Goal: Task Accomplishment & Management: Manage account settings

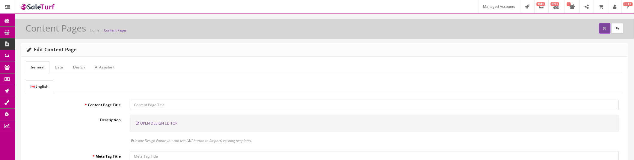
type input "joshlucio05"
click at [38, 43] on icon at bounding box center [35, 43] width 6 height 5
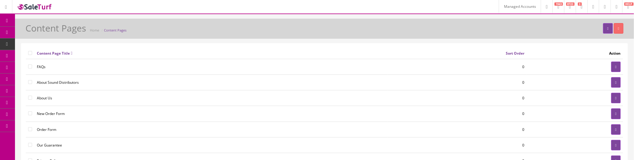
click at [602, 10] on link at bounding box center [605, 6] width 12 height 13
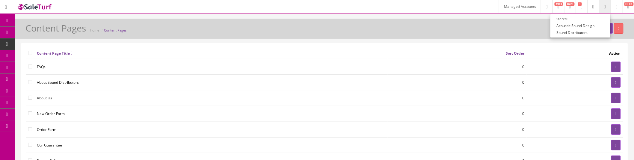
click at [499, 8] on link "Managed Accounts" at bounding box center [520, 6] width 42 height 13
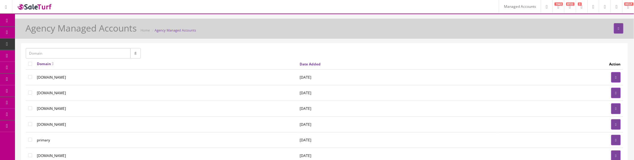
scroll to position [33, 0]
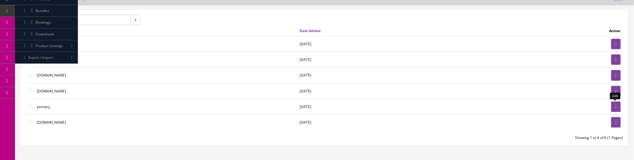
click at [611, 107] on link at bounding box center [616, 106] width 10 height 10
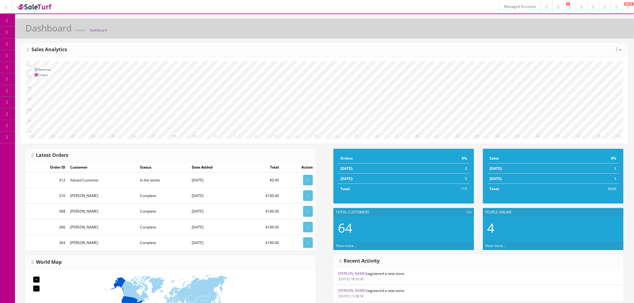
click at [46, 56] on span "Content Pages" at bounding box center [48, 55] width 24 height 5
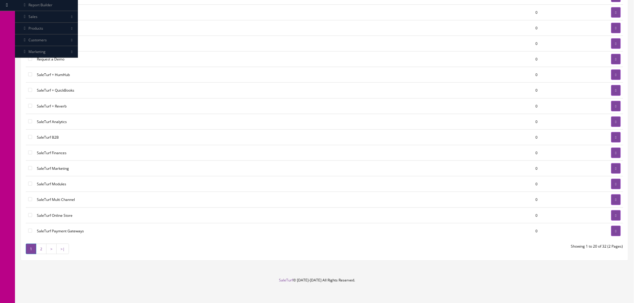
scroll to position [133, 0]
click at [618, 106] on link at bounding box center [616, 105] width 10 height 10
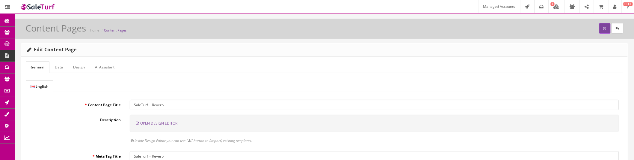
click at [165, 125] on span "Open Design Editor" at bounding box center [158, 122] width 37 height 5
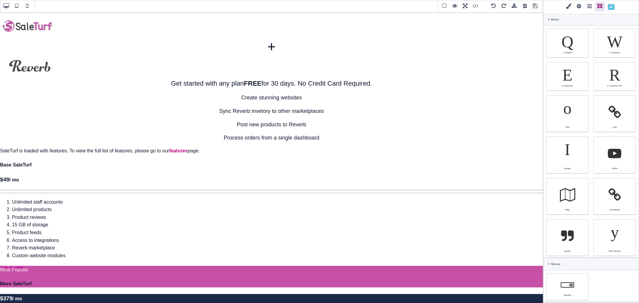
click at [617, 5] on span at bounding box center [611, 7] width 10 height 10
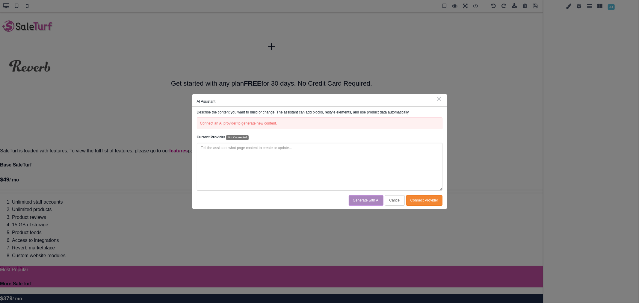
click at [219, 124] on div "Connect an AI provider to generate new content." at bounding box center [320, 123] width 246 height 12
drag, startPoint x: 200, startPoint y: 123, endPoint x: 280, endPoint y: 124, distance: 80.0
click at [280, 124] on div "Connect an AI provider to generate new content." at bounding box center [320, 123] width 246 height 12
click at [277, 124] on div "Connect an AI provider to generate new content." at bounding box center [320, 123] width 246 height 12
click at [231, 138] on span "Not Connected" at bounding box center [237, 137] width 22 height 4
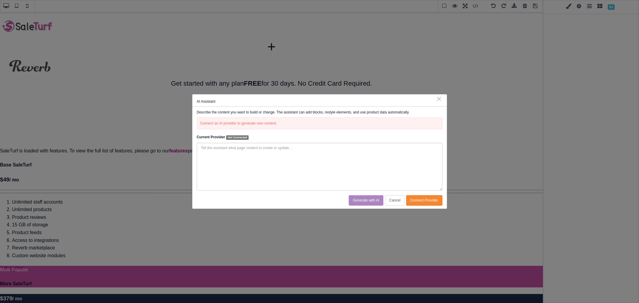
click at [218, 120] on div "Connect an AI provider to generate new content." at bounding box center [320, 123] width 246 height 12
click at [217, 120] on div "Connect an AI provider to generate new content." at bounding box center [320, 123] width 246 height 12
click at [219, 124] on div "Connect an AI provider to generate new content." at bounding box center [320, 123] width 246 height 12
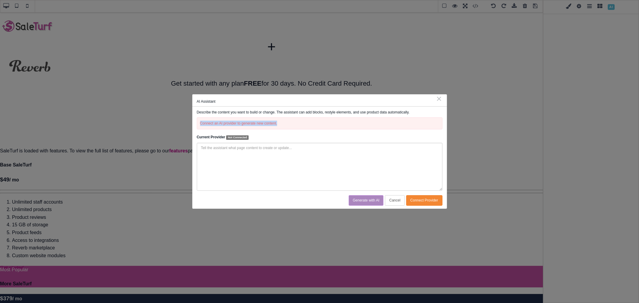
click at [425, 205] on button "Connect Provider" at bounding box center [424, 200] width 36 height 10
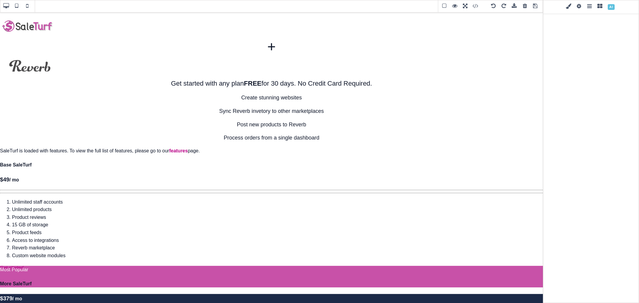
click at [617, 7] on span at bounding box center [611, 7] width 10 height 10
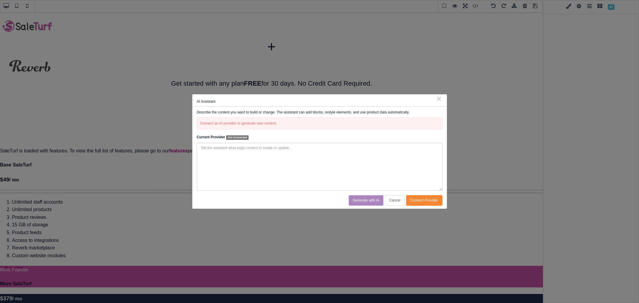
click at [233, 153] on textarea at bounding box center [320, 167] width 246 height 48
click at [279, 121] on div "Connect an AI provider to generate new content." at bounding box center [320, 123] width 246 height 12
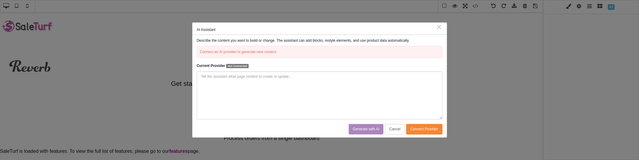
click at [392, 91] on textarea at bounding box center [320, 95] width 246 height 48
click at [240, 65] on span "Not Connected" at bounding box center [237, 66] width 22 height 4
click at [245, 52] on div "Connect an AI provider to generate new content." at bounding box center [320, 52] width 246 height 12
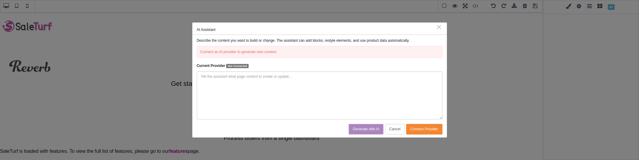
click at [212, 39] on p "Describe the content you want to build or change. The assistant can add blocks,…" at bounding box center [320, 40] width 246 height 5
click at [216, 50] on div "Connect an AI provider to generate new content." at bounding box center [320, 52] width 246 height 12
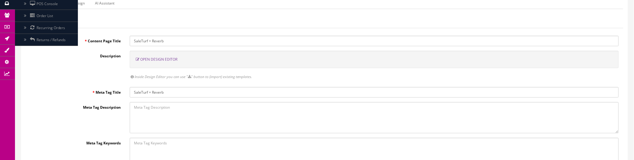
scroll to position [67, 0]
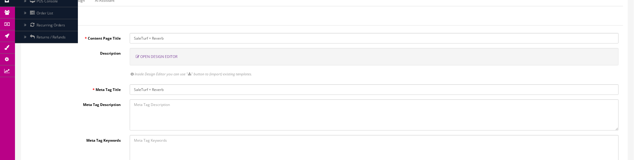
click at [153, 56] on span "Open Design Editor" at bounding box center [158, 56] width 37 height 5
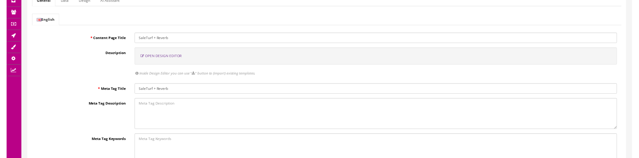
scroll to position [0, 0]
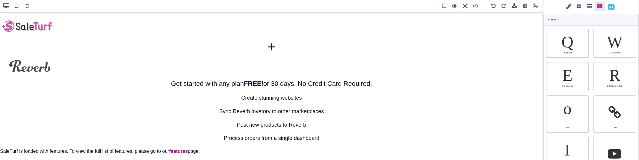
click at [617, 6] on span at bounding box center [611, 7] width 10 height 10
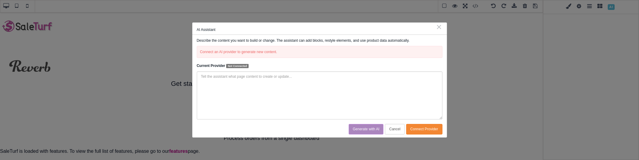
click at [235, 64] on span "Not Connected" at bounding box center [237, 66] width 22 height 4
click at [205, 65] on strong "Current Provider" at bounding box center [211, 66] width 28 height 4
click at [254, 50] on div "Connect an AI provider to generate new content." at bounding box center [320, 52] width 246 height 12
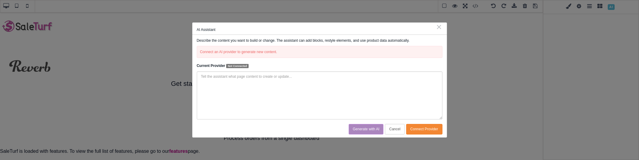
click at [203, 52] on div "Connect an AI provider to generate new content." at bounding box center [320, 52] width 246 height 12
copy div "Connect an AI provider to generate new content."
drag, startPoint x: 228, startPoint y: 67, endPoint x: 247, endPoint y: 67, distance: 18.9
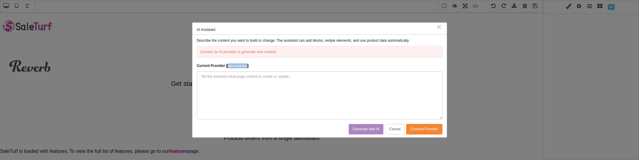
click at [247, 67] on span "Not Connected" at bounding box center [237, 66] width 22 height 4
copy span "Not Connected"
click at [420, 129] on button "Connect Provider" at bounding box center [424, 129] width 36 height 10
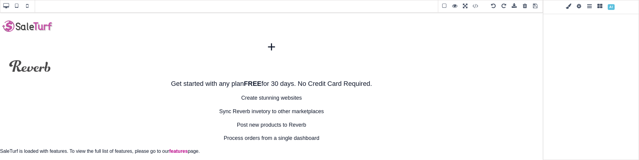
click at [617, 7] on span at bounding box center [611, 7] width 10 height 10
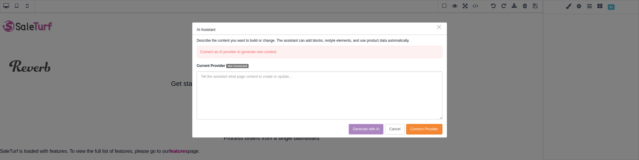
click at [438, 128] on button "Connect Provider" at bounding box center [424, 129] width 36 height 10
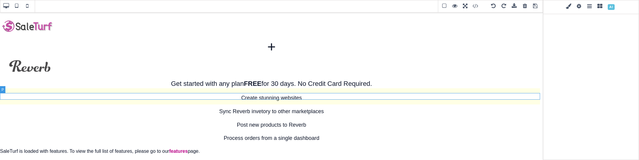
click at [438, 134] on p "Process orders from a single dashboard" at bounding box center [271, 138] width 543 height 9
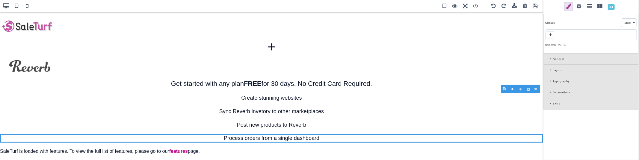
click at [617, 8] on span at bounding box center [611, 7] width 10 height 10
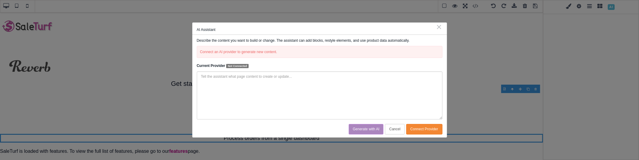
click at [279, 52] on div "Connect an AI provider to generate new content." at bounding box center [320, 52] width 246 height 12
click at [273, 52] on div "Connect an AI provider to generate new content." at bounding box center [320, 52] width 246 height 12
click at [241, 53] on div "Connect an AI provider to generate new content." at bounding box center [320, 52] width 246 height 12
click at [206, 78] on textarea at bounding box center [320, 95] width 246 height 48
click at [434, 130] on button "Connect Provider" at bounding box center [424, 129] width 36 height 10
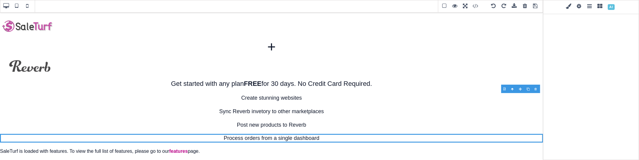
click at [584, 6] on span at bounding box center [579, 6] width 9 height 9
click at [475, 5] on span at bounding box center [479, 6] width 16 height 9
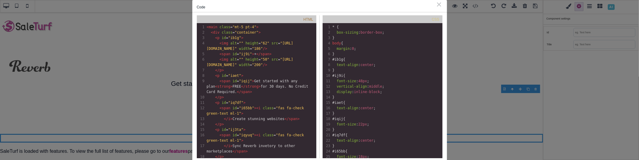
click at [475, 5] on div "Code ⨯ HTML xxxxxxxxxx 228 1 < main class = "mt-5 pt-4" > 2 < div class = "cont…" at bounding box center [319, 80] width 639 height 160
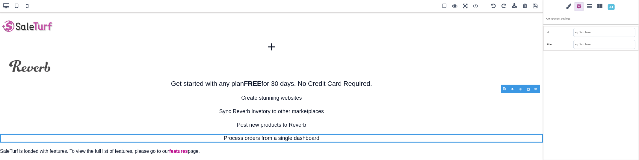
click at [617, 8] on span at bounding box center [611, 7] width 10 height 10
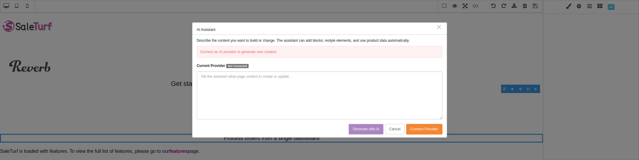
click at [286, 31] on div "AI Assistant" at bounding box center [320, 29] width 246 height 5
click at [282, 39] on p "Describe the content you want to build or change. The assistant can add blocks,…" at bounding box center [320, 40] width 246 height 5
click at [220, 124] on div "Generate with AI Cancel Connect Provider" at bounding box center [320, 129] width 246 height 10
drag, startPoint x: 432, startPoint y: 130, endPoint x: 423, endPoint y: 136, distance: 11.1
click at [423, 136] on div "Describe the content you want to build or change. The assistant can add blocks,…" at bounding box center [319, 86] width 255 height 102
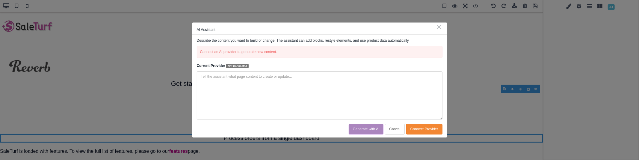
click at [421, 130] on button "Connect Provider" at bounding box center [424, 129] width 36 height 10
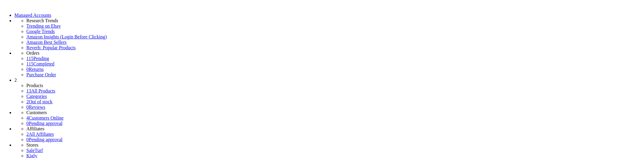
scroll to position [133, 0]
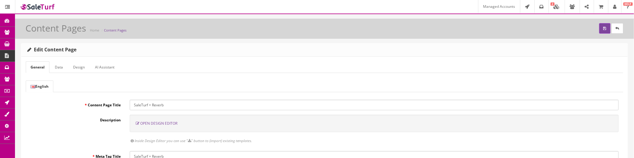
click at [108, 68] on link "AI Assistant" at bounding box center [104, 67] width 29 height 12
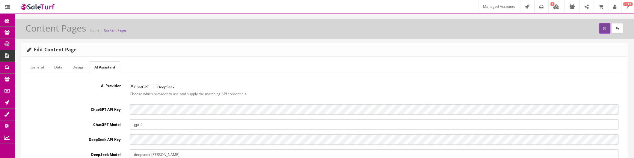
click at [131, 86] on input "ChatGPT" at bounding box center [132, 86] width 4 height 4
click at [155, 86] on input "DeepSeek" at bounding box center [155, 86] width 4 height 4
radio input "true"
click at [133, 85] on input "ChatGPT" at bounding box center [132, 86] width 4 height 4
radio input "true"
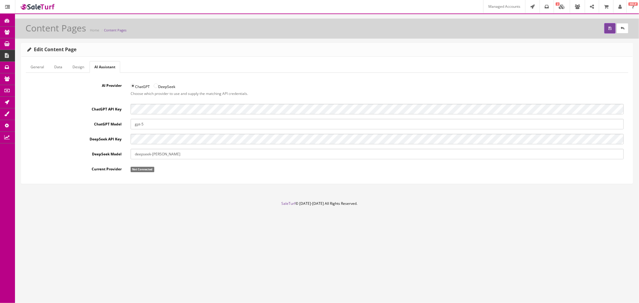
click at [112, 110] on label "ChatGPT API Key" at bounding box center [76, 108] width 100 height 8
click at [109, 117] on div "AI Provider ChatGPT DeepSeek Choose which provider to use and supply the matchi…" at bounding box center [327, 127] width 602 height 94
click at [121, 157] on label "Current Provider" at bounding box center [76, 168] width 100 height 8
click at [155, 86] on input "DeepSeek" at bounding box center [156, 86] width 4 height 4
radio input "true"
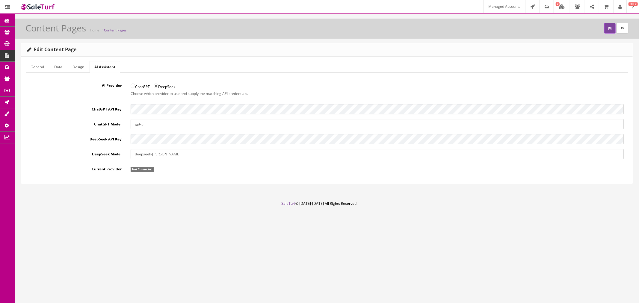
click at [132, 85] on input "ChatGPT" at bounding box center [133, 86] width 4 height 4
radio input "true"
click at [75, 65] on link "Design" at bounding box center [78, 67] width 21 height 12
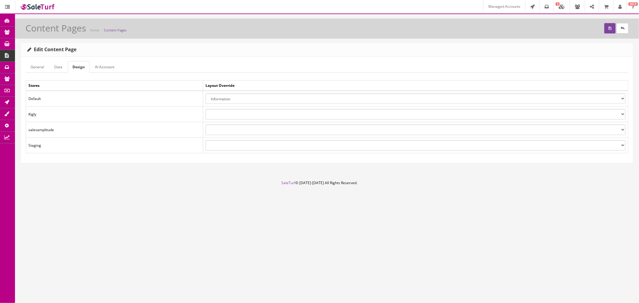
click at [38, 68] on link "General" at bounding box center [37, 67] width 23 height 12
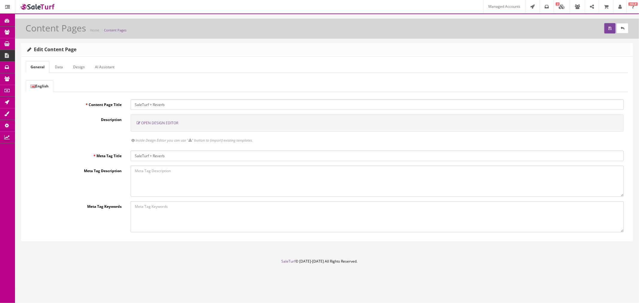
click at [95, 69] on link "AI Assistant" at bounding box center [104, 67] width 29 height 12
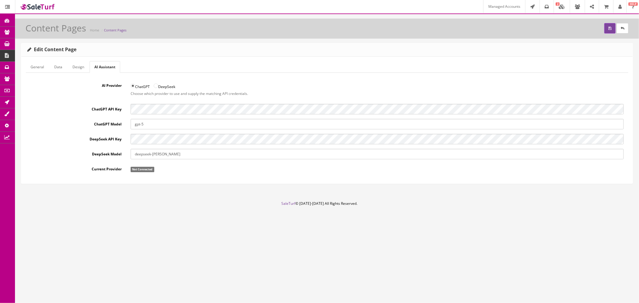
click at [143, 157] on span "Not Connected" at bounding box center [143, 169] width 24 height 5
click at [142, 157] on span "Not Connected" at bounding box center [143, 169] width 24 height 5
click at [610, 31] on button "submit" at bounding box center [609, 28] width 11 height 10
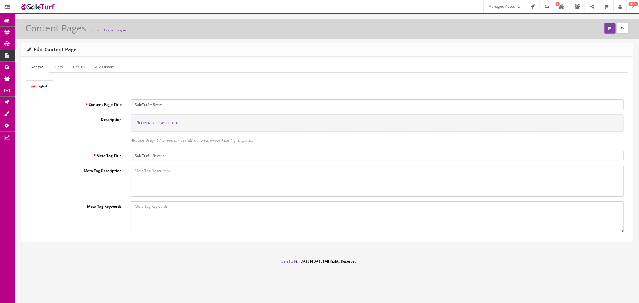
click at [100, 68] on link "AI Assistant" at bounding box center [104, 67] width 29 height 12
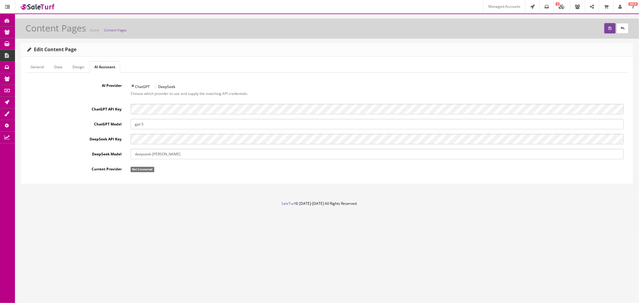
click at [142, 170] on span "Not Connected" at bounding box center [143, 169] width 24 height 5
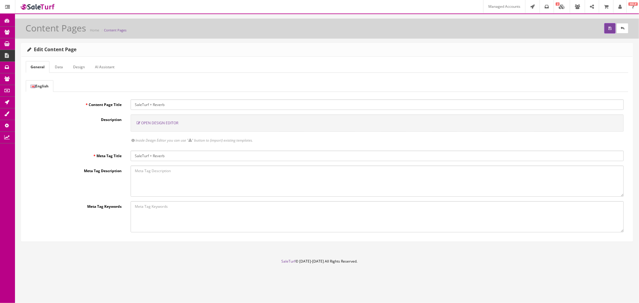
click at [104, 67] on link "AI Assistant" at bounding box center [104, 67] width 29 height 12
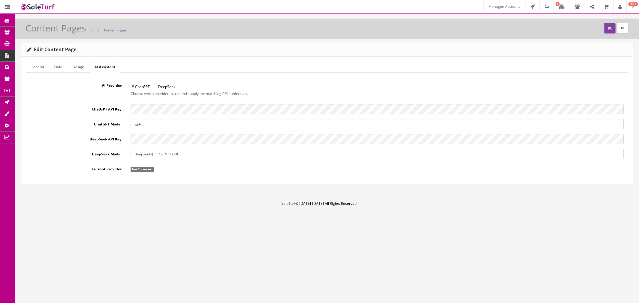
click at [142, 88] on label "ChatGPT" at bounding box center [140, 84] width 19 height 9
click at [135, 88] on input "ChatGPT" at bounding box center [133, 86] width 4 height 4
click at [169, 87] on label "DeepSeek" at bounding box center [165, 84] width 22 height 9
click at [158, 87] on input "DeepSeek" at bounding box center [156, 86] width 4 height 4
radio input "true"
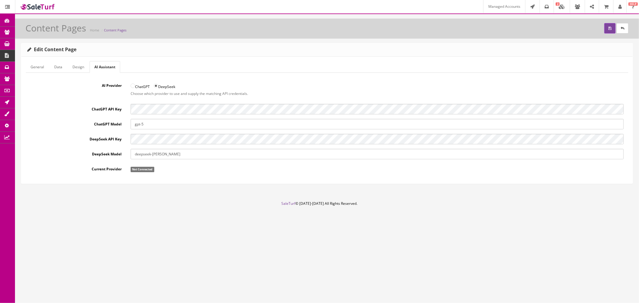
click at [136, 87] on label "ChatGPT" at bounding box center [140, 84] width 19 height 9
click at [135, 87] on input "ChatGPT" at bounding box center [133, 86] width 4 height 4
radio input "true"
click at [110, 102] on div "AI Provider ChatGPT DeepSeek Choose which provider to use and supply the matchi…" at bounding box center [327, 127] width 602 height 94
click at [44, 69] on link "General" at bounding box center [37, 67] width 23 height 12
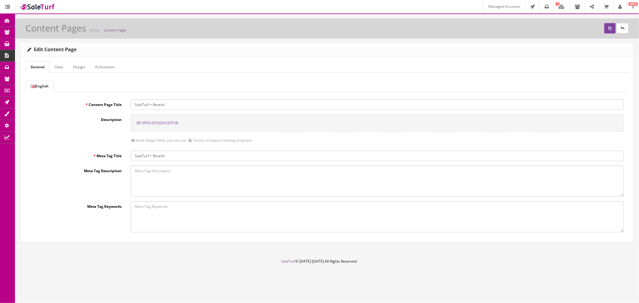
click at [161, 118] on div "Open Design Editor" at bounding box center [377, 122] width 493 height 17
click at [161, 124] on span "Open Design Editor" at bounding box center [159, 122] width 37 height 5
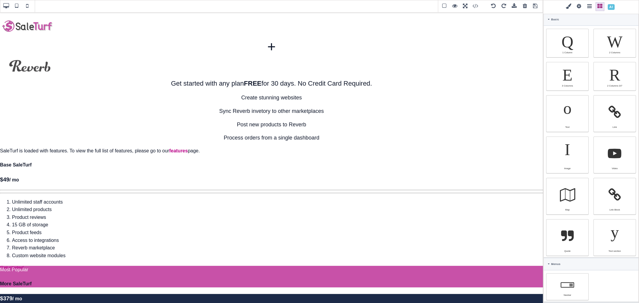
click at [617, 10] on span at bounding box center [611, 7] width 10 height 10
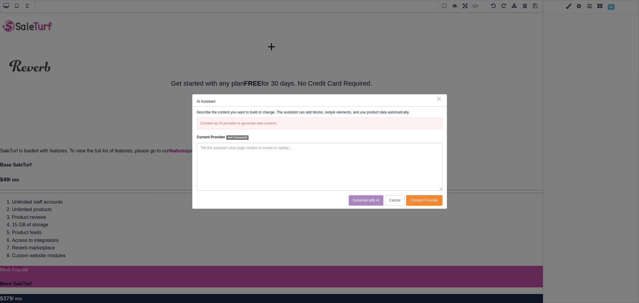
click at [434, 197] on button "Connect Provider" at bounding box center [424, 200] width 36 height 10
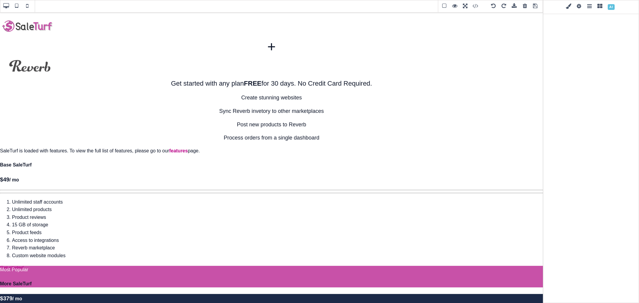
click at [617, 7] on span at bounding box center [611, 7] width 10 height 10
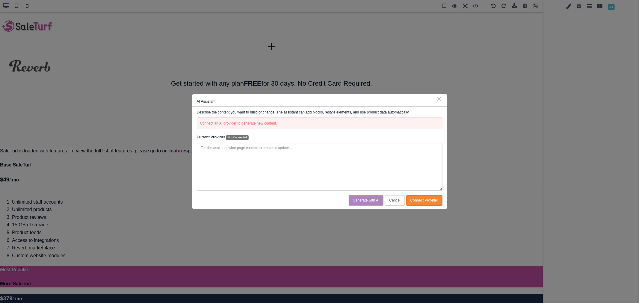
click at [339, 144] on textarea at bounding box center [320, 167] width 246 height 48
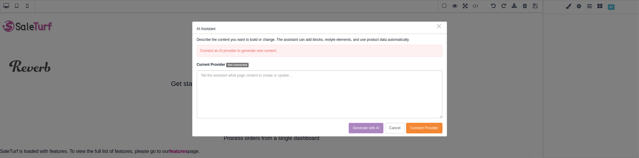
click at [415, 127] on button "Connect Provider" at bounding box center [424, 128] width 36 height 10
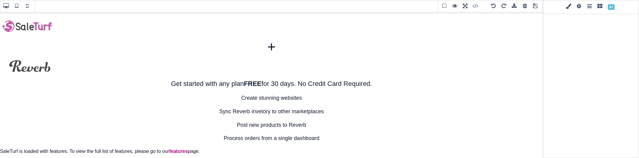
click at [617, 8] on span at bounding box center [611, 7] width 10 height 10
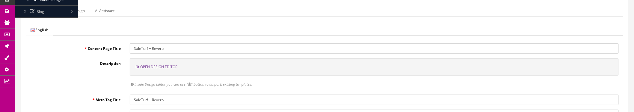
scroll to position [67, 0]
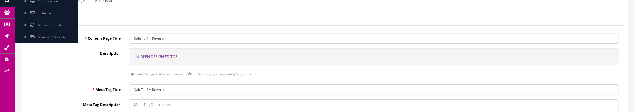
click at [169, 58] on span "Open Design Editor" at bounding box center [158, 56] width 37 height 5
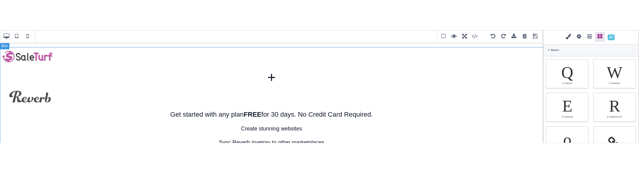
scroll to position [0, 0]
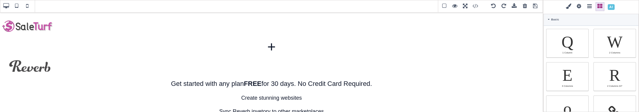
click at [617, 8] on span at bounding box center [611, 7] width 10 height 10
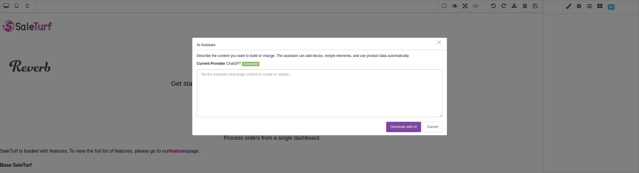
click at [270, 96] on textarea at bounding box center [320, 93] width 246 height 48
click at [369, 89] on textarea at bounding box center [320, 93] width 246 height 48
click at [243, 75] on textarea "This is an integration page between SaleTurf and Reverb." at bounding box center [320, 93] width 246 height 48
click at [244, 74] on textarea "This is an integration page copy between SaleTurf and Reverb." at bounding box center [320, 93] width 246 height 48
click at [276, 74] on textarea "This is an integration page body copy between SaleTurf and Reverb." at bounding box center [320, 93] width 246 height 48
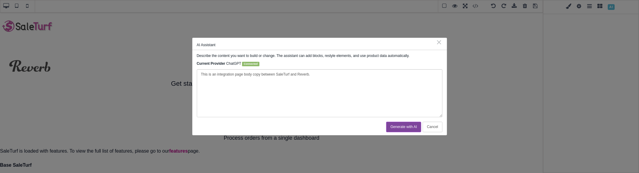
click at [308, 74] on textarea "This is an integration page body copy between SaleTurf and Reverb." at bounding box center [320, 93] width 246 height 48
click at [313, 75] on textarea "This is an integration page body copy between SaleTurf and Reverb." at bounding box center [320, 93] width 246 height 48
click at [396, 78] on textarea "This is an integration page body copy between SaleTurf and Reverb. Update the d…" at bounding box center [320, 93] width 246 height 48
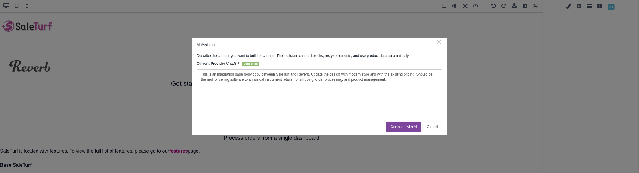
type textarea "This is an integration page body copy between SaleTurf and Reverb. Update the d…"
click at [402, 111] on button "Generate with AI" at bounding box center [403, 127] width 35 height 10
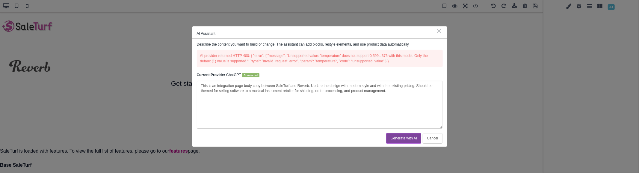
click at [319, 56] on div "AI provider returned HTTP 400: { "error": { "message": "Unsupported value: 'tem…" at bounding box center [320, 58] width 246 height 17
click at [288, 56] on div "AI provider returned HTTP 400: { "error": { "message": "Unsupported value: 'tem…" at bounding box center [320, 58] width 246 height 17
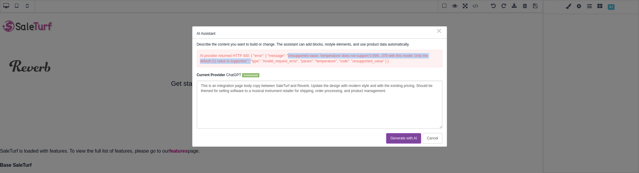
drag, startPoint x: 288, startPoint y: 56, endPoint x: 250, endPoint y: 64, distance: 39.2
click at [250, 64] on div "AI provider returned HTTP 400: { "error": { "message": "Unsupported value: 'tem…" at bounding box center [320, 58] width 246 height 17
click at [303, 53] on div "AI provider returned HTTP 400: { "error": { "message": "Unsupported value: 'tem…" at bounding box center [320, 58] width 246 height 17
drag, startPoint x: 289, startPoint y: 56, endPoint x: 314, endPoint y: 55, distance: 25.2
click at [314, 55] on div "AI provider returned HTTP 400: { "error": { "message": "Unsupported value: 'tem…" at bounding box center [320, 58] width 246 height 17
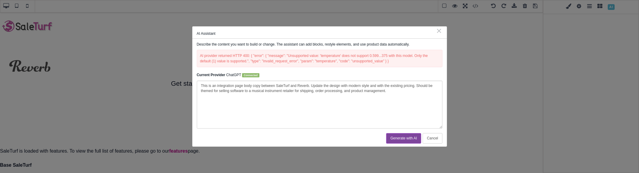
click at [300, 58] on div "AI provider returned HTTP 400: { "error": { "message": "Unsupported value: 'tem…" at bounding box center [320, 58] width 246 height 17
click at [233, 55] on div "AI provider returned HTTP 400: { "error": { "message": "Unsupported value: 'tem…" at bounding box center [320, 58] width 246 height 17
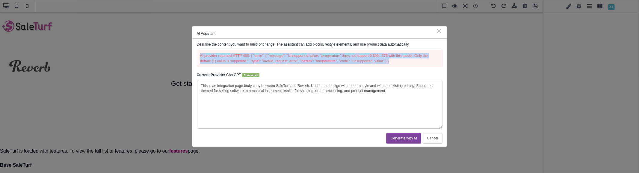
drag, startPoint x: 391, startPoint y: 62, endPoint x: 201, endPoint y: 57, distance: 190.3
click at [201, 57] on div "AI provider returned HTTP 400: { "error": { "message": "Unsupported value: 'tem…" at bounding box center [320, 58] width 246 height 17
copy div "AI provider returned HTTP 400: { "error": { "message": "Unsupported value: 'tem…"
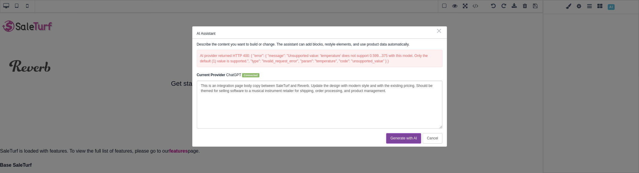
click at [232, 87] on textarea "This is an integration page body copy between SaleTurf and Reverb. Update the d…" at bounding box center [320, 105] width 246 height 48
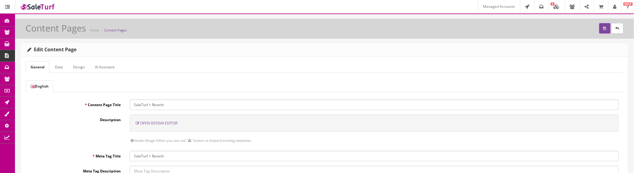
click at [159, 121] on span "Open Design Editor" at bounding box center [158, 122] width 37 height 5
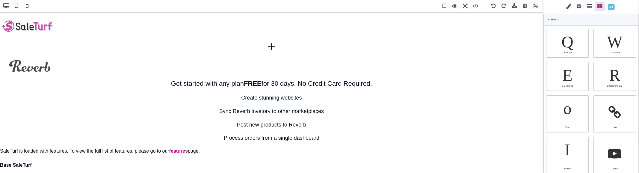
click at [617, 8] on span at bounding box center [611, 7] width 10 height 10
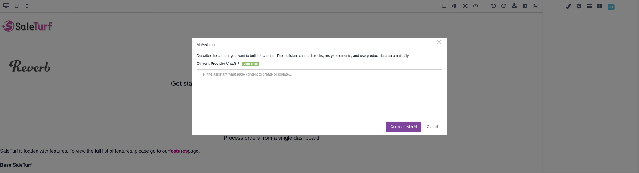
click at [303, 88] on textarea at bounding box center [320, 93] width 246 height 48
paste textarea "This is an integration page body copy between SaleTurf and Reverb. Update the d…"
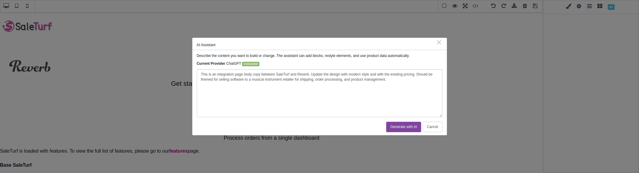
type textarea "This is an integration page body copy between SaleTurf and Reverb. Update the d…"
click at [395, 127] on button "Generate with AI" at bounding box center [403, 127] width 35 height 10
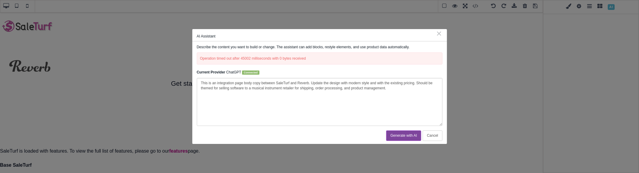
click at [217, 61] on div "Operation timed out after 45002 milliseconds with 0 bytes received" at bounding box center [320, 58] width 246 height 12
copy div "Operation timed out after 45002 milliseconds with 0 bytes received"
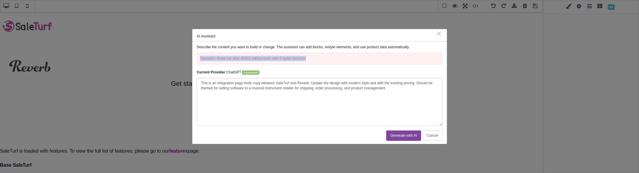
click at [290, 96] on textarea "This is an integration page body copy between SaleTurf and Reverb. Update the d…" at bounding box center [320, 102] width 246 height 48
click at [265, 92] on textarea "This is an integration page body copy between SaleTurf and Reverb. Update the d…" at bounding box center [320, 102] width 246 height 48
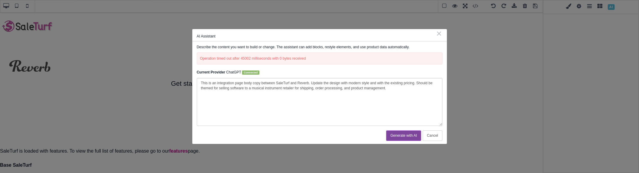
click at [265, 92] on textarea "This is an integration page body copy between SaleTurf and Reverb. Update the d…" at bounding box center [320, 102] width 246 height 48
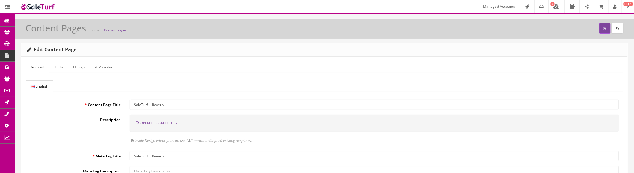
click at [170, 123] on span "Open Design Editor" at bounding box center [158, 122] width 37 height 5
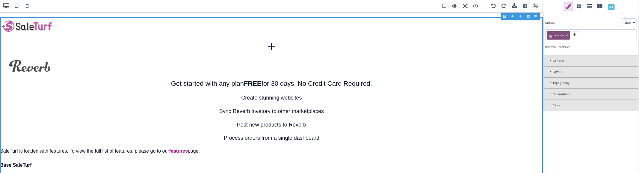
click at [617, 7] on span at bounding box center [611, 7] width 10 height 10
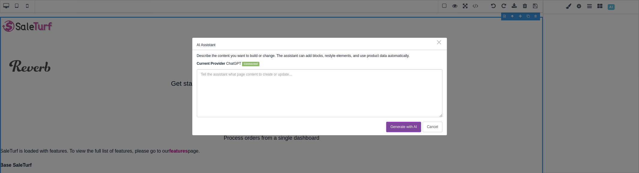
click at [324, 89] on textarea at bounding box center [320, 93] width 246 height 48
paste textarea "This is an integration page body copy between SaleTurf and Reverb. Update the d…"
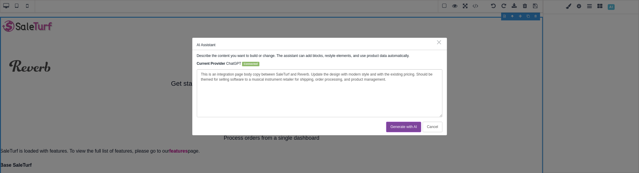
type textarea "This is an integration page body copy between SaleTurf and Reverb. Update the d…"
click at [400, 125] on button "Generate with AI" at bounding box center [403, 127] width 35 height 10
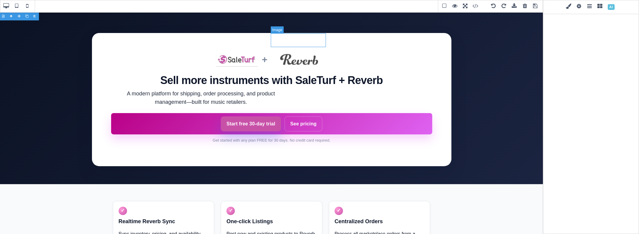
click at [300, 52] on img at bounding box center [299, 59] width 55 height 14
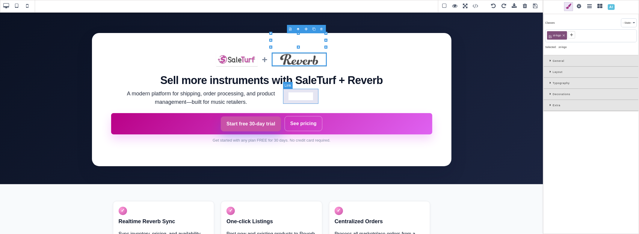
click at [313, 116] on link "See pricing" at bounding box center [304, 123] width 38 height 15
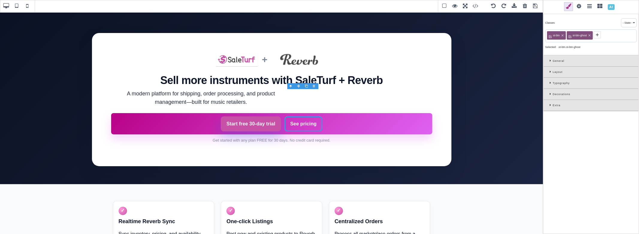
click at [584, 5] on span at bounding box center [579, 6] width 9 height 9
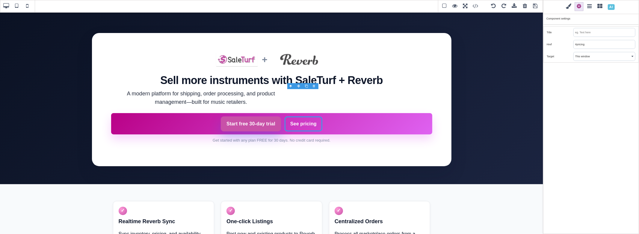
click at [591, 45] on input "#pricing" at bounding box center [604, 44] width 61 height 8
paste input "https://www.saleturf.com/"
type input "https://www.saleturf.com/pricing"
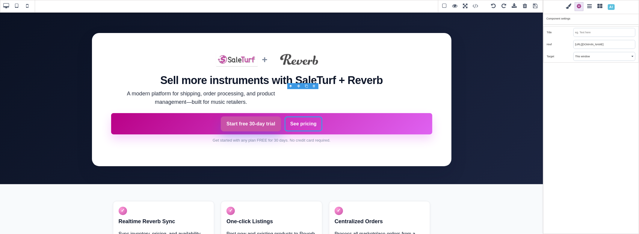
click at [590, 77] on div "Classes - State - Hover Click Even/Odd st-btn st-btn-ghost Selected: .st-btn.st…" at bounding box center [591, 117] width 96 height 234
click at [247, 52] on img at bounding box center [236, 59] width 41 height 14
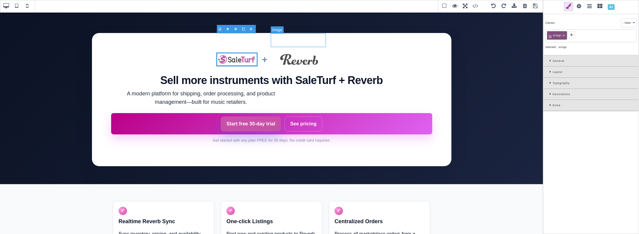
click at [303, 52] on img at bounding box center [299, 59] width 55 height 14
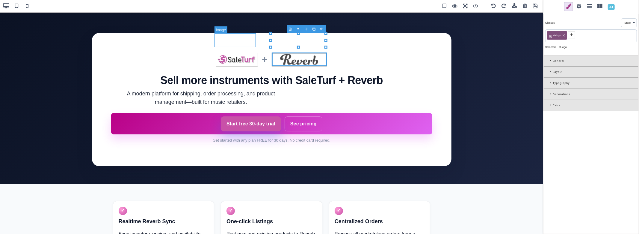
click at [225, 52] on img at bounding box center [236, 59] width 41 height 14
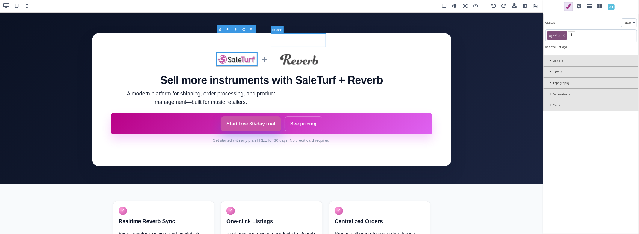
click at [299, 52] on img at bounding box center [299, 59] width 55 height 14
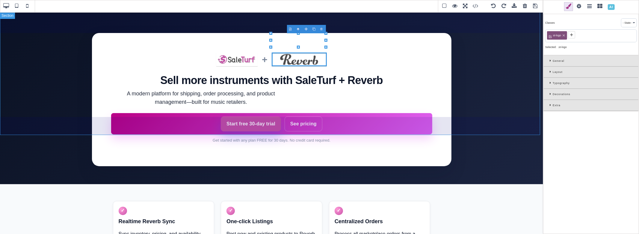
click at [462, 38] on section "+ Sell more instruments with SaleTurf + Reverb A modern platform for shipping, …" at bounding box center [271, 98] width 543 height 172
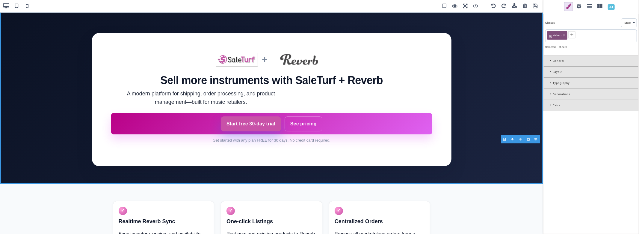
click at [617, 8] on span at bounding box center [611, 7] width 10 height 10
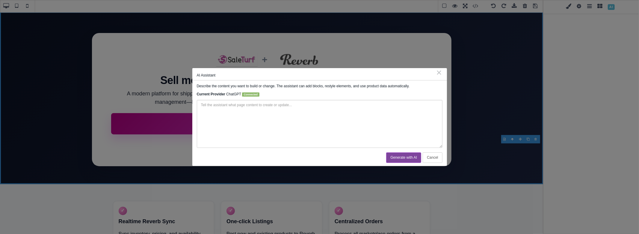
click at [292, 103] on textarea at bounding box center [320, 124] width 246 height 48
click at [255, 105] on textarea "Can you update the SaleTurf and Reverb logos in the hero" at bounding box center [320, 124] width 246 height 48
click at [295, 103] on textarea "Can you update the SaleTurf and Reverb logos in the hero" at bounding box center [320, 124] width 246 height 48
type textarea "Can you update the SaleTurf and Reverb logos in the hero to white versions with…"
click at [411, 157] on button "Generate with AI" at bounding box center [403, 157] width 35 height 10
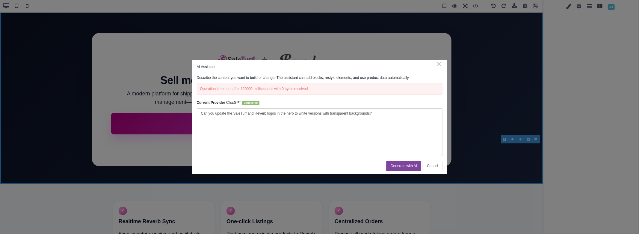
click at [382, 112] on textarea "Can you update the SaleTurf and Reverb logos in the hero to white versions with…" at bounding box center [320, 132] width 246 height 48
drag, startPoint x: 201, startPoint y: 89, endPoint x: 311, endPoint y: 88, distance: 110.2
click at [311, 88] on div "Operation timed out after 120002 milliseconds with 0 bytes received" at bounding box center [320, 89] width 246 height 12
copy div "Operation timed out after 120002 milliseconds with 0 bytes received"
click at [288, 114] on textarea "Can you update the SaleTurf and Reverb logos in the hero to white versions with…" at bounding box center [320, 132] width 246 height 48
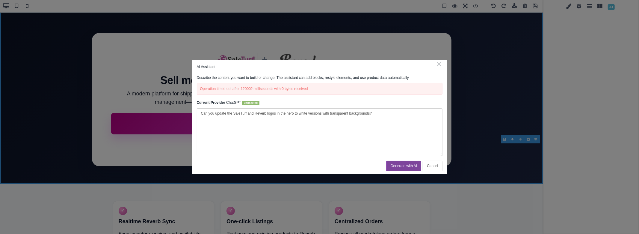
click at [288, 114] on textarea "Can you update the SaleTurf and Reverb logos in the hero to white versions with…" at bounding box center [320, 132] width 246 height 48
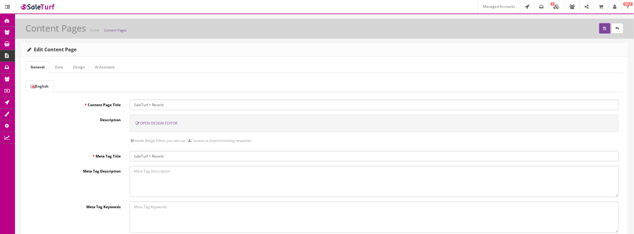
click at [155, 123] on span "Open Design Editor" at bounding box center [158, 122] width 37 height 5
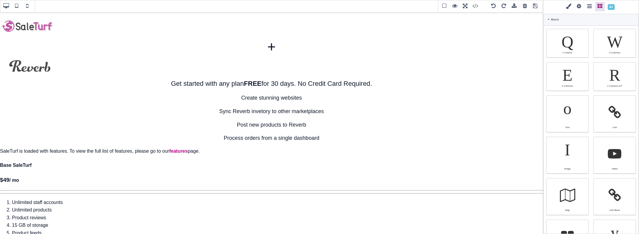
click at [617, 7] on span at bounding box center [611, 7] width 10 height 10
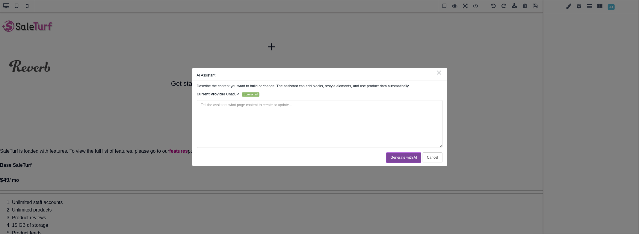
click at [332, 107] on textarea at bounding box center [320, 124] width 246 height 48
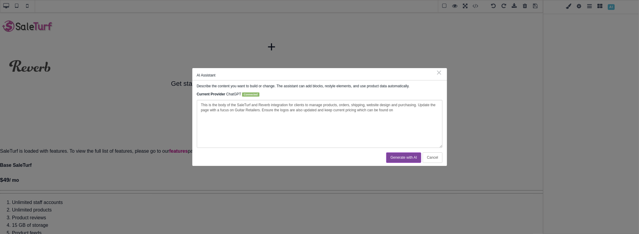
drag, startPoint x: 393, startPoint y: 109, endPoint x: 356, endPoint y: 110, distance: 36.9
click at [356, 110] on textarea "This is the body of the SaleTurf and Reverb integration for clients to manage p…" at bounding box center [320, 124] width 246 height 48
click at [375, 117] on textarea "This is the body of the SaleTurf and Reverb integration for clients to manage p…" at bounding box center [320, 124] width 246 height 48
paste textarea "[URL][DOMAIN_NAME]"
click at [316, 111] on textarea "This is the body of the SaleTurf and Reverb integration for clients to manage p…" at bounding box center [320, 124] width 246 height 48
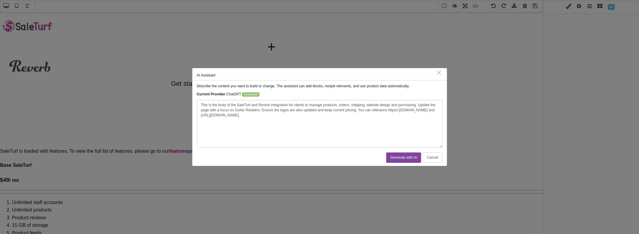
click at [377, 110] on textarea "This is the body of the SaleTurf and Reverb integration for clients to manage p…" at bounding box center [320, 124] width 246 height 48
click at [381, 117] on textarea "This is the body of the SaleTurf and Reverb integration for clients to manage p…" at bounding box center [320, 124] width 246 height 48
click at [292, 116] on textarea "This is the body of the SaleTurf and Reverb integration for clients to manage p…" at bounding box center [320, 124] width 246 height 48
click at [259, 110] on textarea "This is the body of the SaleTurf and Reverb integration for clients to manage p…" at bounding box center [320, 124] width 246 height 48
drag, startPoint x: 270, startPoint y: 112, endPoint x: 291, endPoint y: 109, distance: 20.5
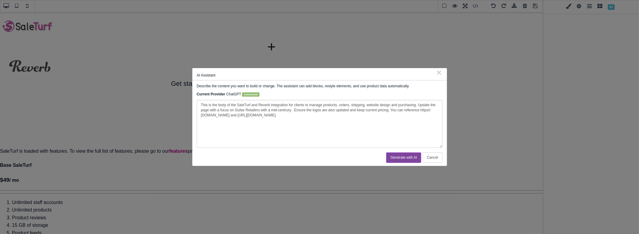
click at [291, 109] on textarea "This is the body of the SaleTurf and Reverb integration for clients to manage p…" at bounding box center [320, 124] width 246 height 48
click at [329, 116] on textarea "This is the body of the SaleTurf and Reverb integration for clients to manage p…" at bounding box center [320, 124] width 246 height 48
click at [333, 117] on textarea "This is the body of the SaleTurf and Reverb integration for clients to manage p…" at bounding box center [320, 124] width 246 height 48
type textarea "This is the body of the SaleTurf and Reverb integration for clients to manage p…"
click at [400, 159] on button "Generate with AI" at bounding box center [403, 157] width 35 height 10
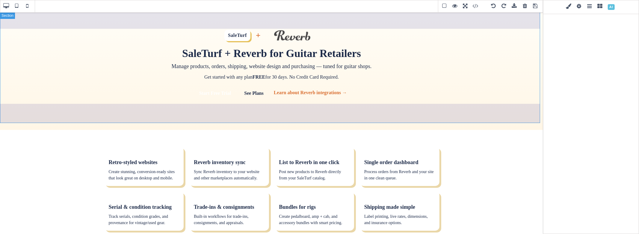
click at [516, 117] on section "SaleTurf + SaleTurf + Reverb for Guitar Retailers Manage products, orders, ship…" at bounding box center [271, 71] width 543 height 118
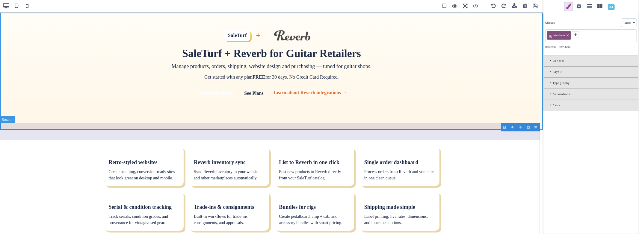
click at [498, 133] on section "Retro-styled websites Create stunning, conversion-ready sites that look great o…" at bounding box center [271, 197] width 543 height 134
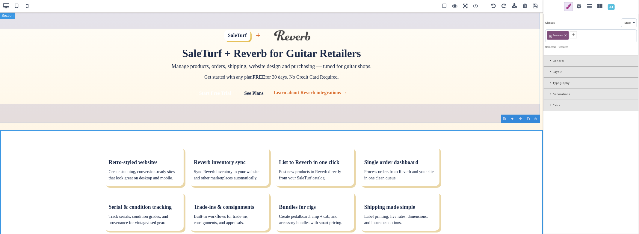
click at [482, 115] on section "SaleTurf + SaleTurf + Reverb for Guitar Retailers Manage products, orders, ship…" at bounding box center [271, 71] width 543 height 118
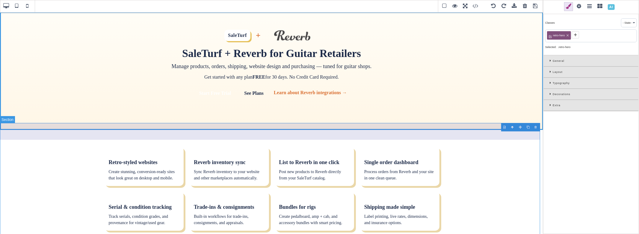
click at [483, 135] on section "Retro-styled websites Create stunning, conversion-ready sites that look great o…" at bounding box center [271, 197] width 543 height 134
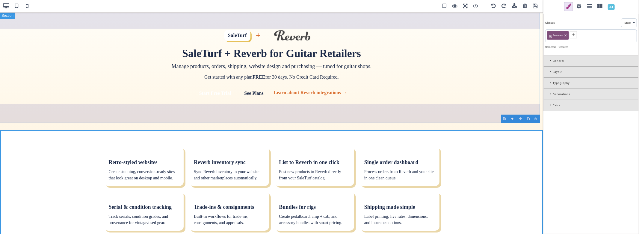
click at [474, 113] on section "SaleTurf + SaleTurf + Reverb for Guitar Retailers Manage products, orders, ship…" at bounding box center [271, 71] width 543 height 118
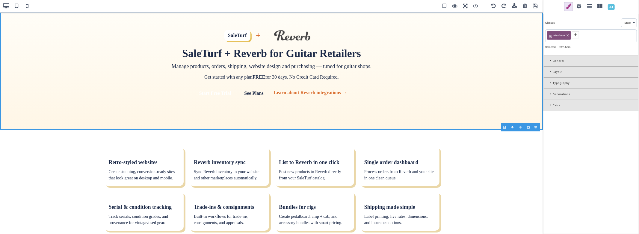
click at [617, 5] on span at bounding box center [611, 7] width 10 height 10
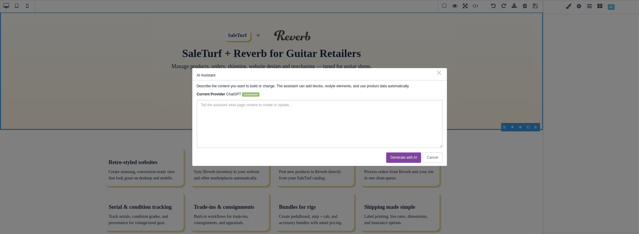
click at [312, 121] on textarea at bounding box center [320, 124] width 246 height 48
click at [433, 159] on button "Cancel" at bounding box center [432, 157] width 19 height 10
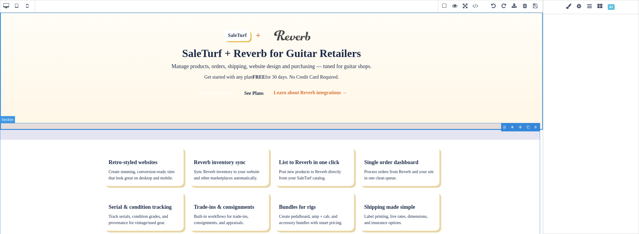
drag, startPoint x: 489, startPoint y: 113, endPoint x: 461, endPoint y: 130, distance: 33.6
click at [461, 130] on section "Retro-styled websites Create stunning, conversion-ready sites that look great o…" at bounding box center [271, 197] width 543 height 134
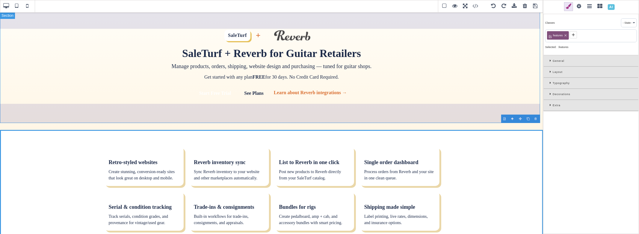
click at [467, 110] on section "SaleTurf + SaleTurf + Reverb for Guitar Retailers Manage products, orders, ship…" at bounding box center [271, 71] width 543 height 118
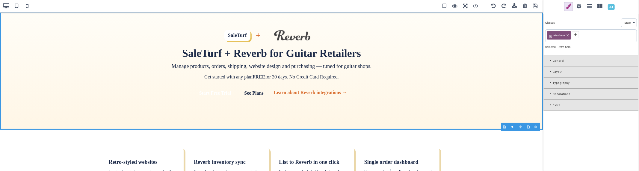
click at [584, 7] on span at bounding box center [579, 6] width 9 height 9
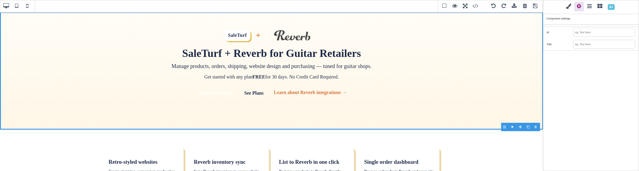
click at [573, 7] on span at bounding box center [568, 6] width 9 height 9
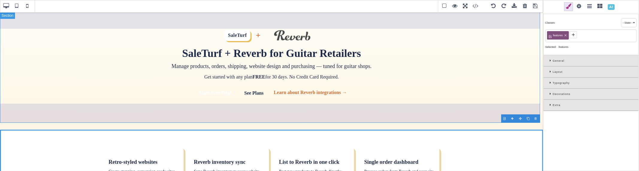
click at [448, 93] on section "SaleTurf + SaleTurf + Reverb for Guitar Retailers Manage products, orders, ship…" at bounding box center [271, 71] width 543 height 118
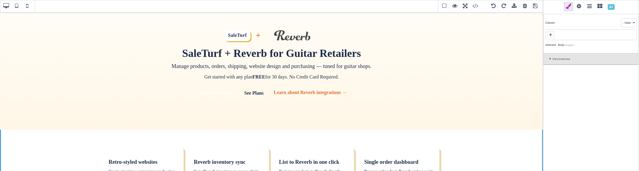
click at [573, 8] on span at bounding box center [568, 6] width 9 height 9
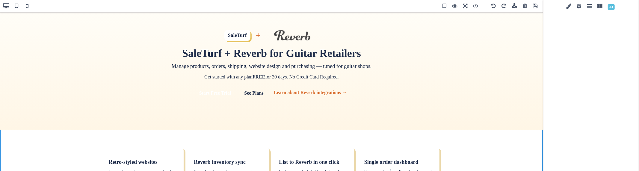
click at [566, 40] on div "Classes - State - Hover Click Even/Odd Selected: Body #wrapper General Float ⨯ …" at bounding box center [591, 85] width 96 height 171
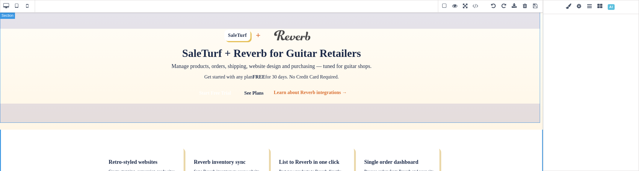
click at [447, 94] on section "SaleTurf + SaleTurf + Reverb for Guitar Retailers Manage products, orders, ship…" at bounding box center [271, 71] width 543 height 118
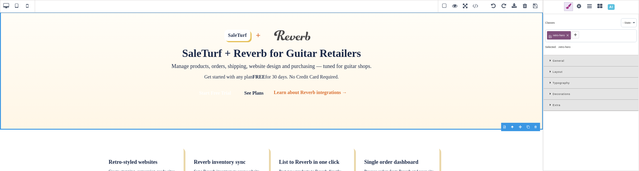
click at [617, 6] on span at bounding box center [611, 7] width 10 height 10
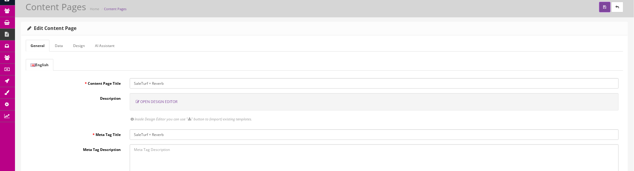
scroll to position [33, 0]
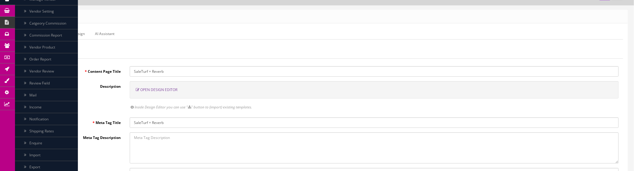
click at [157, 90] on span "Open Design Editor" at bounding box center [158, 89] width 37 height 5
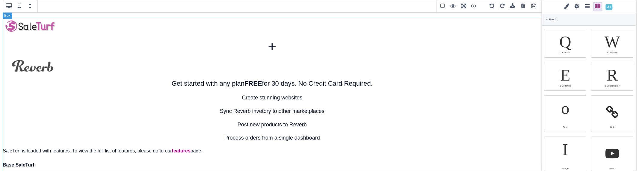
scroll to position [0, 0]
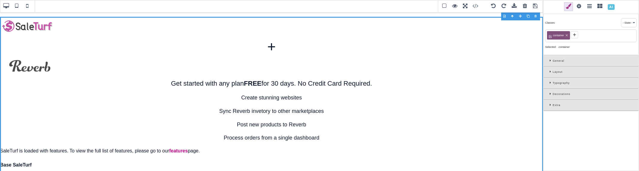
click at [617, 7] on span at bounding box center [611, 7] width 10 height 10
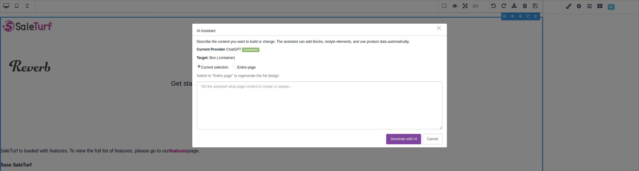
click at [229, 91] on textarea at bounding box center [320, 105] width 246 height 48
click at [262, 97] on textarea at bounding box center [320, 105] width 246 height 48
click at [237, 68] on input "Entire page" at bounding box center [235, 66] width 4 height 4
radio input "true"
click at [234, 88] on textarea at bounding box center [320, 105] width 246 height 48
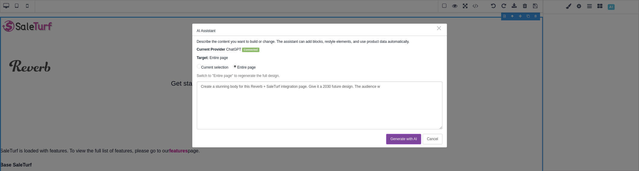
click at [385, 89] on textarea "Create a stunning body for this Reverb + SaleTurf integration page. Give it a 2…" at bounding box center [320, 105] width 246 height 48
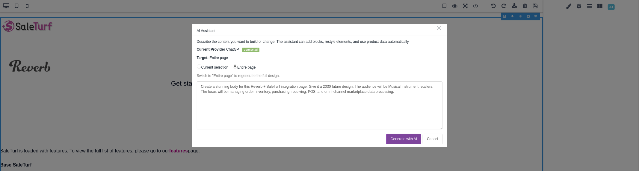
click at [309, 91] on textarea "Create a stunning body for this Reverb + SaleTurf integration page. Give it a 2…" at bounding box center [320, 105] width 246 height 48
click at [317, 93] on textarea "Create a stunning body for this Reverb + SaleTurf integration page. Give it a 2…" at bounding box center [320, 105] width 246 height 48
click at [422, 92] on textarea "Create a stunning body for this Reverb + SaleTurf integration page. Give it a 2…" at bounding box center [320, 105] width 246 height 48
type textarea "Create a stunning body for this Reverb + SaleTurf integration page. Give it a 2…"
click at [408, 137] on button "Generate with AI" at bounding box center [403, 139] width 35 height 10
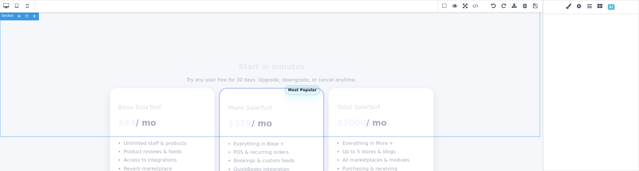
scroll to position [705, 0]
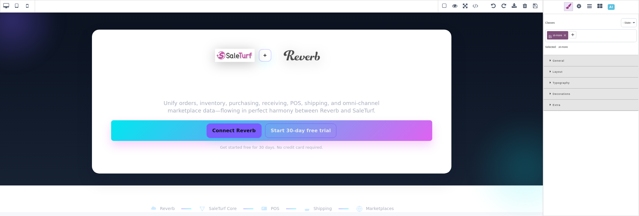
scroll to position [0, 0]
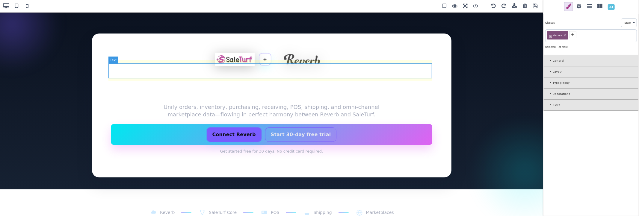
click at [268, 71] on h1 "Future‑ready commerce for musical instrument retailers" at bounding box center [271, 86] width 321 height 30
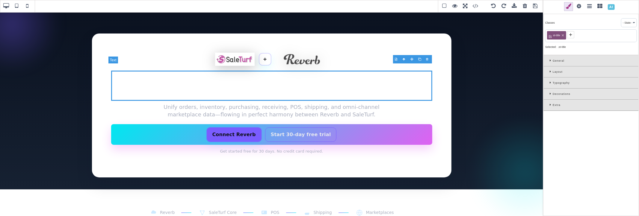
click at [265, 73] on h1 "Future‑ready commerce for musical instrument retailers" at bounding box center [271, 86] width 321 height 30
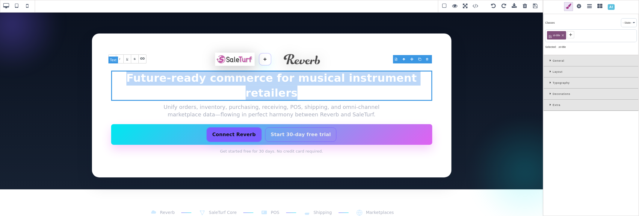
click at [265, 73] on h1 "Future‑ready commerce for musical instrument retailers" at bounding box center [271, 86] width 321 height 30
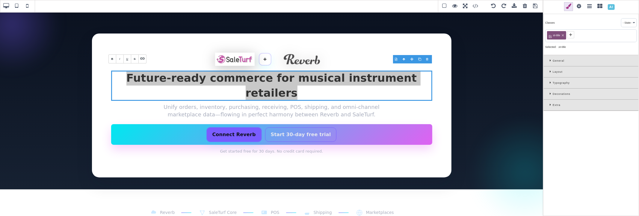
click at [549, 82] on div "Typography" at bounding box center [591, 83] width 95 height 11
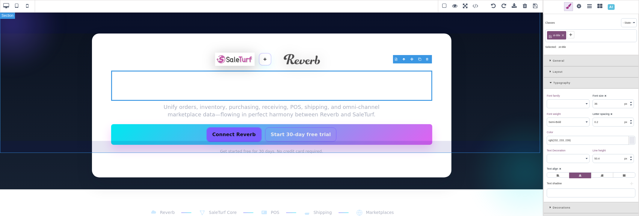
click at [534, 53] on section "+ Future‑ready commerce for musical instrument retailers Unify orders, inventor…" at bounding box center [271, 101] width 543 height 178
type input "16"
select select "400"
type input "normal"
select select
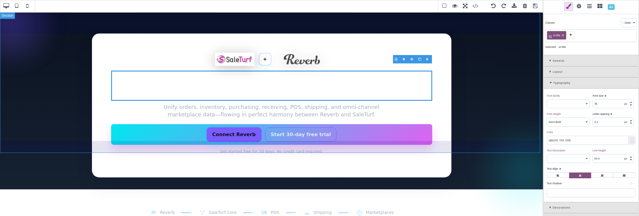
type input "22.4"
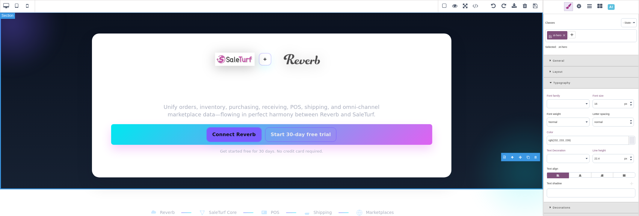
click at [293, 141] on section "+ Future‑ready commerce for musical instrument retailers Unify orders, inventor…" at bounding box center [271, 101] width 543 height 178
click at [353, 124] on div "Connect Reverb Start 30‑day free trial" at bounding box center [271, 134] width 321 height 21
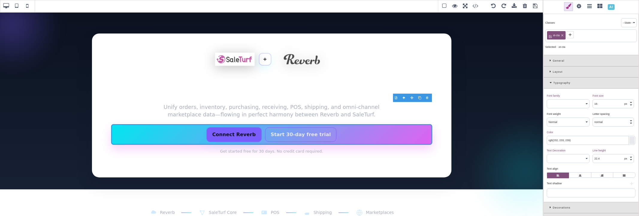
click at [617, 8] on span at bounding box center [611, 7] width 10 height 10
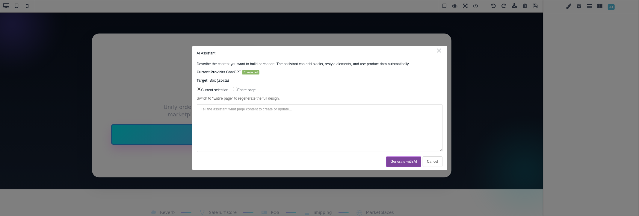
click at [300, 132] on textarea at bounding box center [320, 128] width 246 height 48
drag, startPoint x: 286, startPoint y: 51, endPoint x: 318, endPoint y: 63, distance: 34.2
click at [318, 63] on div "AI Assistant ⨯ Describe the content you want to build or change. The assistant …" at bounding box center [319, 108] width 255 height 124
click at [288, 111] on textarea "Remove the Connect to Reverb button and make the" at bounding box center [320, 128] width 246 height 48
type textarea "Remove the Connect to Reverb button and make the Start free trial more prominen…"
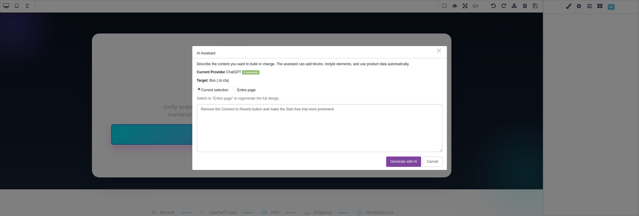
click at [399, 160] on button "Generate with AI" at bounding box center [403, 162] width 35 height 10
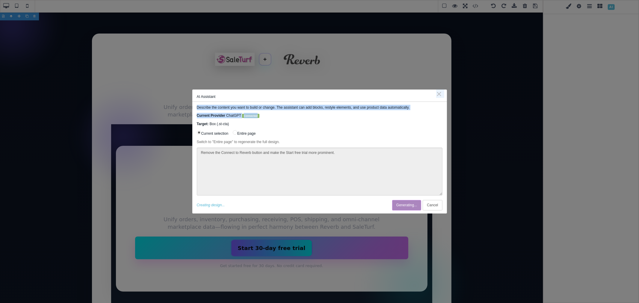
drag, startPoint x: 321, startPoint y: 93, endPoint x: 350, endPoint y: 116, distance: 36.0
click at [350, 116] on div "AI Assistant ⨯ Describe the content you want to build or change. The assistant …" at bounding box center [319, 152] width 255 height 124
click at [336, 90] on div "AI Assistant ⨯" at bounding box center [319, 96] width 255 height 12
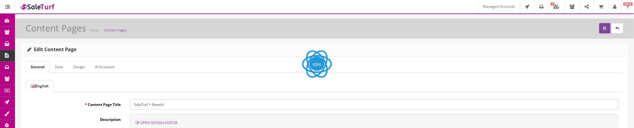
scroll to position [33, 0]
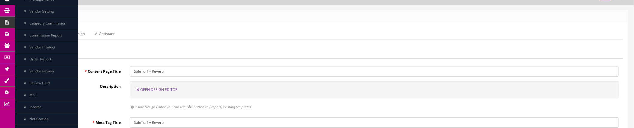
click at [163, 90] on span "Open Design Editor" at bounding box center [158, 89] width 37 height 5
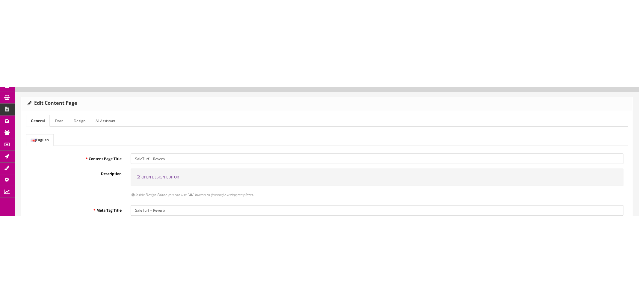
scroll to position [0, 0]
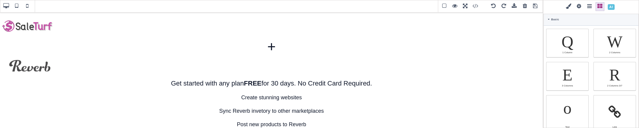
click at [617, 6] on span at bounding box center [611, 7] width 10 height 10
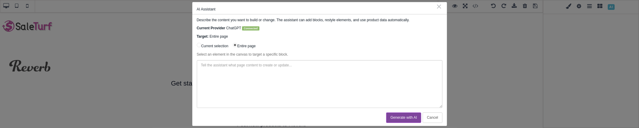
click at [244, 69] on textarea at bounding box center [320, 84] width 246 height 48
click at [393, 69] on textarea "Update this page body with a future 2030 design keeping to ADA compliance when …" at bounding box center [320, 84] width 246 height 48
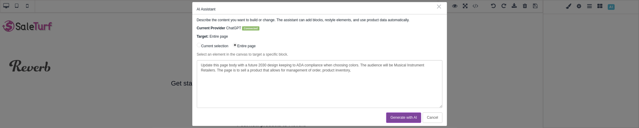
click at [321, 69] on textarea "Update this page body with a future 2030 design keeping to ADA compliance when …" at bounding box center [320, 84] width 246 height 48
click at [353, 70] on textarea "Update this page body with a future 2030 design keeping to ADA compliance when …" at bounding box center [320, 84] width 246 height 48
click at [270, 77] on textarea "Update this page body with a future 2030 design keeping to ADA compliance when …" at bounding box center [320, 84] width 246 height 48
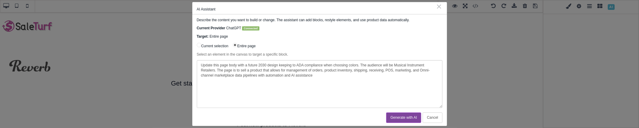
click at [266, 75] on textarea "Update this page body with a future 2030 design keeping to ADA compliance when …" at bounding box center [320, 84] width 246 height 48
click at [304, 64] on textarea "Update this page body with a future 2030 design keeping to ADA compliance when …" at bounding box center [320, 84] width 246 height 48
click at [370, 76] on textarea "Update this page body with a future 2030 design keeping to ADA compliance when …" at bounding box center [320, 84] width 246 height 48
click at [376, 76] on textarea "Update this page body with a future 2030 design keeping to ADA compliance when …" at bounding box center [320, 84] width 246 height 48
type textarea "Update this page body with a future 2030 design keeping to ADA compliance when …"
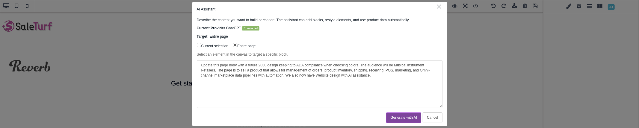
click at [403, 116] on button "Generate with AI" at bounding box center [403, 118] width 35 height 10
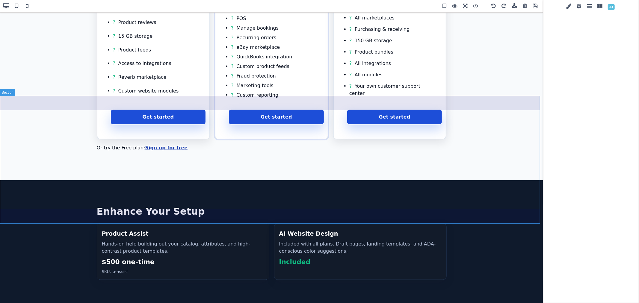
scroll to position [651, 0]
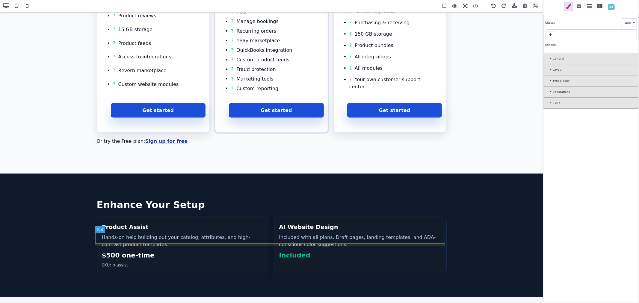
select select
type input "24"
select select "px"
select select "700"
type input "rgb(255, 255, 255)"
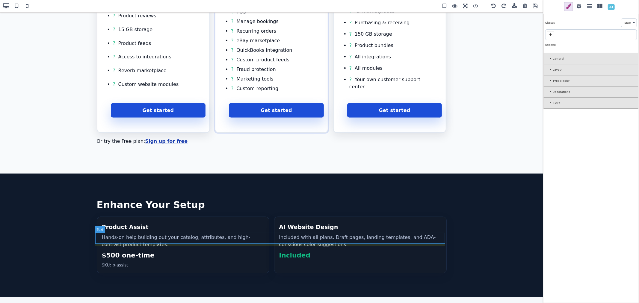
select select
type input "36"
select select "px"
click at [549, 80] on div "Typography" at bounding box center [591, 83] width 95 height 11
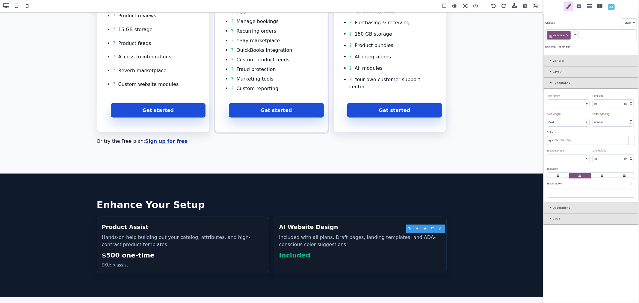
click at [633, 128] on div at bounding box center [631, 140] width 5 height 7
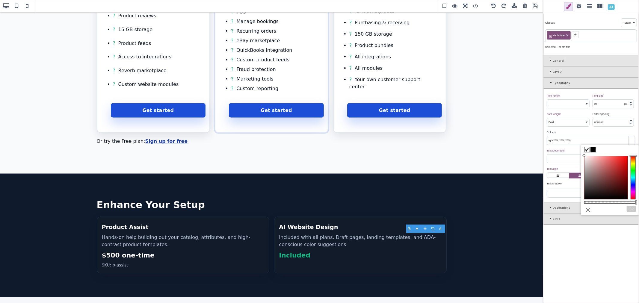
click at [592, 128] on span at bounding box center [593, 149] width 5 height 5
click at [634, 128] on button "Ok" at bounding box center [631, 209] width 9 height 7
type input "#000000"
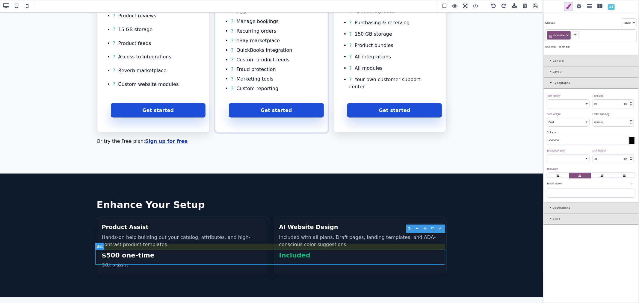
type input "16"
select select "400"
type input "rgb(230, 241, 255)"
select select
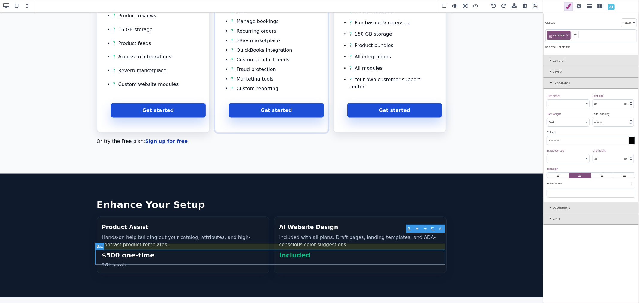
type input "24"
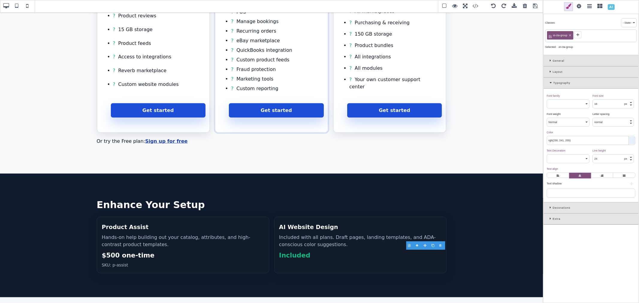
click at [632, 128] on div at bounding box center [631, 140] width 5 height 7
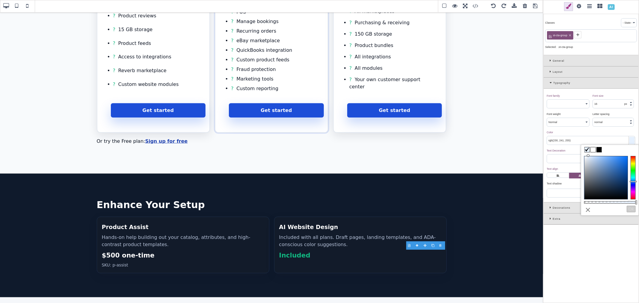
click at [599, 128] on span at bounding box center [599, 149] width 5 height 5
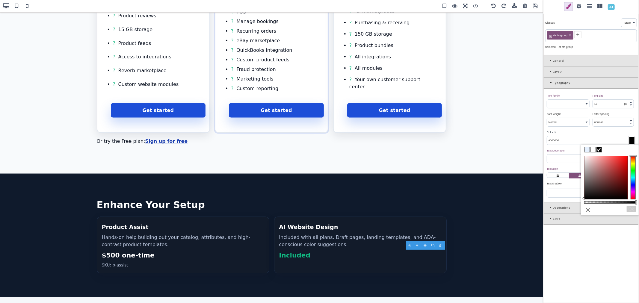
click at [632, 128] on button "Ok" at bounding box center [631, 209] width 9 height 7
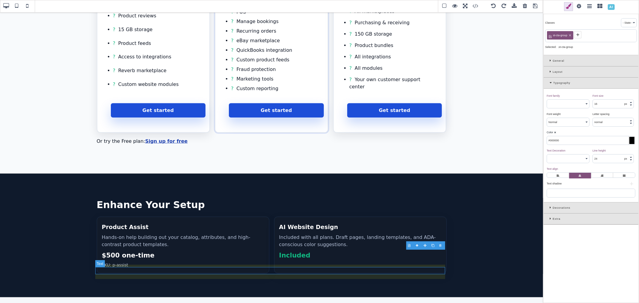
type input "var(--st-muted)"
select select
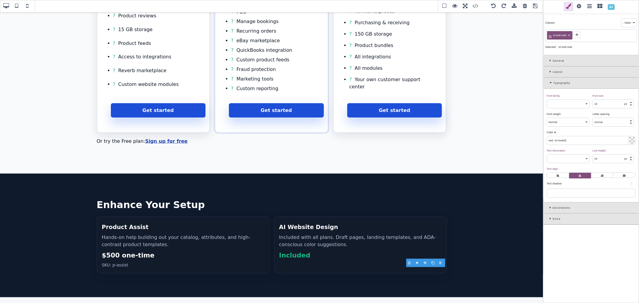
click at [631, 128] on div at bounding box center [631, 140] width 5 height 7
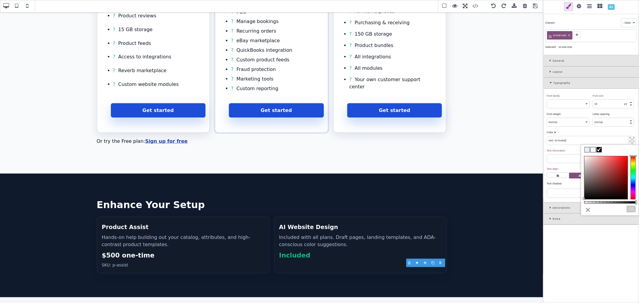
click at [600, 128] on span at bounding box center [599, 149] width 5 height 5
type input "#000000"
click at [629, 128] on button "Ok" at bounding box center [631, 209] width 9 height 7
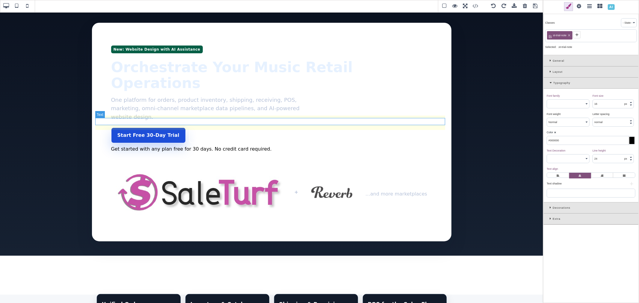
scroll to position [0, 0]
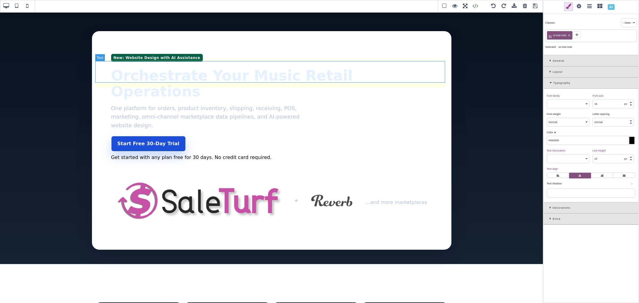
click at [384, 74] on h1 "Orchestrate Your Music Retail Operations" at bounding box center [271, 84] width 321 height 32
select select "700"
type input "rgb(230, 241, 255)"
select select
type input "72"
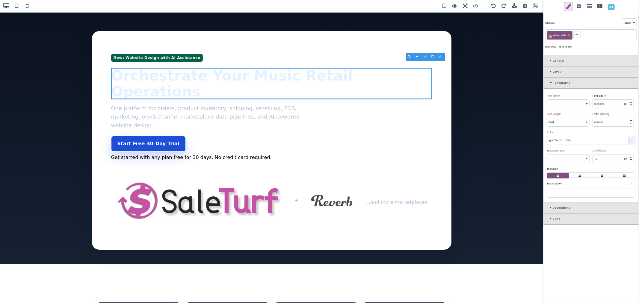
click at [631, 128] on div at bounding box center [631, 140] width 5 height 7
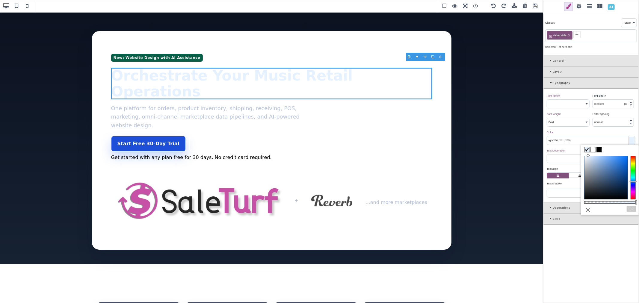
click at [600, 128] on span at bounding box center [599, 149] width 5 height 5
type input "#000000"
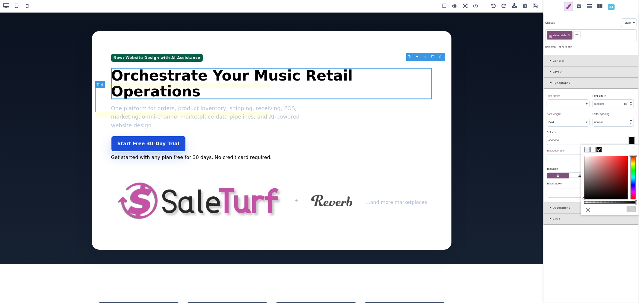
click at [234, 104] on p "One platform for orders, product inventory, shipping, receiving, POS, marketing…" at bounding box center [214, 117] width 206 height 26
type input "1.125"
select select "rem"
select select "400"
type input "var(--st-muted)"
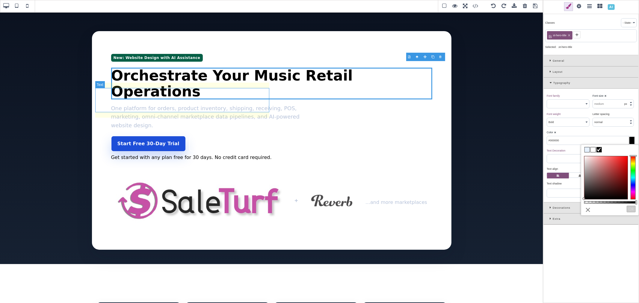
select select
type input "27"
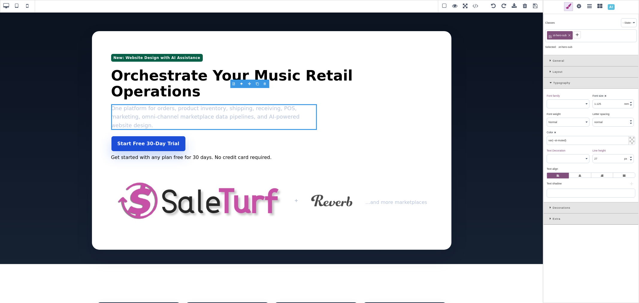
click at [630, 128] on div at bounding box center [631, 140] width 5 height 7
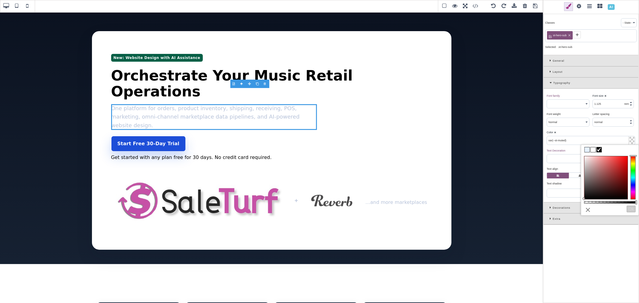
click at [599, 128] on span at bounding box center [599, 149] width 5 height 5
type input "#000000"
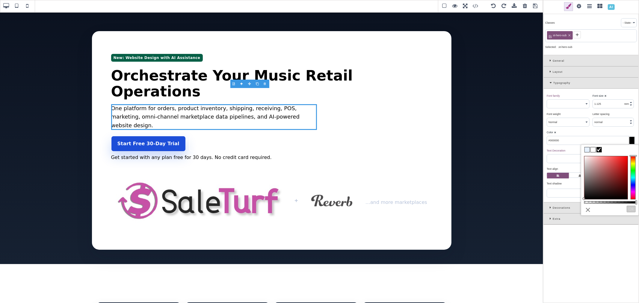
click at [630, 128] on button "Ok" at bounding box center [631, 209] width 9 height 7
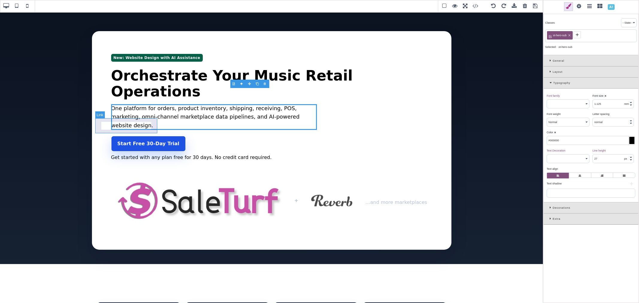
click at [137, 128] on link "Start Free 30-Day Trial" at bounding box center [148, 144] width 75 height 16
type input "16"
select select "px"
select select "700"
type input "rgb(255, 255, 255)"
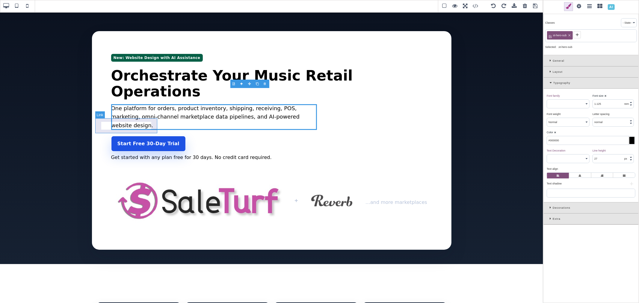
select select
type input "24"
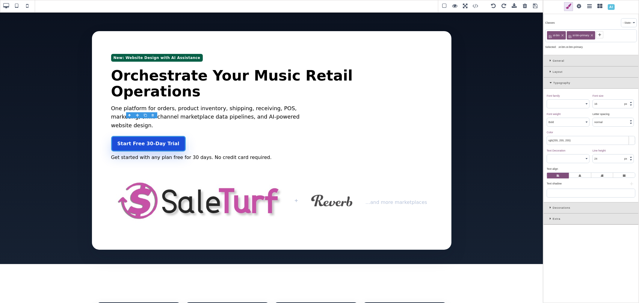
click at [631, 128] on div at bounding box center [631, 140] width 5 height 7
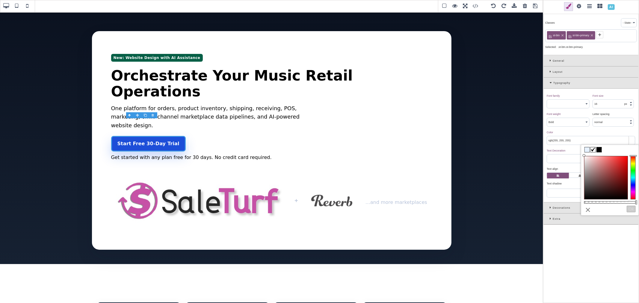
click at [596, 128] on span at bounding box center [598, 149] width 5 height 5
click at [630, 128] on button "Ok" at bounding box center [631, 209] width 9 height 7
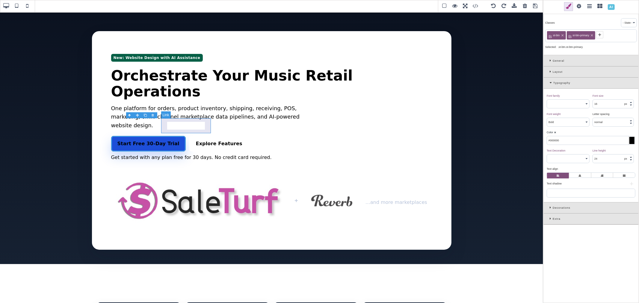
click at [200, 128] on link "Explore Features" at bounding box center [219, 144] width 60 height 16
type input "black"
select select "none"
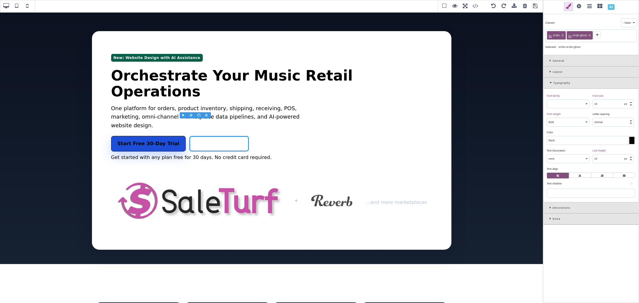
click at [633, 128] on div at bounding box center [631, 140] width 5 height 7
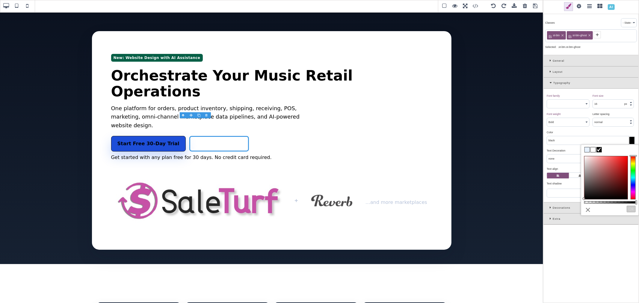
click at [598, 128] on span at bounding box center [599, 149] width 5 height 5
type input "#000000"
click at [599, 128] on span at bounding box center [599, 149] width 5 height 5
click at [633, 128] on button "Ok" at bounding box center [631, 209] width 9 height 7
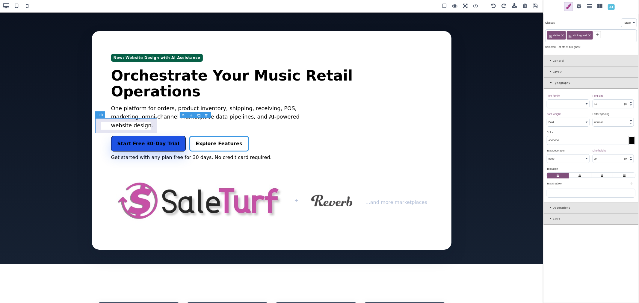
click at [127, 128] on link "Start Free 30-Day Trial" at bounding box center [148, 144] width 75 height 16
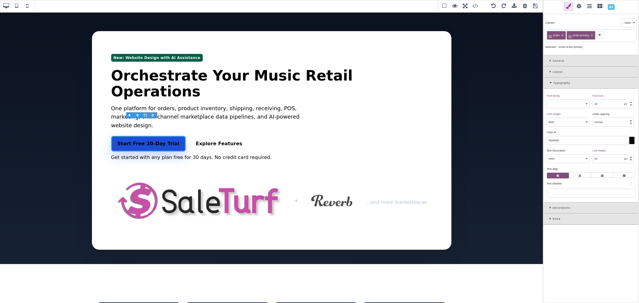
click at [549, 128] on div "Decorations" at bounding box center [591, 208] width 95 height 11
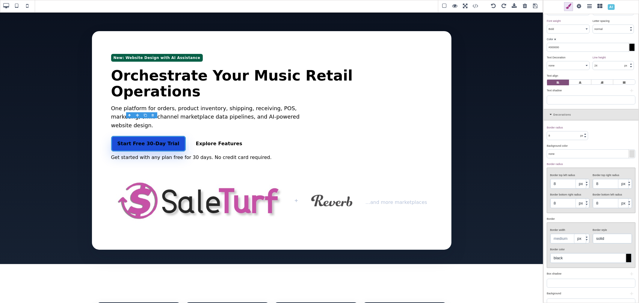
scroll to position [100, 0]
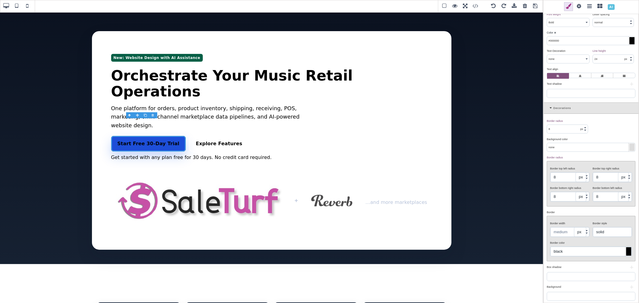
click at [626, 128] on div at bounding box center [628, 251] width 5 height 8
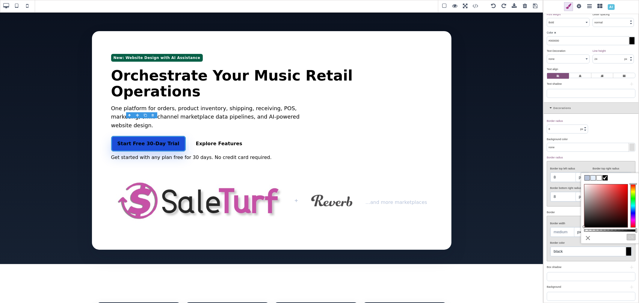
click at [605, 128] on span at bounding box center [605, 178] width 5 height 5
type input "#000000"
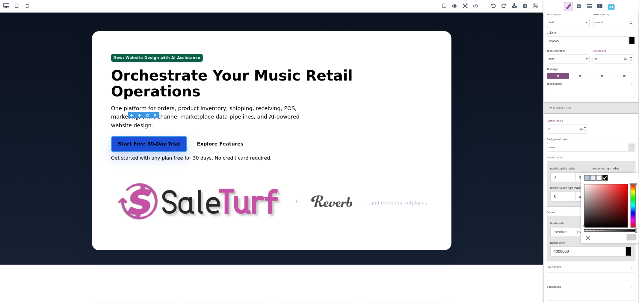
click at [630, 128] on button "Ok" at bounding box center [631, 237] width 9 height 7
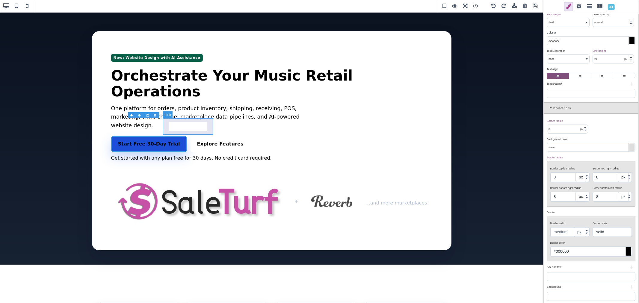
click at [193, 128] on link "Explore Features" at bounding box center [221, 144] width 60 height 16
type input "rgb(255, 255, 255)"
type input "1.11111"
type input "rgb(255, 255, 255)"
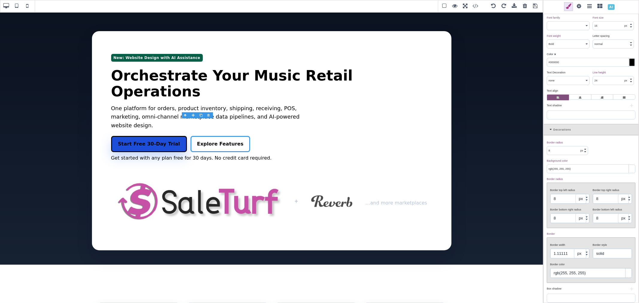
scroll to position [110, 0]
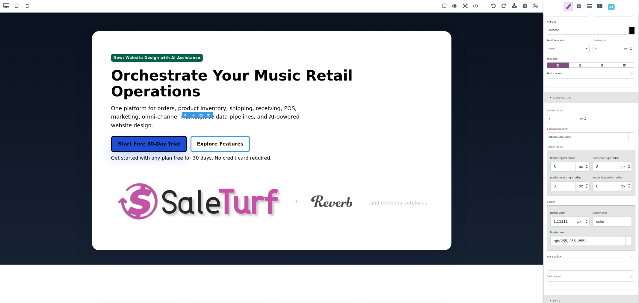
click at [628, 128] on div at bounding box center [628, 241] width 7 height 10
click at [627, 128] on div at bounding box center [628, 241] width 5 height 8
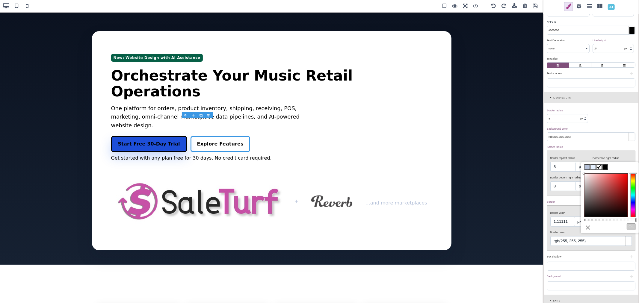
click at [605, 128] on span at bounding box center [605, 167] width 5 height 5
click at [631, 128] on button "Ok" at bounding box center [631, 226] width 9 height 7
type input "#000000"
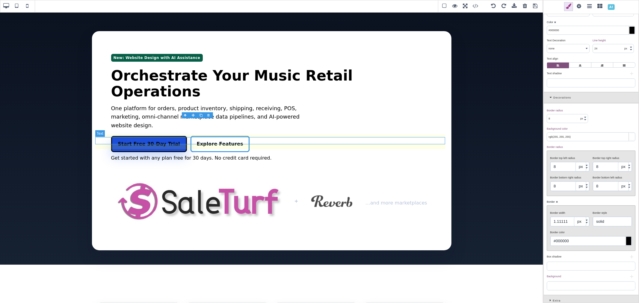
click at [196, 128] on p "Get started with any plan free for 30 days. No credit card required." at bounding box center [271, 158] width 321 height 7
select select "400"
type input "0"
type input "none"
type input "0"
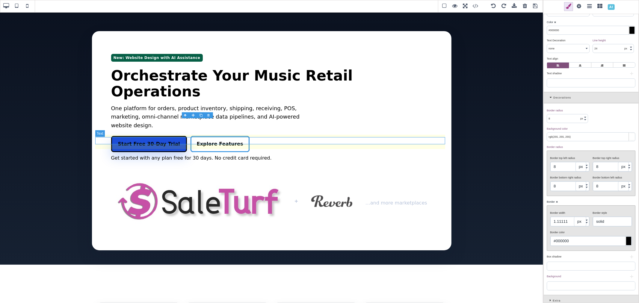
type input "0"
type input "black"
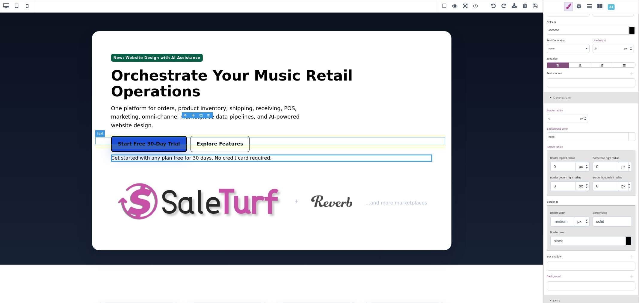
scroll to position [0, 0]
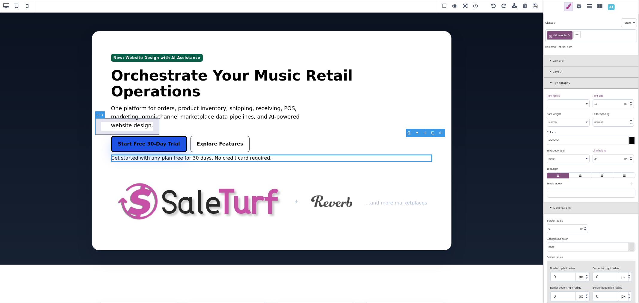
click at [137, 128] on link "Start Free 30-Day Trial" at bounding box center [149, 144] width 76 height 16
select select "700"
type input "8"
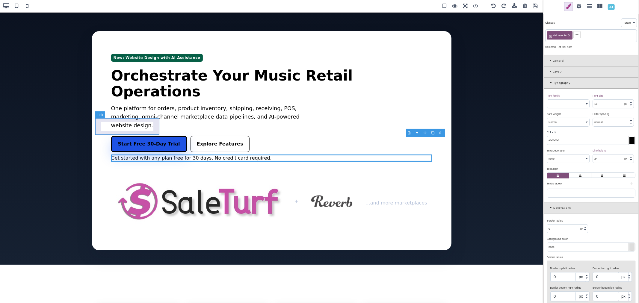
type input "8"
select select
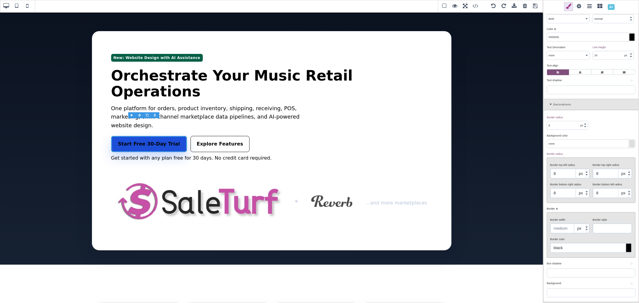
scroll to position [110, 0]
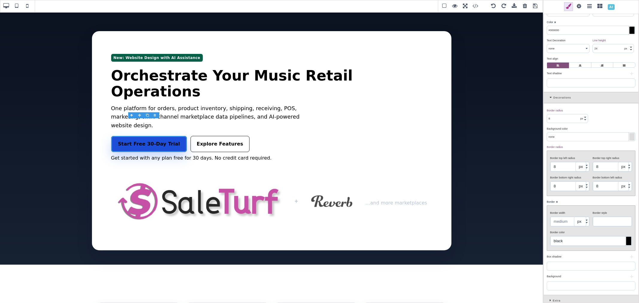
click at [568, 128] on input "text" at bounding box center [569, 222] width 39 height 10
click at [586, 128] on div at bounding box center [587, 222] width 3 height 6
click at [563, 128] on input "text" at bounding box center [569, 222] width 39 height 10
type input "1"
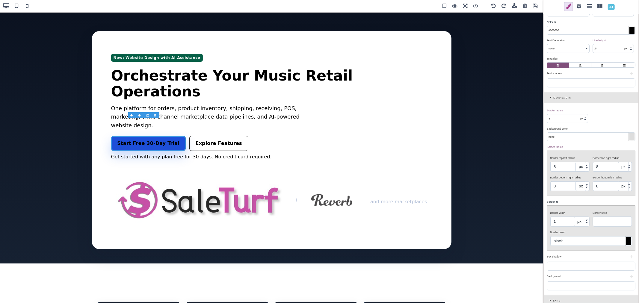
click at [582, 128] on div "Border ⨯" at bounding box center [590, 201] width 87 height 5
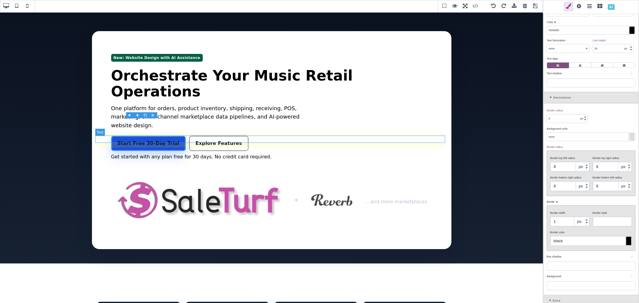
click at [203, 128] on p "Get started with any plan free for 30 days. No credit card required." at bounding box center [271, 156] width 321 height 7
select select "400"
type input "0"
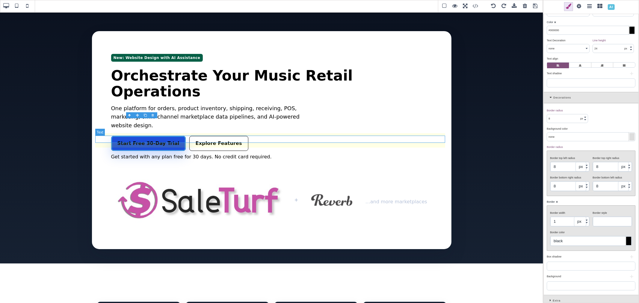
type input "0"
select select "solid"
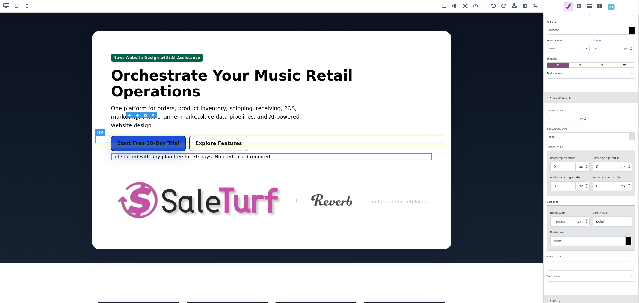
scroll to position [0, 0]
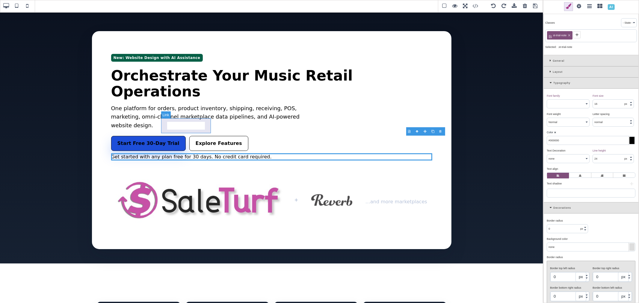
click at [189, 128] on link "Explore Features" at bounding box center [218, 143] width 59 height 15
select select "700"
type input "8"
type input "rgb(255, 255, 255)"
type input "8"
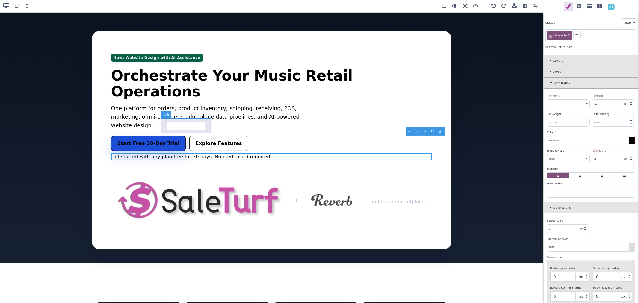
type input "8"
type input "1.11111"
type input "#000000"
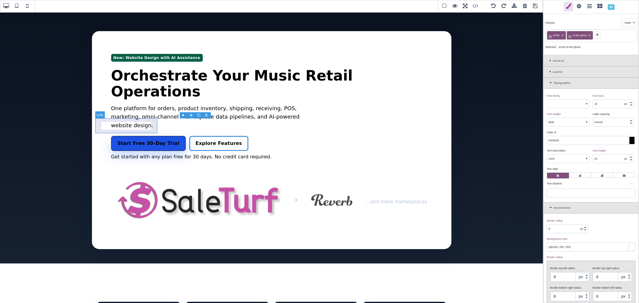
click at [148, 128] on link "Start Free 30-Day Trial" at bounding box center [148, 143] width 75 height 15
type input "none"
type input "1"
select select
type input "black"
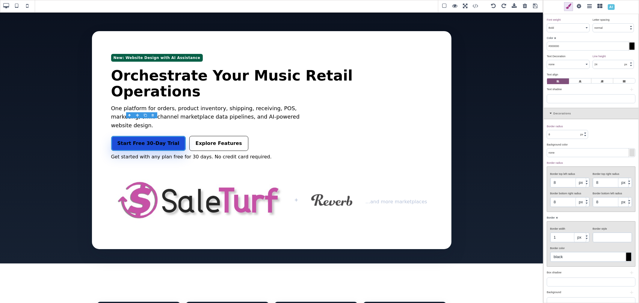
scroll to position [110, 0]
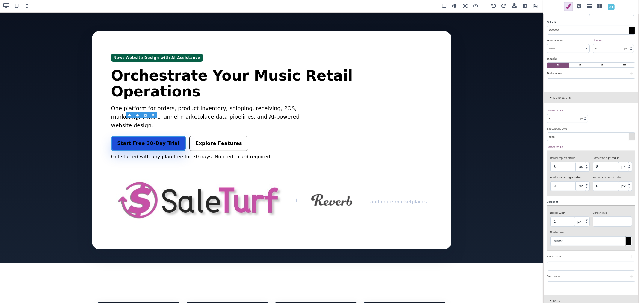
click at [566, 128] on input "1" at bounding box center [569, 222] width 39 height 10
drag, startPoint x: 580, startPoint y: 218, endPoint x: 582, endPoint y: 220, distance: 3.1
click at [580, 128] on select "px em" at bounding box center [580, 222] width 12 height 10
click at [578, 128] on select "px em" at bounding box center [580, 222] width 12 height 10
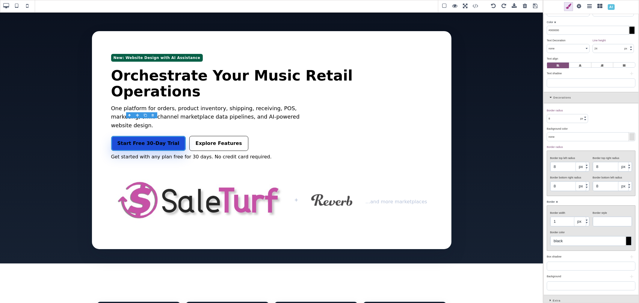
click at [567, 128] on input "1" at bounding box center [569, 222] width 39 height 10
type input "2"
click at [574, 128] on div "Border ⨯" at bounding box center [590, 201] width 87 height 5
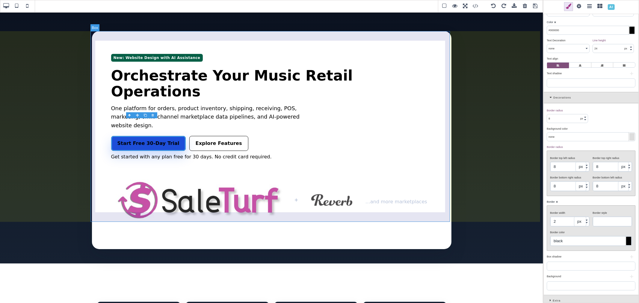
click at [186, 128] on div "New: Website Design with AI Assistance Orchestrate Your Music Retail Operations…" at bounding box center [271, 140] width 359 height 218
select select "400"
type input "rgb(230, 241, 255)"
select select
type input "0"
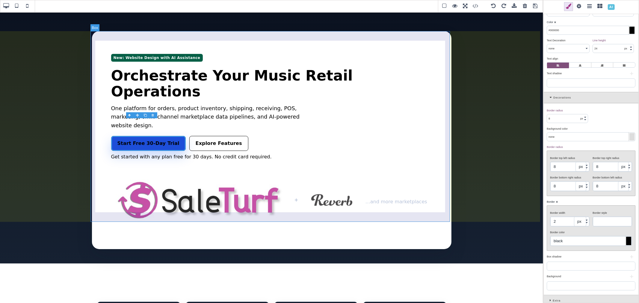
type input "0"
select select "solid"
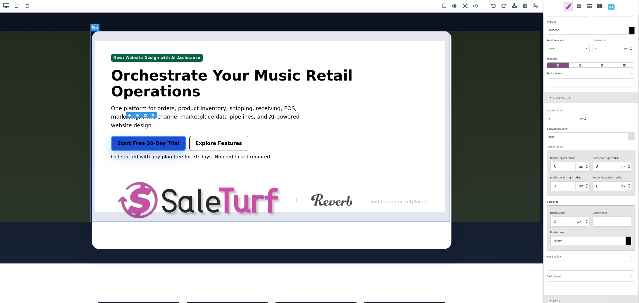
type input "rgb(230, 241, 255)"
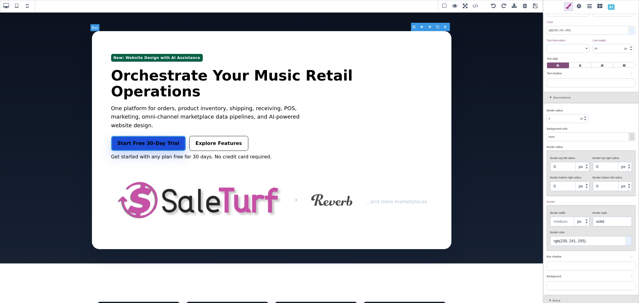
scroll to position [0, 0]
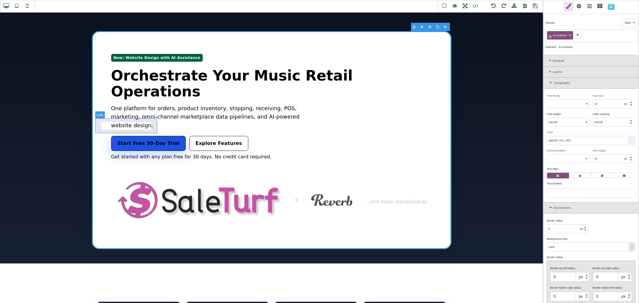
click at [141, 128] on link "Start Free 30-Day Trial" at bounding box center [148, 143] width 75 height 15
select select "700"
type input "#000000"
select select "none"
type input "8"
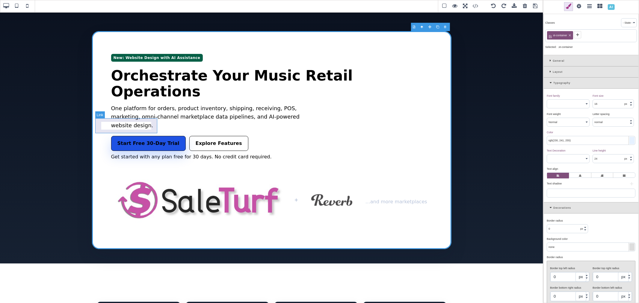
type input "8"
type input "2"
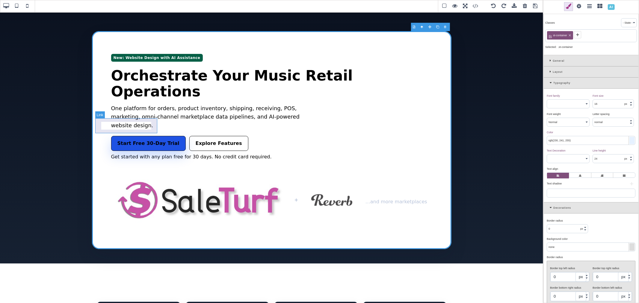
select select
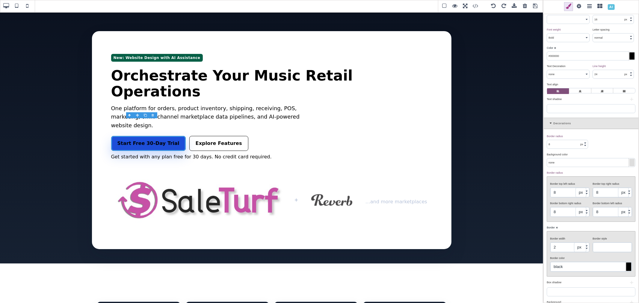
scroll to position [110, 0]
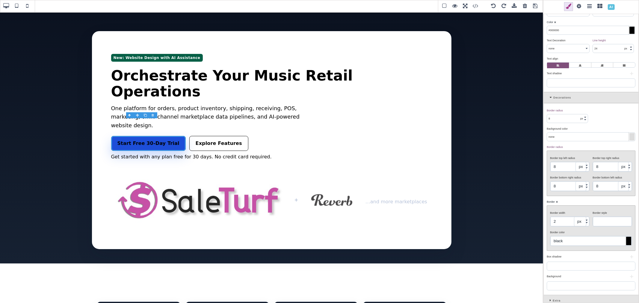
click at [627, 128] on div at bounding box center [628, 241] width 5 height 8
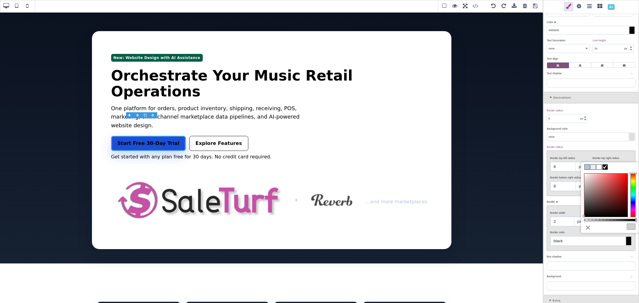
click at [605, 128] on span at bounding box center [605, 167] width 5 height 5
type input "#000000"
click at [630, 128] on button "Ok" at bounding box center [631, 226] width 9 height 7
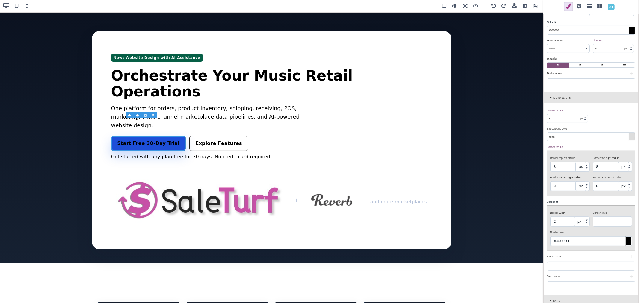
click at [561, 128] on input "8" at bounding box center [569, 167] width 39 height 10
click at [563, 128] on input "8" at bounding box center [569, 187] width 39 height 10
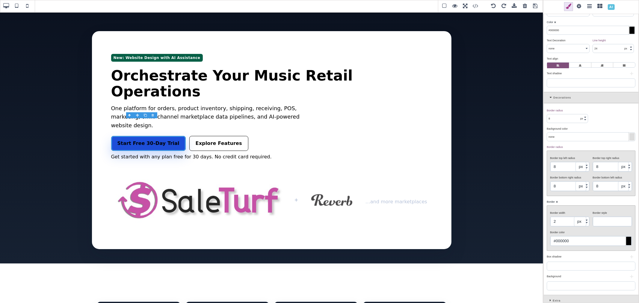
click at [563, 128] on input "8" at bounding box center [569, 187] width 39 height 10
click at [600, 128] on input "8" at bounding box center [612, 167] width 39 height 10
click at [560, 120] on input "8" at bounding box center [567, 118] width 41 height 8
click at [395, 128] on span "…and more marketplaces" at bounding box center [396, 201] width 62 height 7
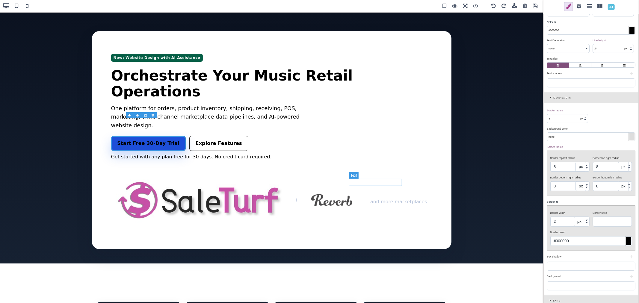
select select "400"
type input "var(--st-muted)"
select select
type input "0"
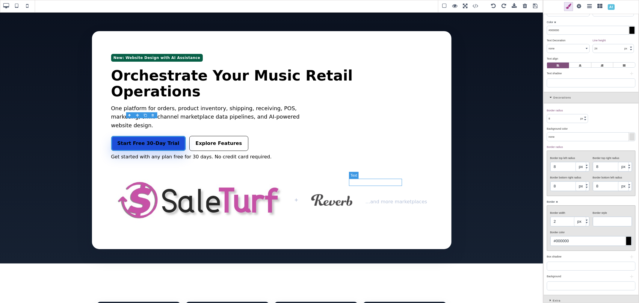
type input "0"
select select "solid"
type input "rgb(182, 194, 217)"
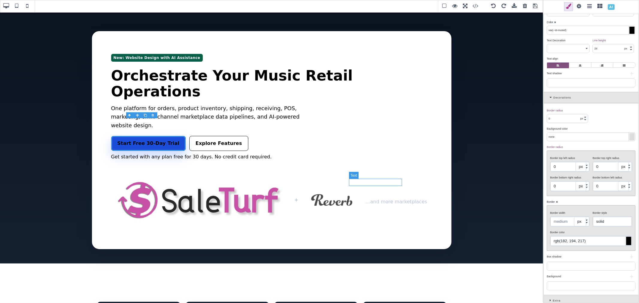
scroll to position [0, 0]
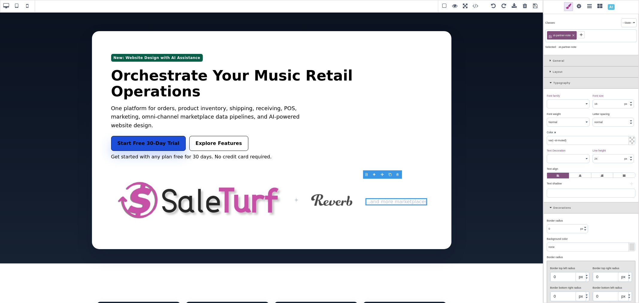
click at [630, 128] on div at bounding box center [631, 140] width 5 height 7
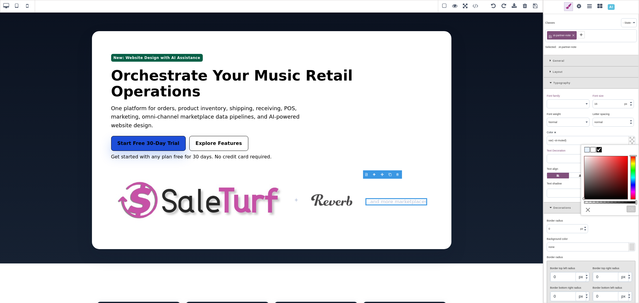
click at [599, 128] on span at bounding box center [599, 149] width 5 height 5
click at [630, 128] on button "Ok" at bounding box center [631, 209] width 9 height 7
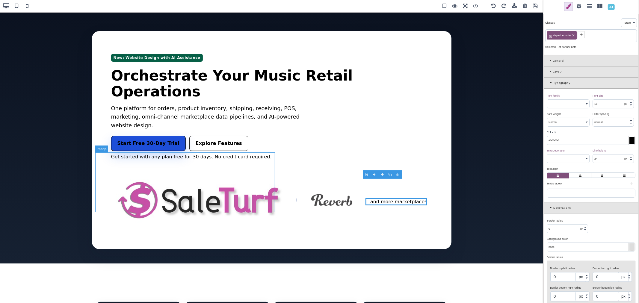
click at [162, 128] on img "Marketplace partners" at bounding box center [201, 200] width 180 height 60
type input "rgb(230, 241, 255)"
select select
type input "rgb(230, 241, 255)"
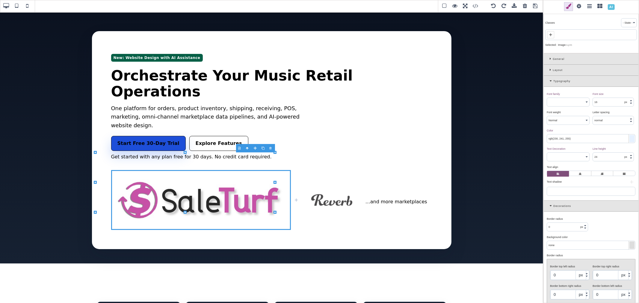
click at [550, 56] on div "General" at bounding box center [591, 59] width 95 height 11
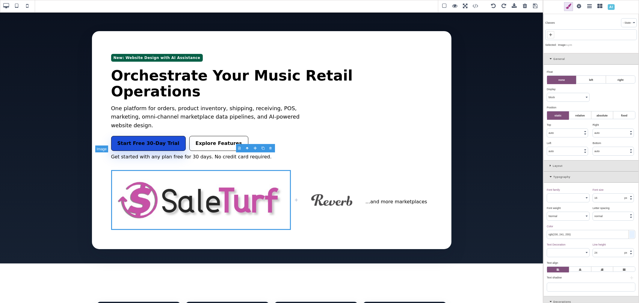
click at [154, 128] on img "Marketplace partners" at bounding box center [201, 200] width 180 height 60
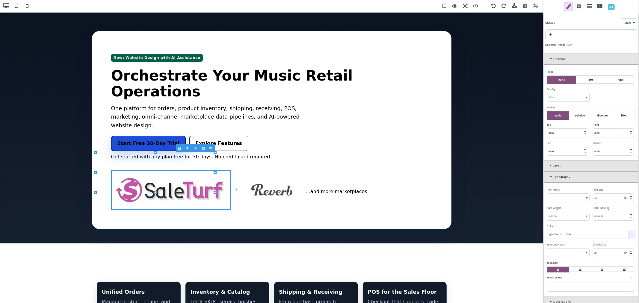
drag, startPoint x: 275, startPoint y: 211, endPoint x: 215, endPoint y: 191, distance: 63.2
click at [215, 128] on icon at bounding box center [215, 192] width 3 height 3
click at [321, 128] on span "…and more marketplaces" at bounding box center [337, 191] width 62 height 7
type input "#000000"
select select "none"
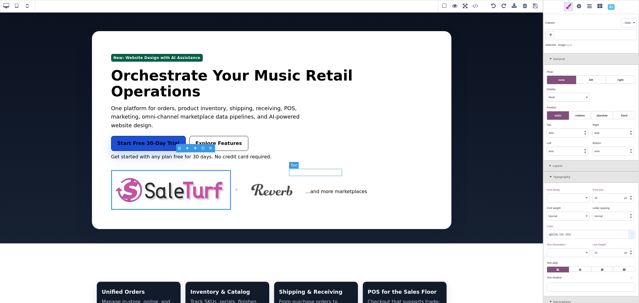
type input "black"
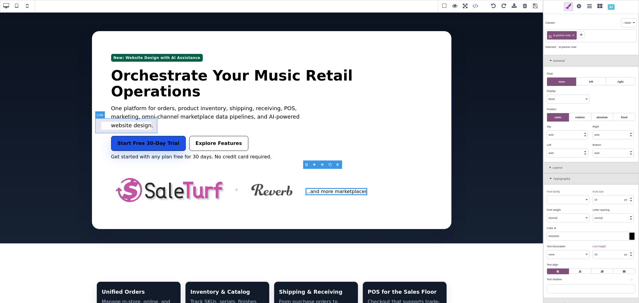
click at [146, 128] on link "Start Free 30-Day Trial" at bounding box center [148, 143] width 75 height 15
select select "700"
type input "8"
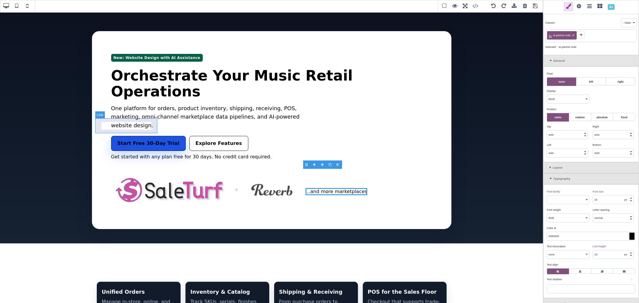
type input "8"
type input "2"
select select
type input "#000000"
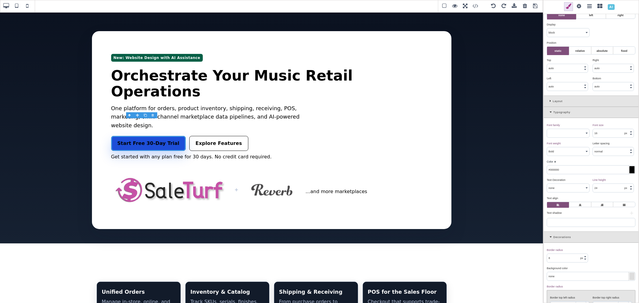
scroll to position [207, 0]
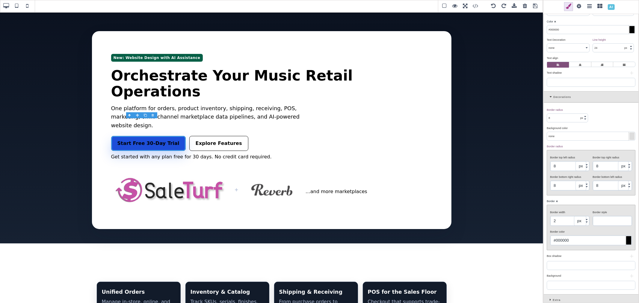
click at [629, 128] on div at bounding box center [631, 136] width 5 height 7
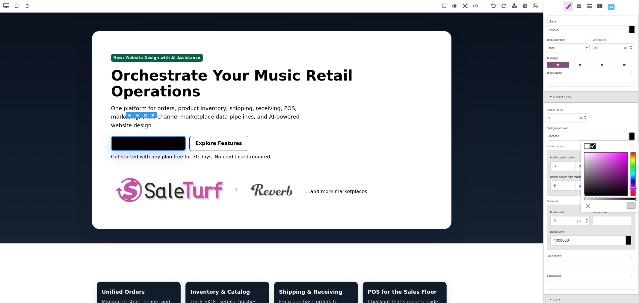
drag, startPoint x: 632, startPoint y: 153, endPoint x: 632, endPoint y: 188, distance: 34.7
click at [632, 128] on div at bounding box center [633, 187] width 7 height 1
type input "#cf0fd7"
click at [624, 128] on div at bounding box center [605, 174] width 43 height 43
click at [630, 128] on button "Ok" at bounding box center [631, 205] width 9 height 7
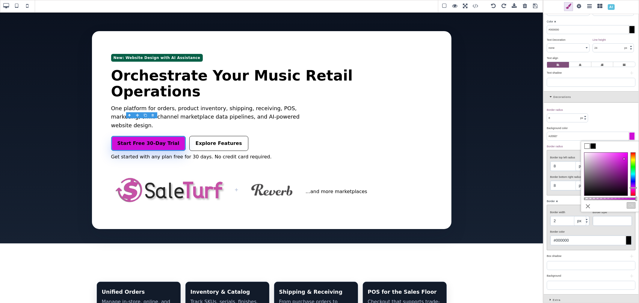
type input "#cf0fd7"
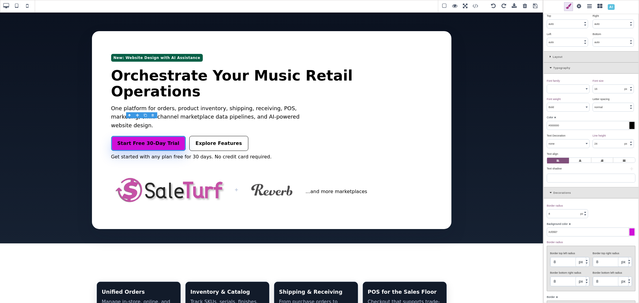
scroll to position [107, 0]
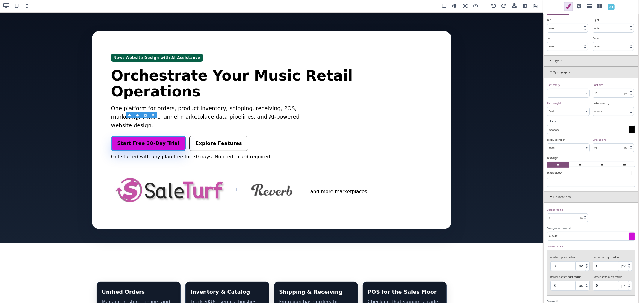
click at [629, 128] on div at bounding box center [631, 129] width 5 height 7
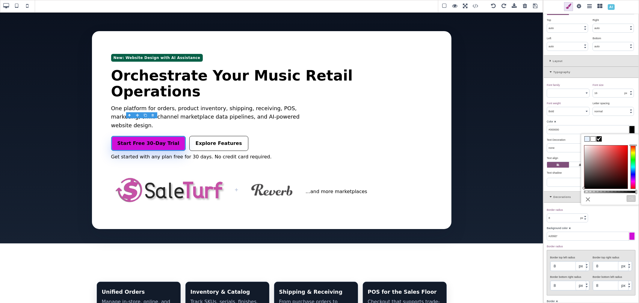
click at [593, 128] on span at bounding box center [593, 139] width 5 height 5
click at [629, 128] on button "Ok" at bounding box center [631, 198] width 9 height 7
type input "#ffffff"
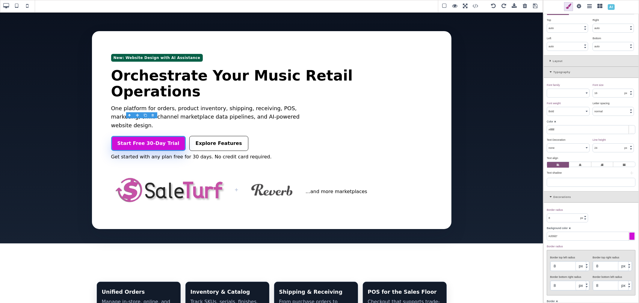
click at [629, 128] on div at bounding box center [631, 236] width 5 height 7
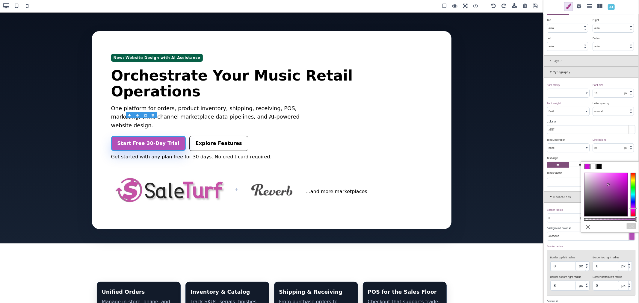
drag, startPoint x: 625, startPoint y: 179, endPoint x: 608, endPoint y: 185, distance: 17.5
click at [608, 128] on div at bounding box center [608, 185] width 2 height 2
click at [628, 128] on button "Ok" at bounding box center [631, 226] width 9 height 7
type input "#b350b7"
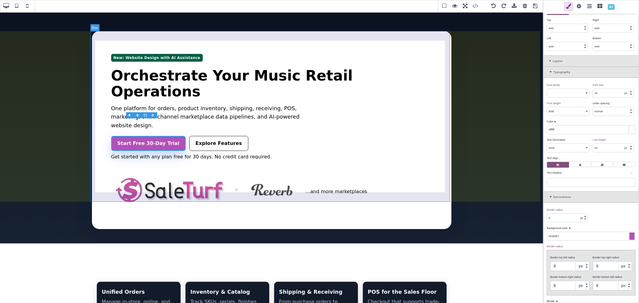
click at [268, 128] on div "New: Website Design with AI Assistance Orchestrate Your Music Retail Operations…" at bounding box center [271, 130] width 359 height 198
select select "400"
type input "rgb(230, 241, 255)"
select select
type input "0"
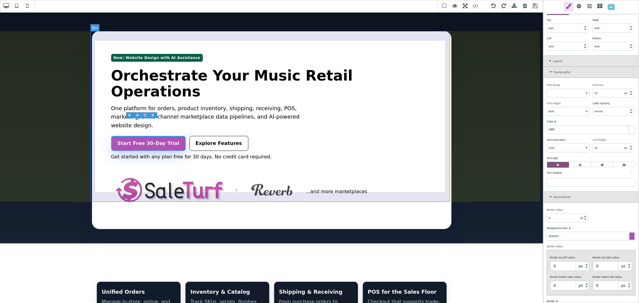
type input "none"
type input "0"
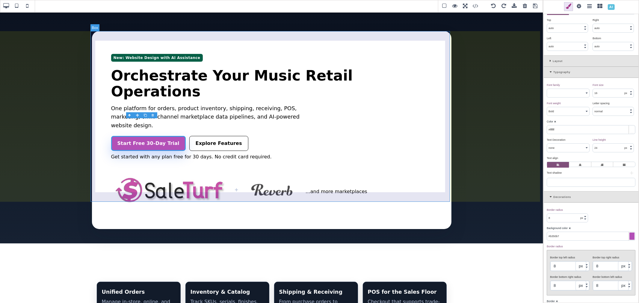
select select "solid"
type input "rgb(230, 241, 255)"
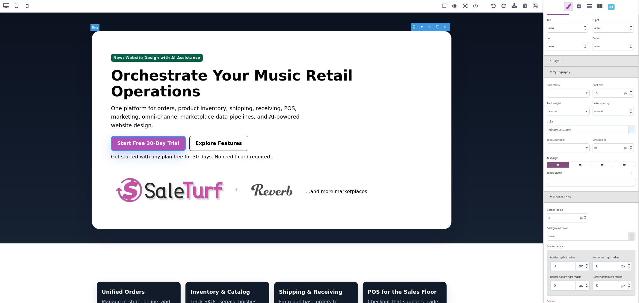
scroll to position [0, 0]
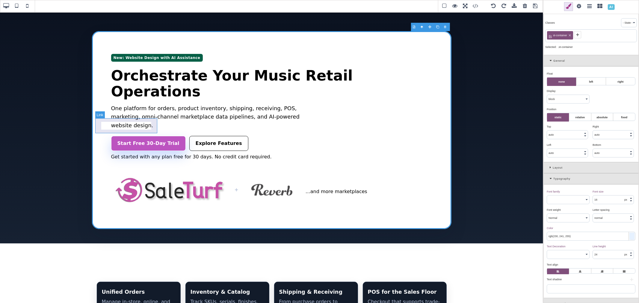
click at [155, 128] on link "Start Free 30-Day Trial" at bounding box center [148, 143] width 75 height 15
select select "700"
type input "#ffffff"
select select
type input "8"
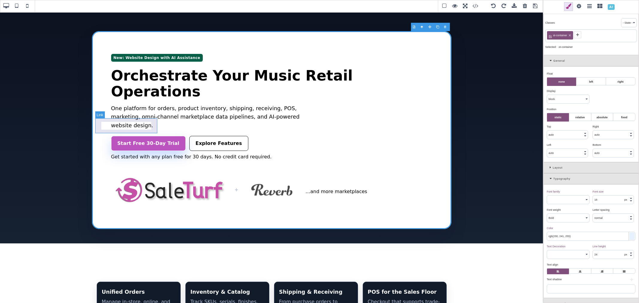
type input "#b350b7"
type input "8"
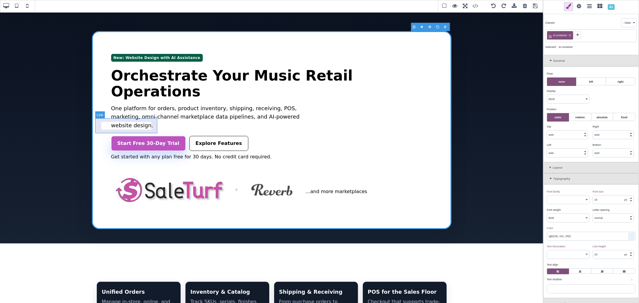
type input "2"
select select
type input "#000000"
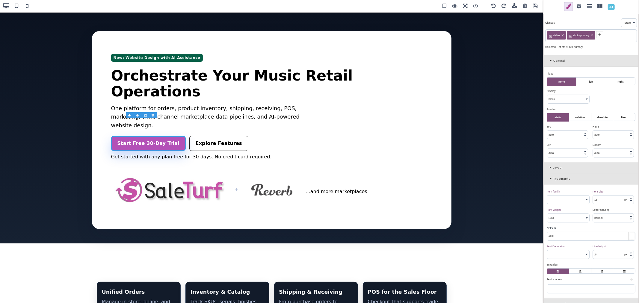
click at [584, 7] on span at bounding box center [579, 6] width 9 height 9
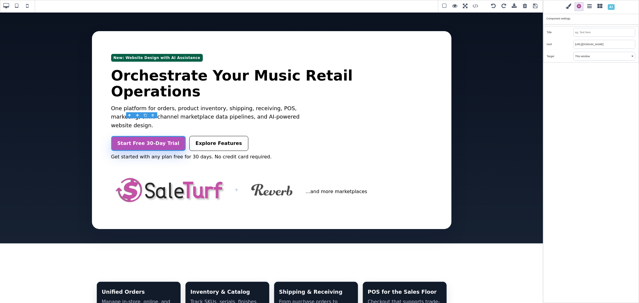
click at [631, 45] on input "https://www.saleturf.com/create/store?plan_id=6" at bounding box center [604, 44] width 61 height 8
type input "https://www.saleturf.com/create/store?plan_id=11"
click at [200, 128] on link "Explore Features" at bounding box center [218, 143] width 59 height 15
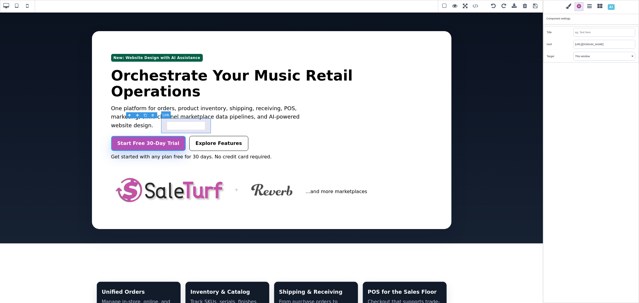
type input "#000000"
select select "none"
type input "rgb(255, 255, 255)"
type input "1.11111"
select select "solid"
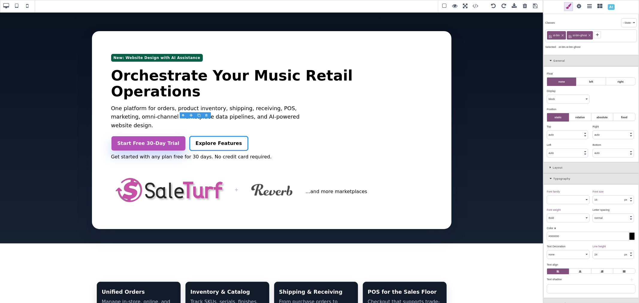
click at [584, 4] on span at bounding box center [579, 6] width 9 height 9
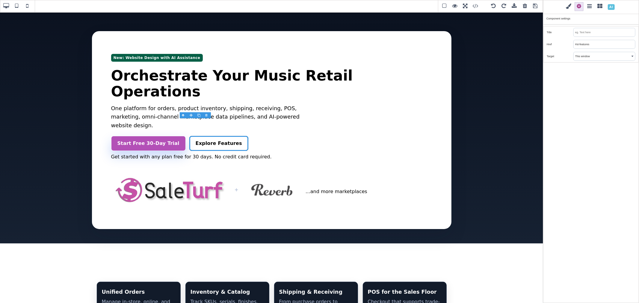
click at [594, 43] on input "#st-features" at bounding box center [604, 44] width 61 height 8
click at [600, 41] on input "#st-features" at bounding box center [604, 44] width 61 height 8
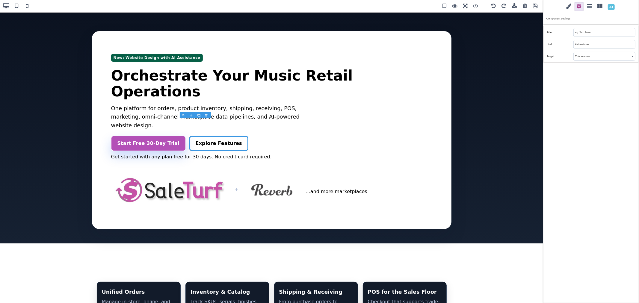
paste input "https://www.saleturf.com/"
type input "https://www.saleturf.com/features"
click at [598, 78] on div "Classes - State - Hover Click Even/Odd st-btn st-btn-ghost Selected: .st-btn.st…" at bounding box center [591, 151] width 96 height 303
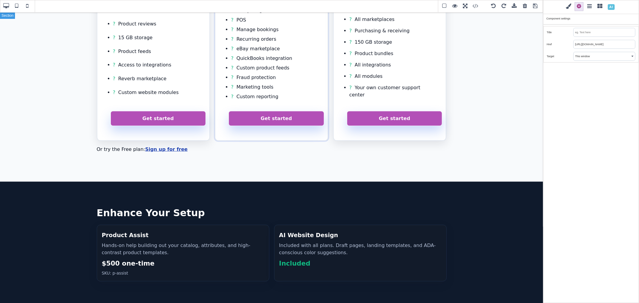
scroll to position [631, 0]
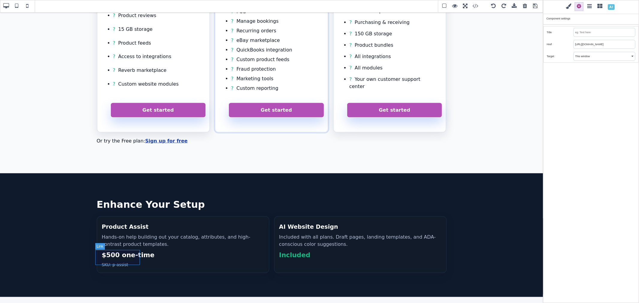
type input "#ffffff"
select select
type input "#b350b7"
type input "2"
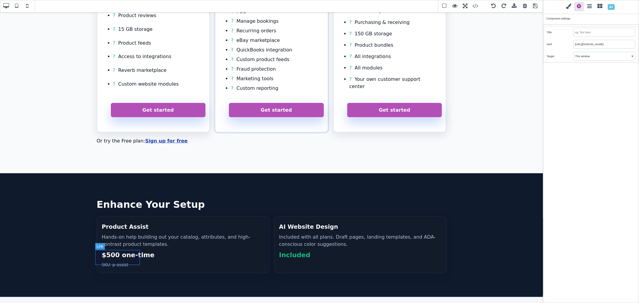
select select
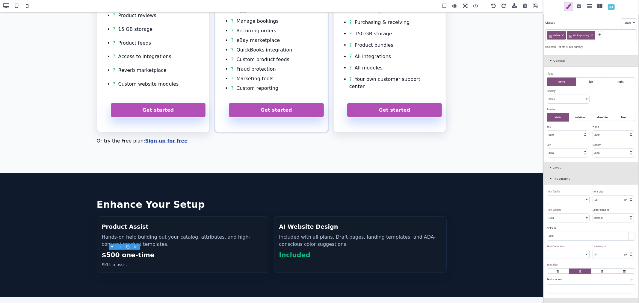
click at [584, 10] on span at bounding box center [579, 6] width 9 height 9
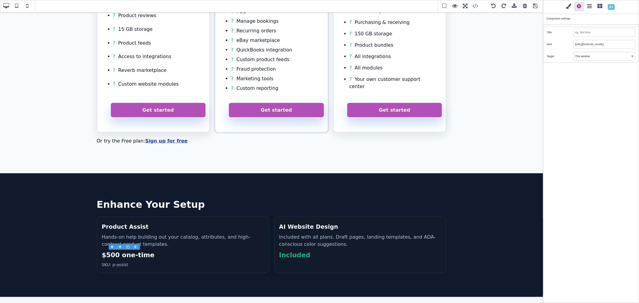
click at [633, 45] on input "https://www.saleturf.com/create/store?plan_id=6" at bounding box center [604, 44] width 61 height 8
type input "https://www.saleturf.com/create/store?plan_id=11"
type input "#000000"
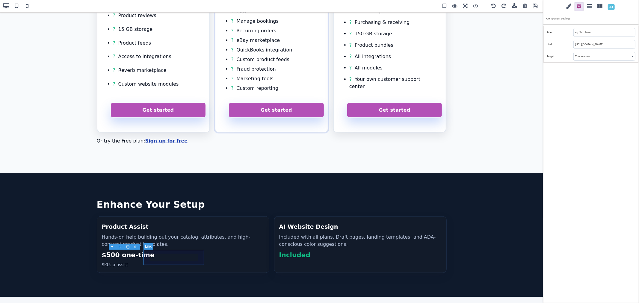
select select "none"
type input "rgb(255, 255, 255)"
type input "1.11111"
select select "solid"
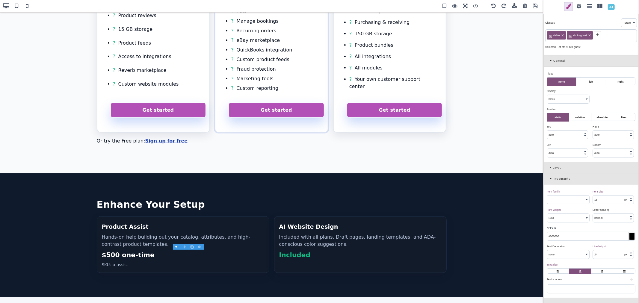
click at [584, 7] on span at bounding box center [579, 6] width 9 height 9
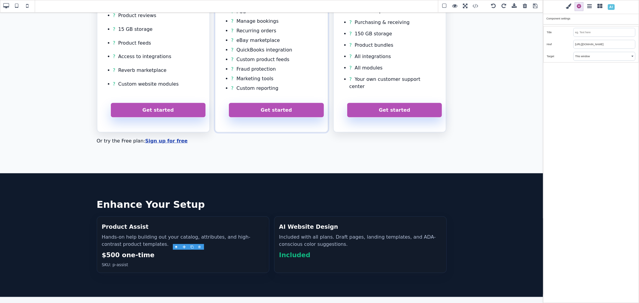
click at [600, 41] on input "https://www.saleturf.com/features" at bounding box center [604, 44] width 61 height 8
click at [603, 82] on div "Classes - State - Hover Click Even/Odd st-btn st-btn-ghost Selected: .st-btn.st…" at bounding box center [591, 151] width 96 height 303
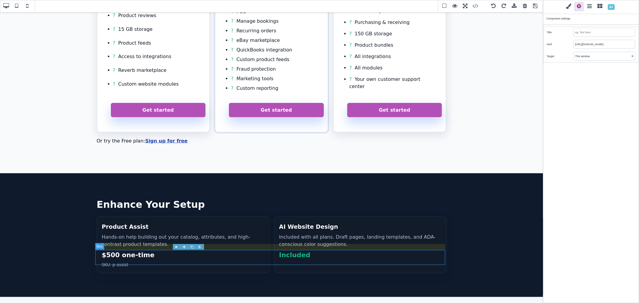
select select "flex"
select select "400"
type input "0"
type input "none"
type input "0"
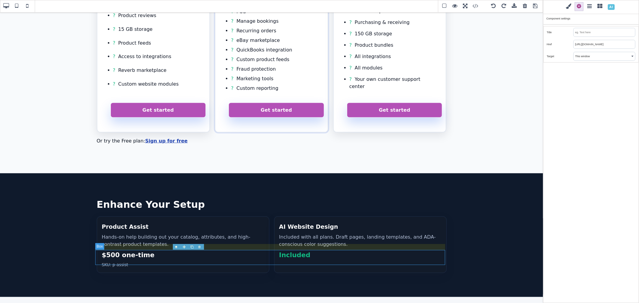
type input "0"
type input "black"
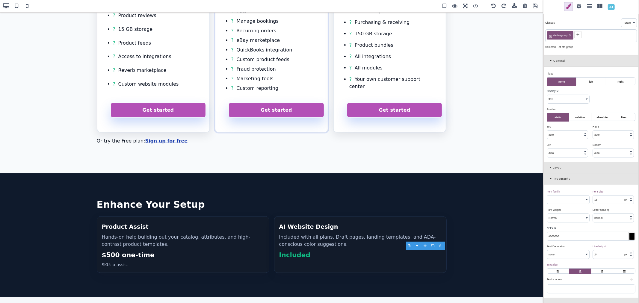
click at [579, 128] on label at bounding box center [580, 272] width 22 height 6
click at [0, 0] on input "radio" at bounding box center [0, 0] width 0 height 0
click at [597, 128] on label at bounding box center [602, 272] width 22 height 6
click at [0, 0] on input "radio" at bounding box center [0, 0] width 0 height 0
click at [581, 128] on label at bounding box center [580, 272] width 22 height 6
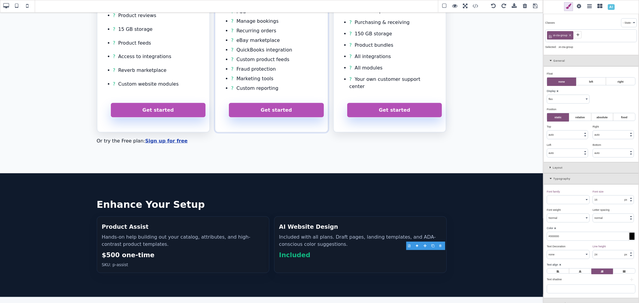
click at [0, 0] on input "radio" at bounding box center [0, 0] width 0 height 0
select select "block"
select select "700"
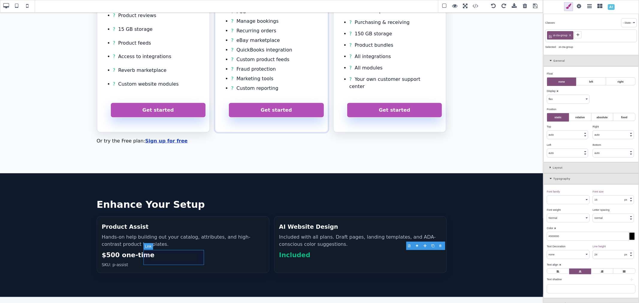
type input "8"
type input "rgb(255, 255, 255)"
type input "8"
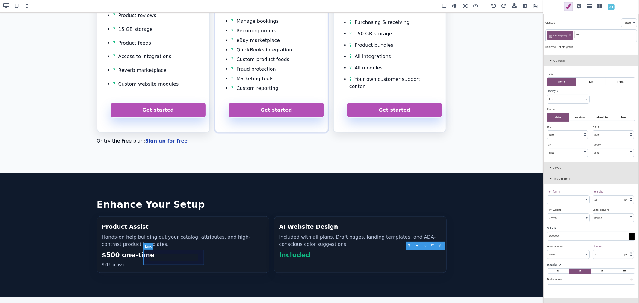
type input "8"
type input "1.11111"
click at [582, 128] on label at bounding box center [580, 272] width 22 height 6
click at [0, 0] on input "radio" at bounding box center [0, 0] width 0 height 0
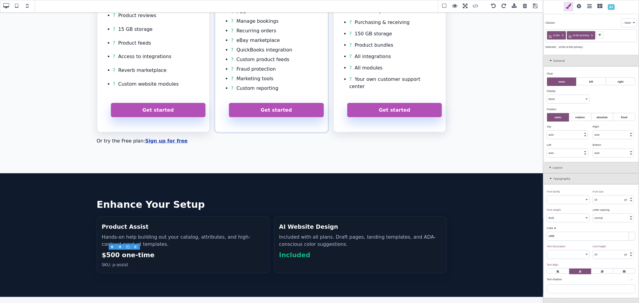
click at [568, 128] on input "auto" at bounding box center [567, 153] width 41 height 8
click at [610, 128] on input "auto" at bounding box center [613, 153] width 41 height 8
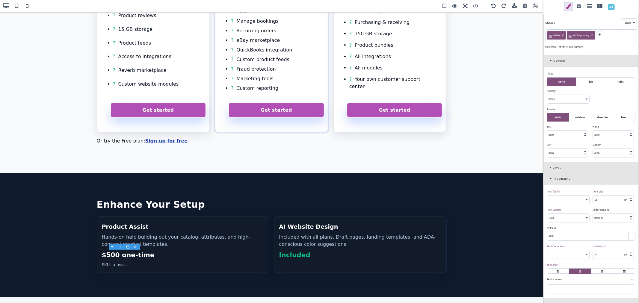
click at [613, 128] on div "Float ⨯ none left right Display ⨯ block inline inline-block flex none Position …" at bounding box center [591, 115] width 95 height 96
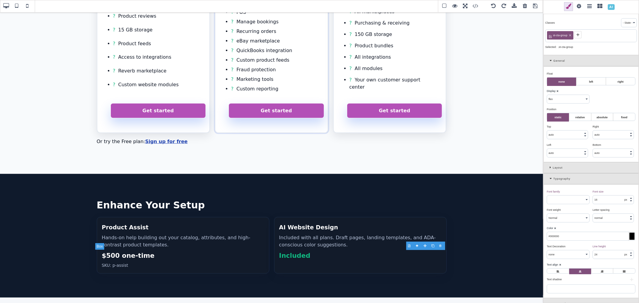
scroll to position [631, 0]
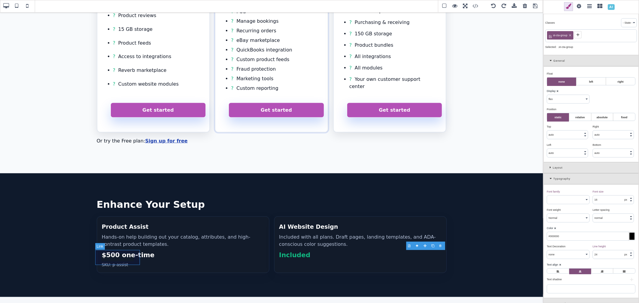
click at [567, 96] on select "block inline inline-block flex none" at bounding box center [568, 99] width 42 height 8
click at [547, 95] on select "block inline inline-block flex none" at bounding box center [568, 99] width 42 height 8
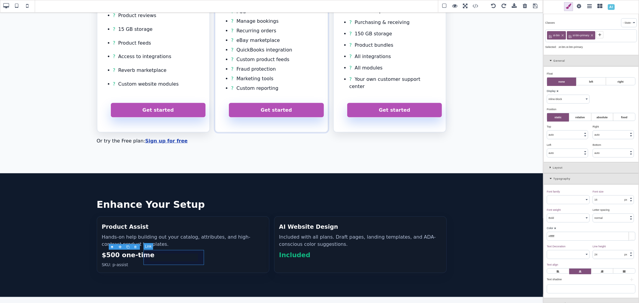
click at [561, 100] on select "block inline inline-block flex none" at bounding box center [568, 99] width 42 height 8
click at [547, 95] on select "block inline inline-block flex none" at bounding box center [568, 99] width 42 height 8
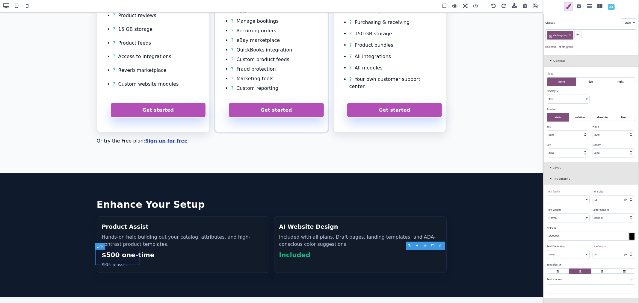
click at [567, 128] on input "auto" at bounding box center [567, 153] width 41 height 8
click at [566, 128] on div "Left ⨯ 1 px % vw" at bounding box center [568, 149] width 46 height 17
click at [564, 128] on div "1 px % vw" at bounding box center [567, 153] width 41 height 9
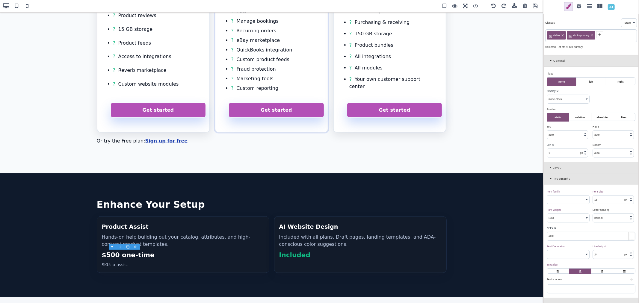
click at [562, 128] on input "1" at bounding box center [567, 153] width 41 height 8
click at [564, 128] on div "Left ⨯" at bounding box center [567, 144] width 41 height 5
click at [604, 128] on input "auto" at bounding box center [613, 153] width 41 height 8
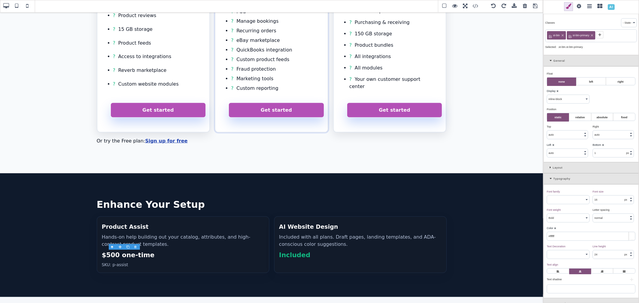
click at [605, 128] on div "Bottom ⨯" at bounding box center [613, 144] width 41 height 5
click at [602, 128] on div "Bottom ⨯" at bounding box center [613, 144] width 41 height 5
click at [602, 128] on b "⨯" at bounding box center [603, 144] width 2 height 3
click at [602, 128] on input "auto" at bounding box center [613, 135] width 41 height 8
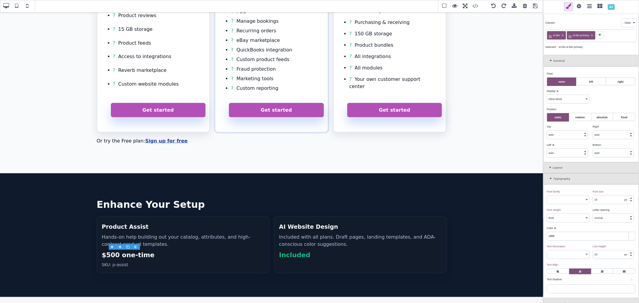
click at [602, 128] on input "auto" at bounding box center [613, 135] width 41 height 8
click at [607, 128] on div "Bottom ⨯" at bounding box center [613, 144] width 41 height 5
click at [600, 127] on b "⨯" at bounding box center [601, 126] width 2 height 3
click at [553, 128] on b "⨯" at bounding box center [553, 144] width 2 height 3
click at [549, 128] on div "Layout" at bounding box center [591, 167] width 95 height 11
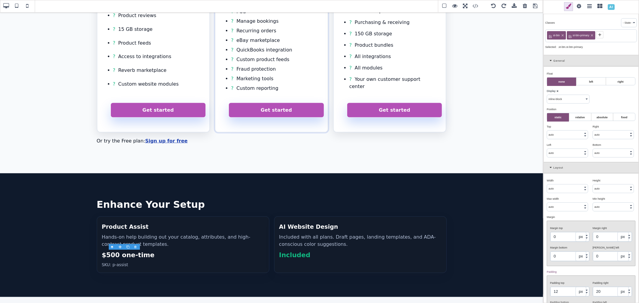
scroll to position [33, 0]
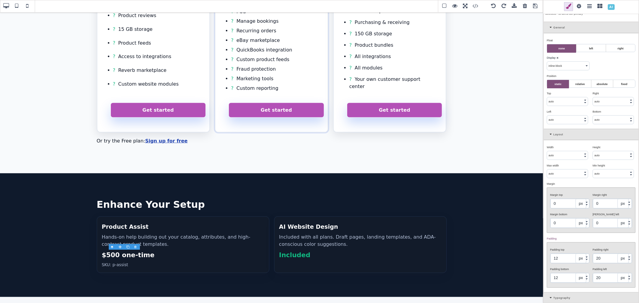
click at [565, 128] on input "0" at bounding box center [569, 204] width 39 height 10
click at [567, 128] on input "0" at bounding box center [569, 223] width 39 height 10
click at [611, 128] on input "0" at bounding box center [612, 204] width 39 height 10
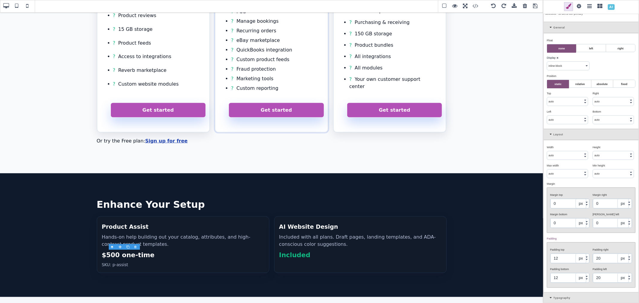
click at [611, 128] on input "0" at bounding box center [612, 204] width 39 height 10
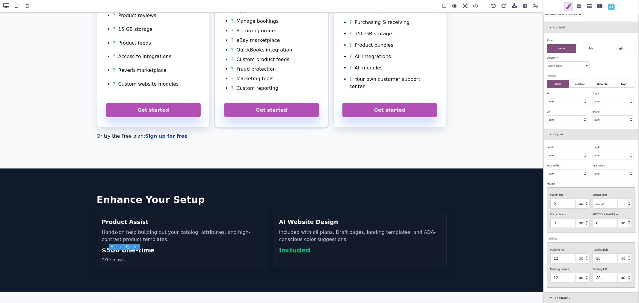
click at [571, 128] on input "0" at bounding box center [569, 223] width 39 height 10
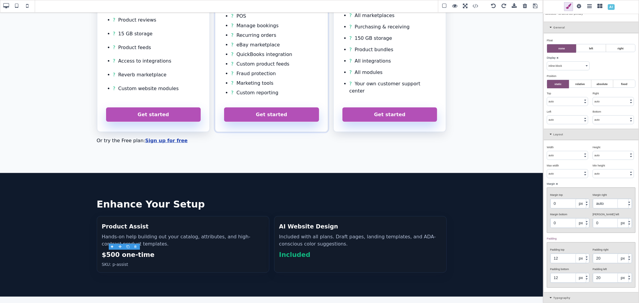
click at [571, 128] on input "0" at bounding box center [569, 223] width 39 height 10
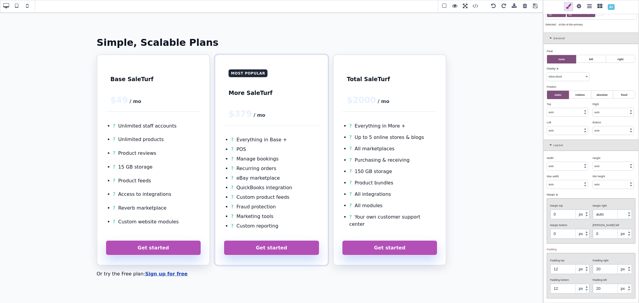
scroll to position [33, 0]
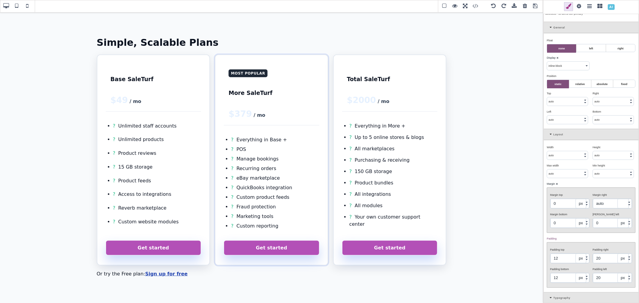
click at [602, 128] on input "auto" at bounding box center [612, 204] width 39 height 10
click at [606, 128] on div "Margin ⨯" at bounding box center [590, 183] width 87 height 5
click at [605, 128] on input "0" at bounding box center [612, 204] width 39 height 10
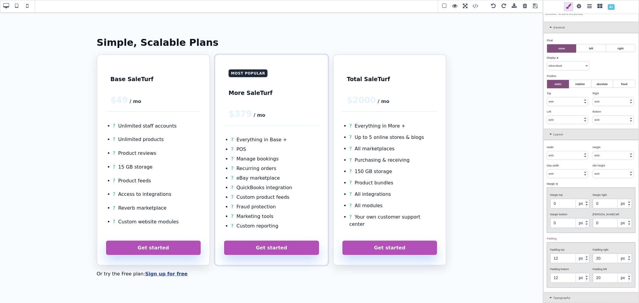
click at [605, 128] on input "0" at bounding box center [612, 204] width 39 height 10
click at [556, 128] on b "⨯" at bounding box center [557, 183] width 2 height 3
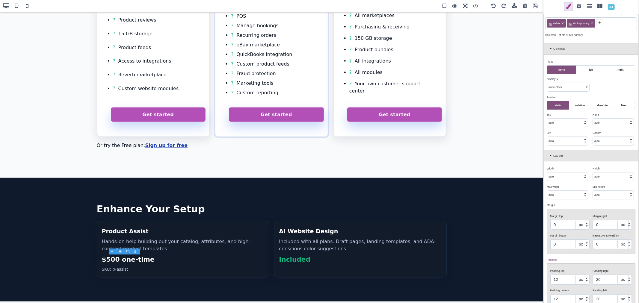
scroll to position [0, 0]
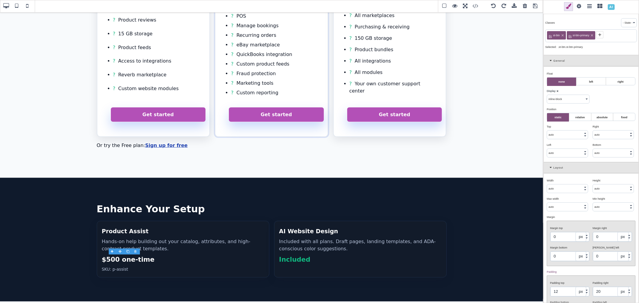
click at [601, 35] on icon at bounding box center [599, 34] width 3 height 3
click at [605, 128] on input "0" at bounding box center [612, 237] width 39 height 10
click at [576, 128] on input "0" at bounding box center [569, 257] width 39 height 10
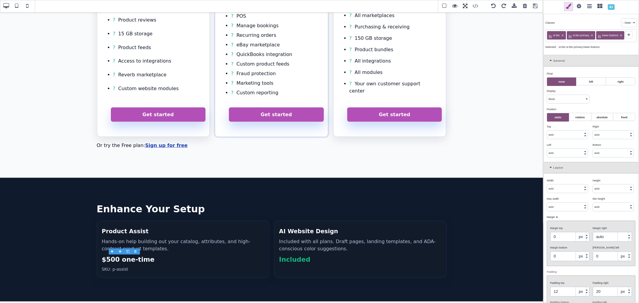
click at [571, 128] on input "0" at bounding box center [569, 257] width 39 height 10
click at [605, 128] on input "0" at bounding box center [612, 257] width 39 height 10
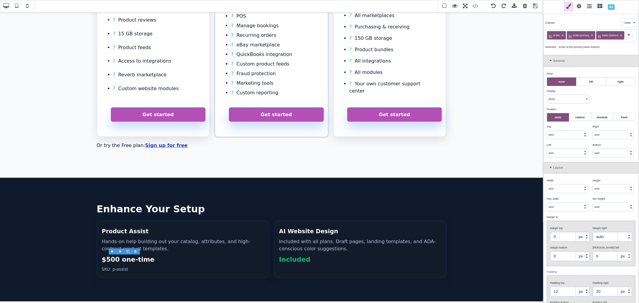
click at [605, 128] on input "0" at bounding box center [612, 257] width 39 height 10
click at [607, 128] on div "Margin left" at bounding box center [612, 247] width 38 height 5
click at [598, 36] on icon at bounding box center [597, 34] width 5 height 5
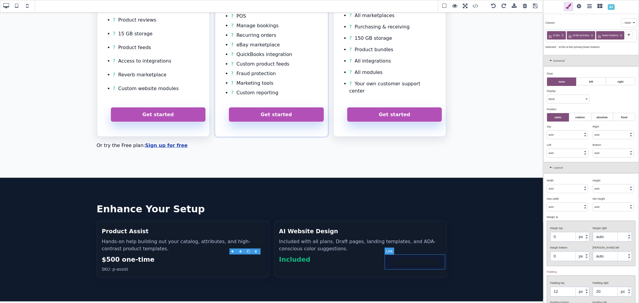
click at [580, 98] on select "block inline inline-block flex none" at bounding box center [568, 99] width 42 height 8
click at [547, 95] on select "block inline inline-block flex none" at bounding box center [568, 99] width 42 height 8
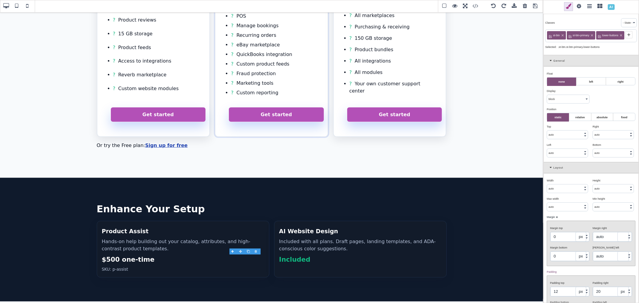
click at [564, 102] on div "Display ⨯ block inline inline-block flex none" at bounding box center [568, 95] width 46 height 17
click at [564, 103] on select "block inline inline-block flex none" at bounding box center [568, 99] width 42 height 8
click at [547, 102] on select "block inline inline-block flex none" at bounding box center [568, 99] width 42 height 8
click at [550, 128] on icon at bounding box center [552, 167] width 4 height 3
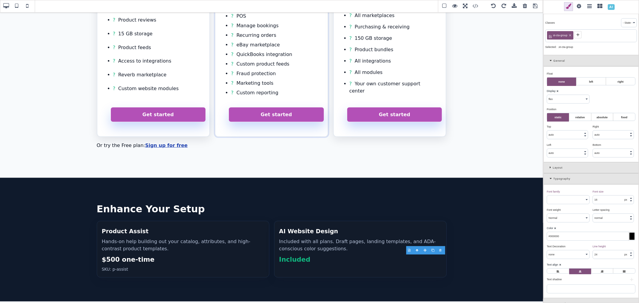
click at [580, 128] on label at bounding box center [580, 272] width 22 height 6
click at [0, 0] on input "radio" at bounding box center [0, 0] width 0 height 0
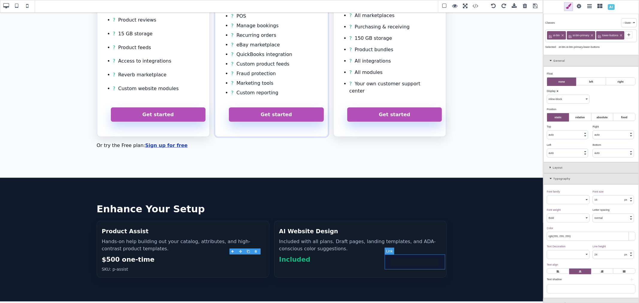
click at [558, 91] on b "⨯" at bounding box center [557, 91] width 2 height 3
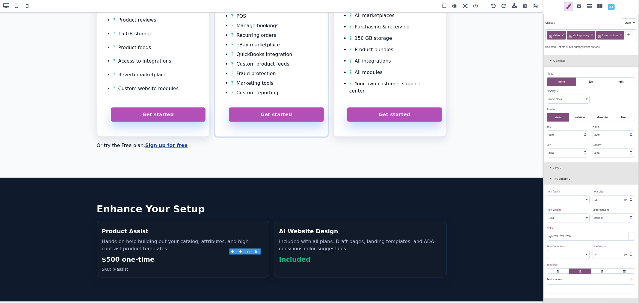
click at [557, 93] on b "⨯" at bounding box center [557, 91] width 2 height 3
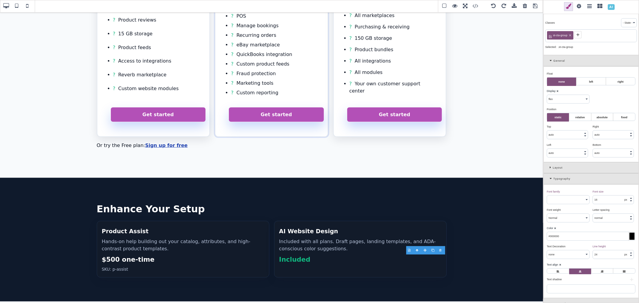
click at [555, 128] on label at bounding box center [558, 272] width 22 height 6
click at [0, 0] on input "radio" at bounding box center [0, 0] width 0 height 0
click at [560, 128] on b "⨯" at bounding box center [560, 264] width 2 height 3
click at [576, 128] on label at bounding box center [580, 272] width 22 height 6
click at [0, 0] on input "radio" at bounding box center [0, 0] width 0 height 0
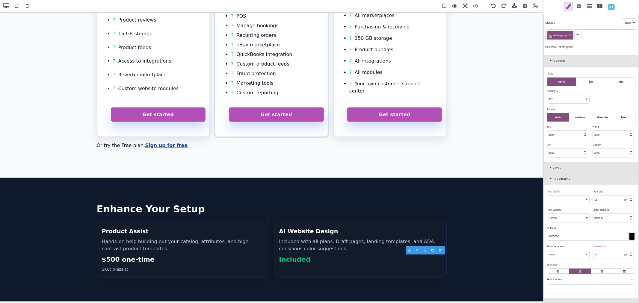
click at [578, 128] on div "Text align ⨯" at bounding box center [590, 264] width 87 height 5
click at [578, 128] on label at bounding box center [580, 272] width 22 height 6
click at [0, 0] on input "radio" at bounding box center [0, 0] width 0 height 0
click at [583, 128] on label at bounding box center [580, 272] width 22 height 6
click at [0, 0] on input "radio" at bounding box center [0, 0] width 0 height 0
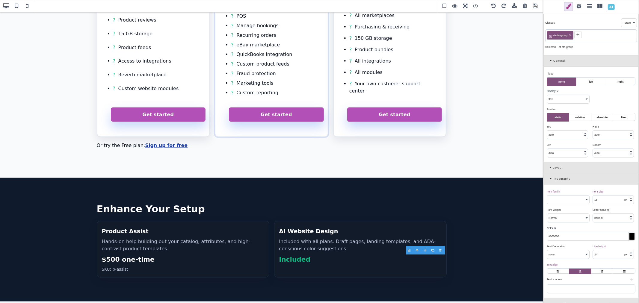
click at [581, 128] on label at bounding box center [580, 272] width 22 height 6
click at [0, 0] on input "radio" at bounding box center [0, 0] width 0 height 0
click at [581, 128] on label at bounding box center [580, 272] width 22 height 6
click at [0, 0] on input "radio" at bounding box center [0, 0] width 0 height 0
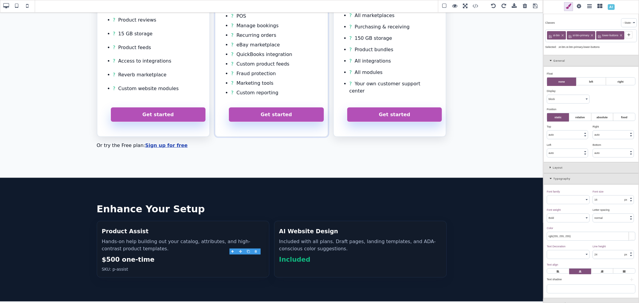
click at [547, 128] on div "Layout" at bounding box center [591, 167] width 95 height 11
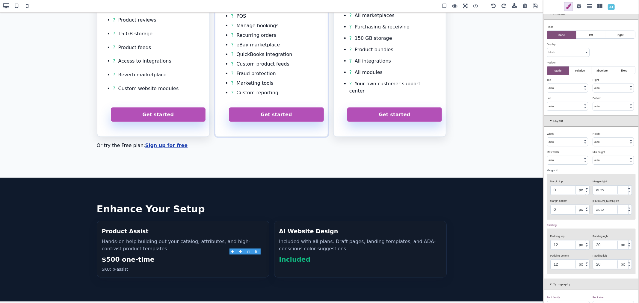
scroll to position [67, 0]
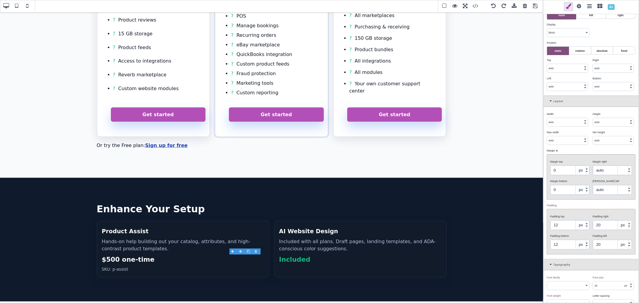
click at [601, 128] on input "auto" at bounding box center [612, 171] width 39 height 10
click at [557, 128] on b "⨯" at bounding box center [557, 150] width 2 height 3
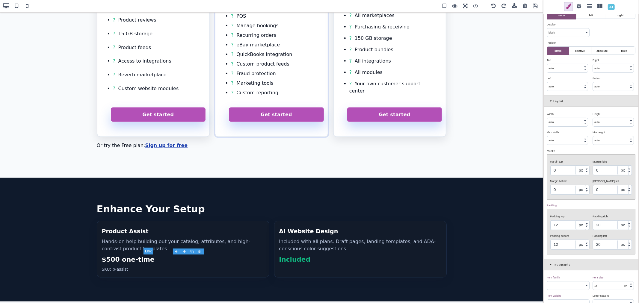
scroll to position [0, 0]
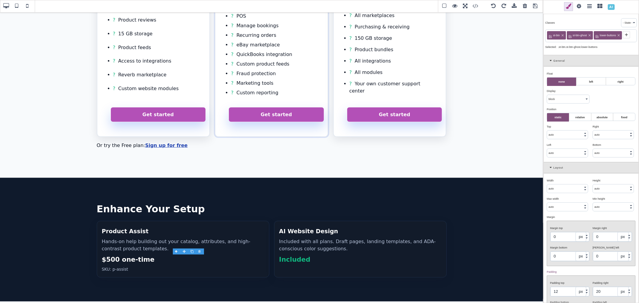
click at [602, 128] on input "0" at bounding box center [612, 237] width 39 height 10
click at [604, 128] on input "0" at bounding box center [612, 257] width 39 height 10
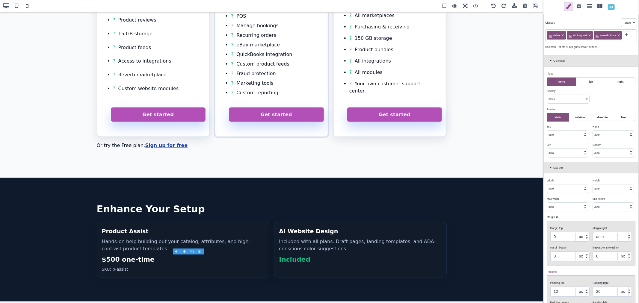
click at [604, 128] on input "0" at bounding box center [612, 257] width 39 height 10
click at [608, 128] on div "Margin left" at bounding box center [612, 247] width 38 height 5
click at [602, 128] on input "auto" at bounding box center [612, 257] width 39 height 10
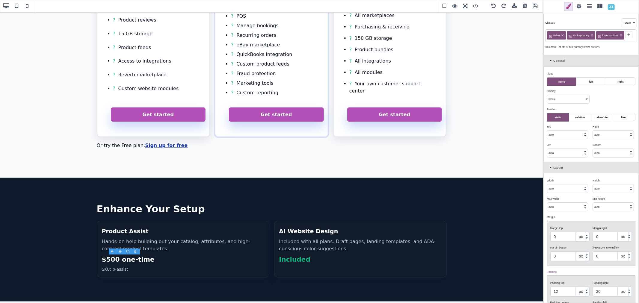
click at [595, 128] on input "0" at bounding box center [612, 237] width 39 height 10
click at [605, 128] on input "0" at bounding box center [612, 257] width 39 height 10
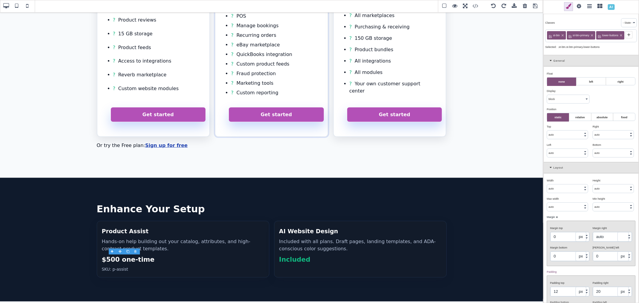
click at [605, 128] on input "0" at bounding box center [612, 257] width 39 height 10
click at [609, 128] on div "Margin left" at bounding box center [612, 247] width 38 height 5
click at [601, 128] on input "auto" at bounding box center [612, 237] width 39 height 10
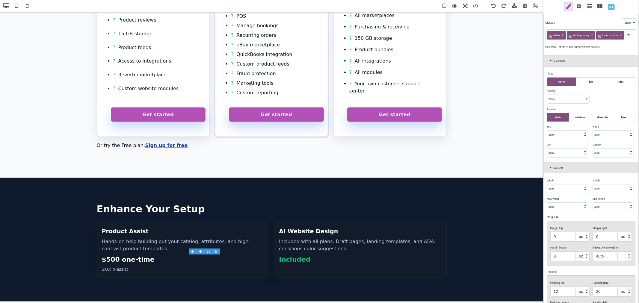
click at [605, 128] on div "Margin ⨯" at bounding box center [590, 216] width 87 height 5
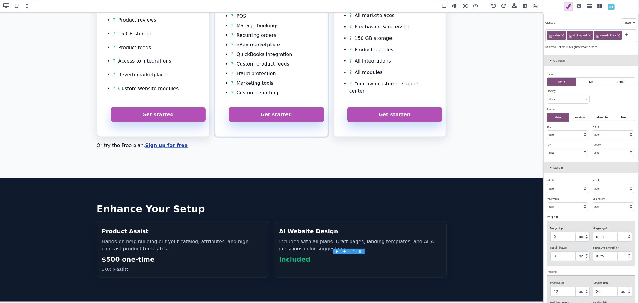
click at [603, 128] on input "auto" at bounding box center [612, 257] width 39 height 10
click at [600, 128] on div "Margin right auto px % vw" at bounding box center [612, 233] width 43 height 18
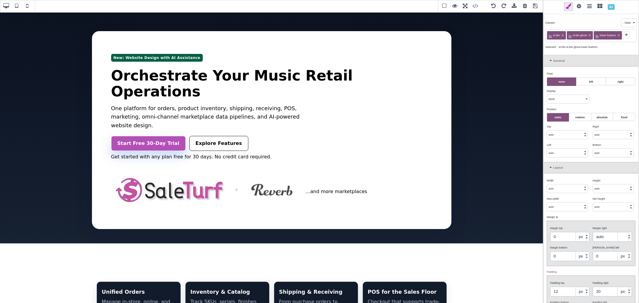
click at [28, 6] on span at bounding box center [27, 6] width 9 height 9
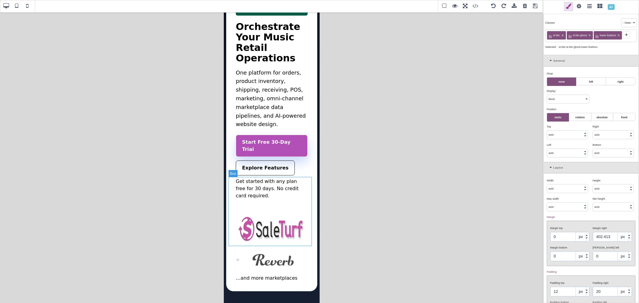
scroll to position [33, 0]
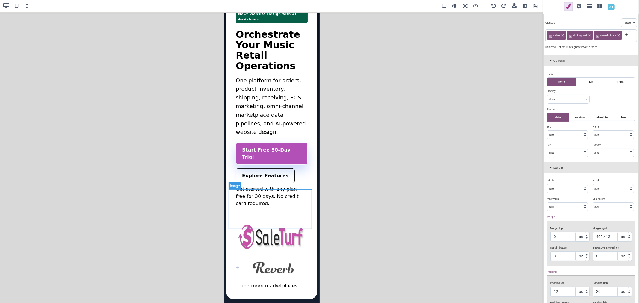
click at [267, 128] on img "Marketplace partners" at bounding box center [271, 237] width 72 height 40
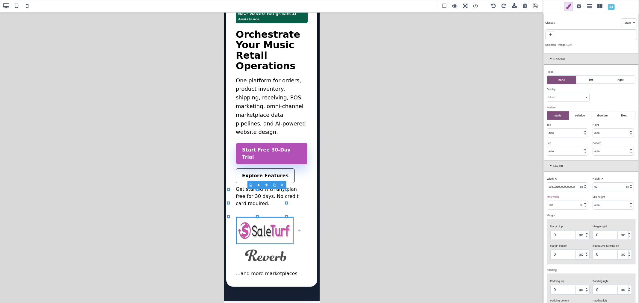
drag, startPoint x: 312, startPoint y: 229, endPoint x: 63, endPoint y: 202, distance: 250.4
click at [287, 128] on div "B I U S Image" at bounding box center [271, 157] width 543 height 291
click at [535, 7] on span at bounding box center [535, 6] width 9 height 9
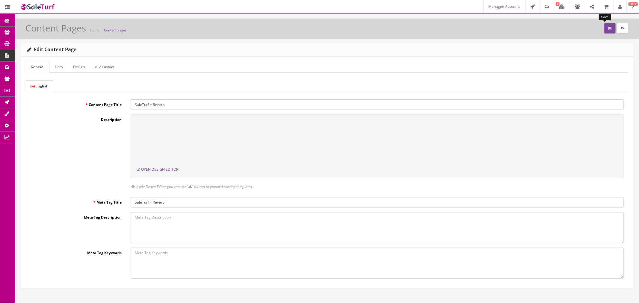
click at [604, 28] on button "submit" at bounding box center [609, 28] width 11 height 10
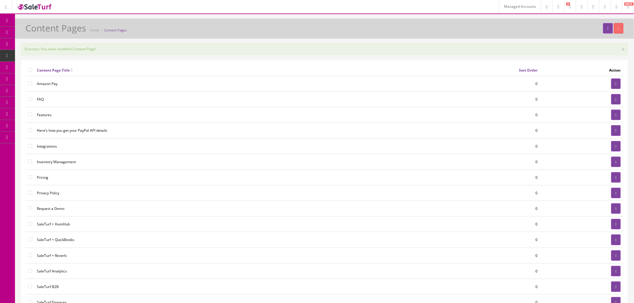
click at [561, 43] on div "Success: You have modified Content Page! ×" at bounding box center [324, 49] width 607 height 12
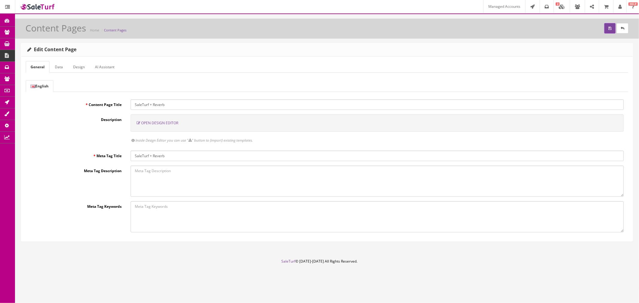
click at [156, 121] on span "Open Design Editor" at bounding box center [159, 122] width 37 height 5
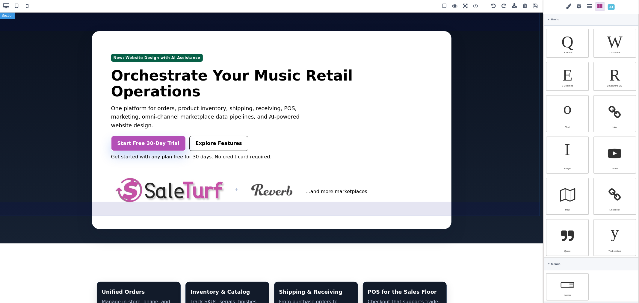
click at [192, 22] on section "New: Website Design with AI Assistance Orchestrate Your Music Retail Operations…" at bounding box center [271, 128] width 543 height 232
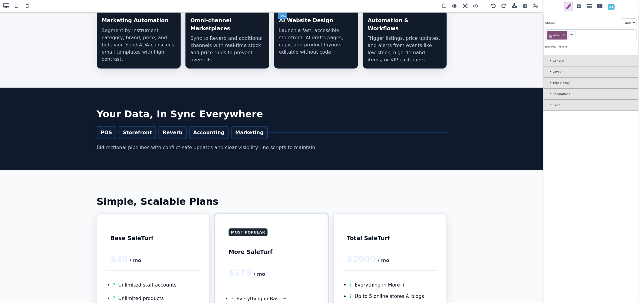
scroll to position [433, 0]
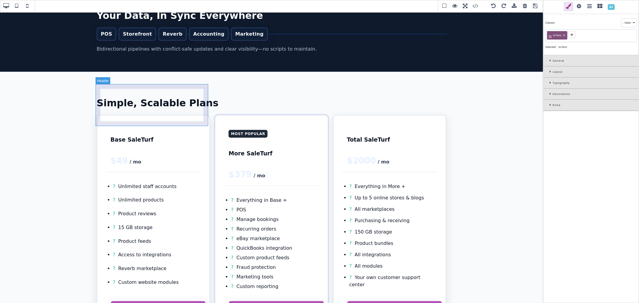
click at [167, 125] on header "Base SaleTurf $49 / mo" at bounding box center [154, 148] width 96 height 47
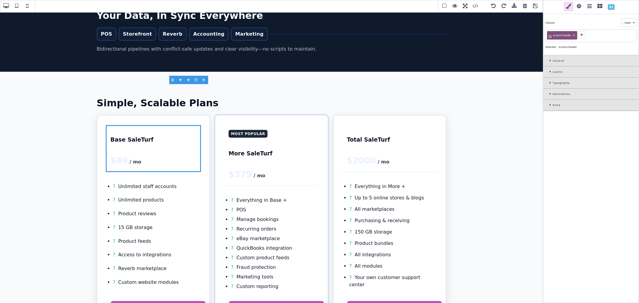
click at [549, 84] on div "Typography" at bounding box center [591, 83] width 95 height 11
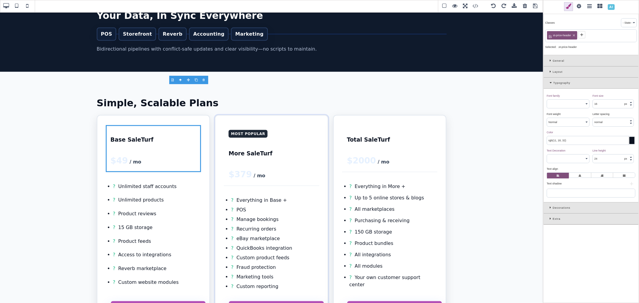
click at [549, 84] on div "Typography" at bounding box center [591, 83] width 95 height 11
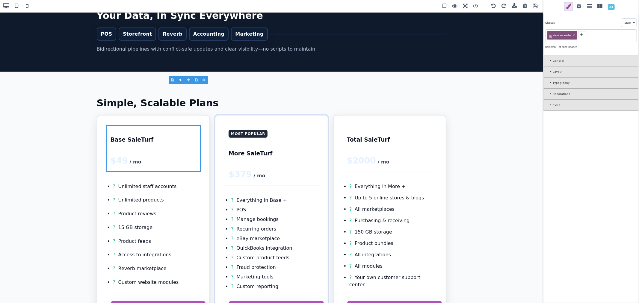
click at [548, 71] on div "Layout" at bounding box center [591, 72] width 95 height 11
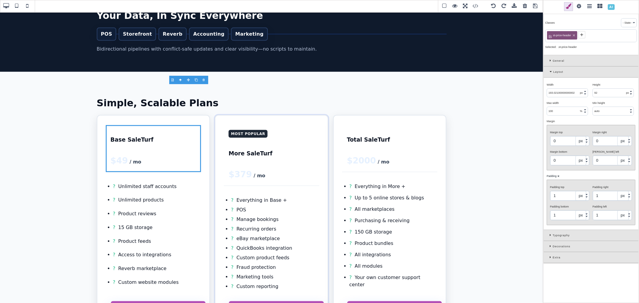
click at [549, 63] on div "General" at bounding box center [591, 60] width 95 height 11
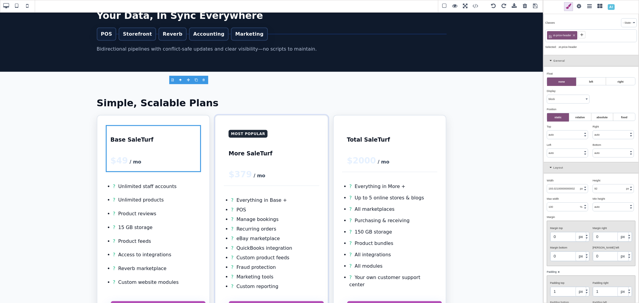
click at [549, 59] on div "General" at bounding box center [591, 60] width 95 height 11
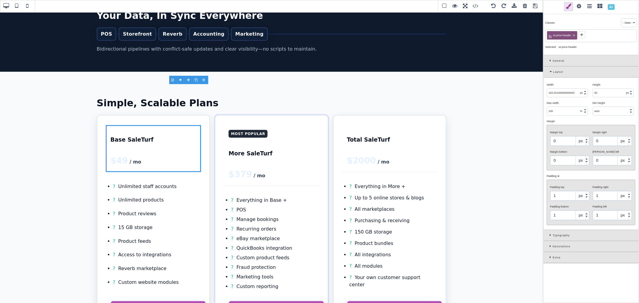
click at [548, 68] on div "Layout" at bounding box center [591, 72] width 95 height 11
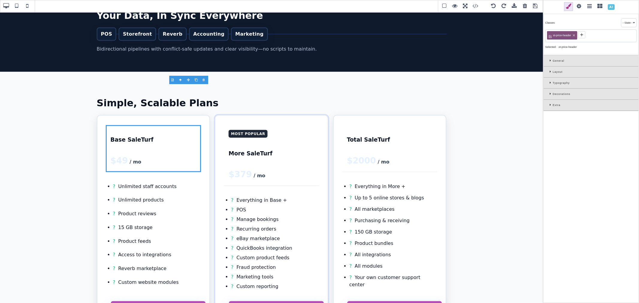
click at [548, 90] on div "Decorations" at bounding box center [591, 94] width 95 height 11
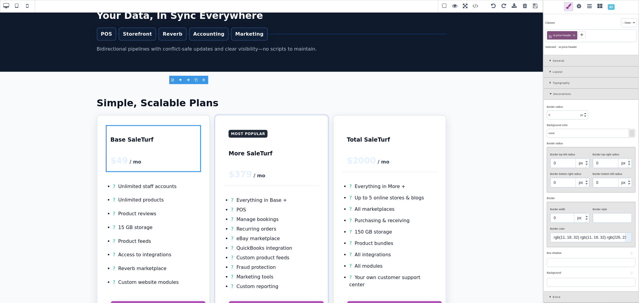
click at [632, 133] on div at bounding box center [631, 133] width 5 height 7
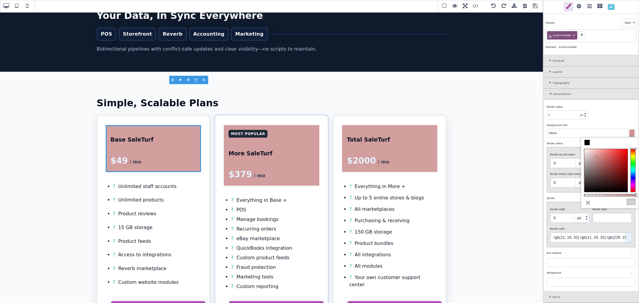
type input "#ffffff"
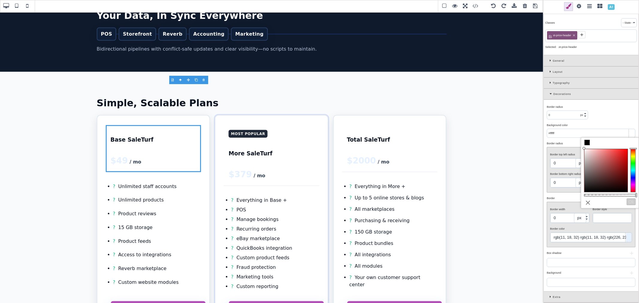
drag, startPoint x: 597, startPoint y: 157, endPoint x: 578, endPoint y: 146, distance: 22.4
click at [578, 146] on div "B I U S Section Classes - State - Hover Click Even/Odd st-price-header Selected…" at bounding box center [319, 151] width 639 height 303
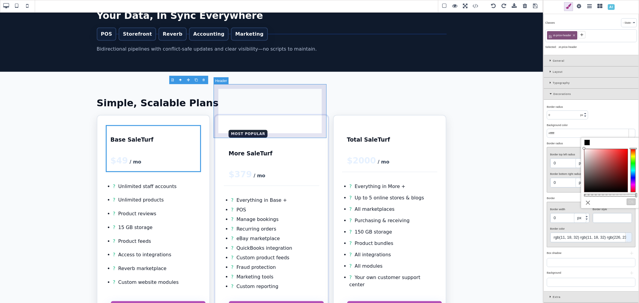
click at [303, 134] on header "Most Popular More SaleTurf $379 / mo" at bounding box center [272, 155] width 96 height 61
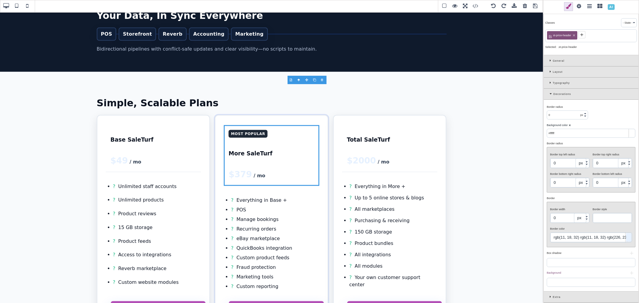
click at [535, 7] on span at bounding box center [535, 6] width 9 height 9
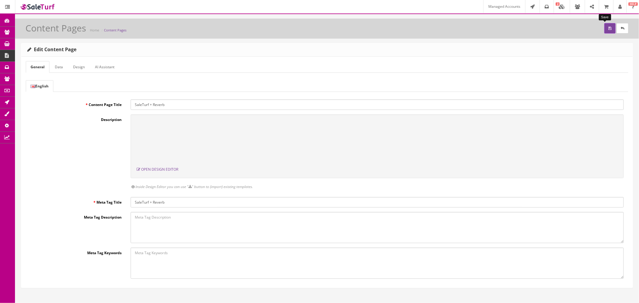
click at [606, 26] on button "submit" at bounding box center [609, 28] width 11 height 10
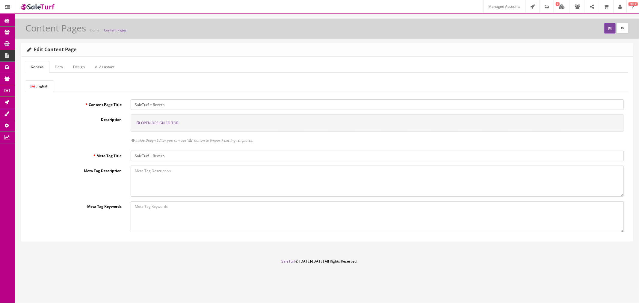
click at [152, 123] on span "Open Design Editor" at bounding box center [159, 122] width 37 height 5
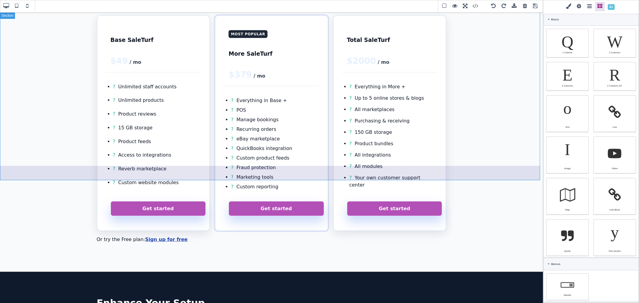
scroll to position [433, 0]
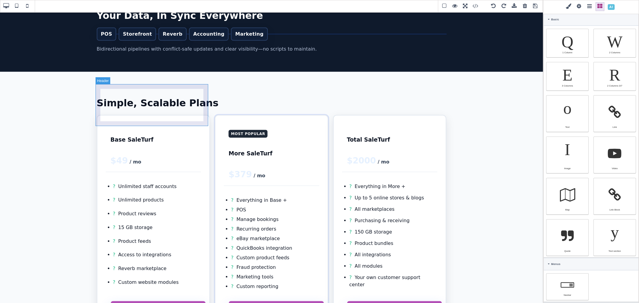
click at [201, 125] on header "Base SaleTurf $49 / mo" at bounding box center [154, 148] width 96 height 47
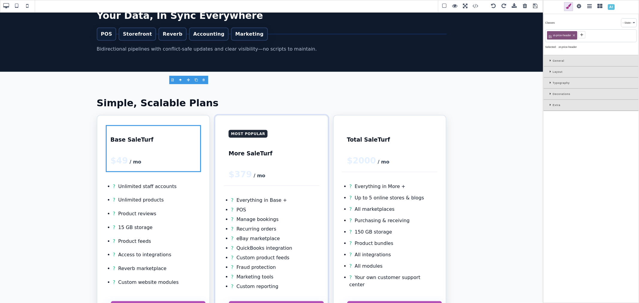
click at [550, 93] on icon at bounding box center [551, 93] width 3 height 3
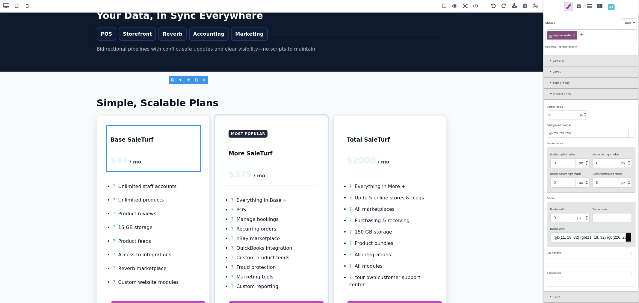
click at [560, 163] on input "0" at bounding box center [569, 163] width 39 height 10
type input "8"
click at [603, 164] on input "0" at bounding box center [612, 163] width 39 height 10
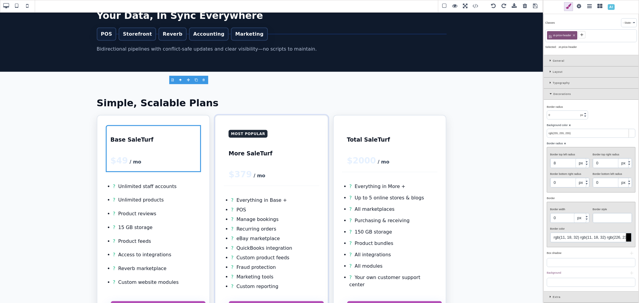
click at [604, 164] on input "0" at bounding box center [612, 163] width 39 height 10
type input "8"
click at [585, 155] on div "Border top left radius" at bounding box center [569, 154] width 38 height 5
click at [558, 164] on input "8" at bounding box center [569, 163] width 39 height 10
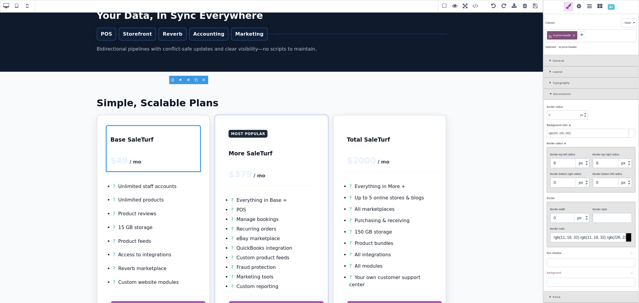
click at [558, 164] on input "8" at bounding box center [569, 163] width 39 height 10
type input "12"
click at [602, 161] on input "8" at bounding box center [612, 163] width 39 height 10
type input "12"
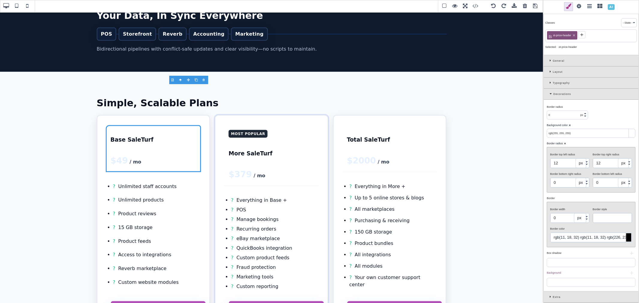
click at [601, 145] on div "Border radius ⨯" at bounding box center [590, 143] width 87 height 5
click at [535, 5] on span at bounding box center [535, 6] width 9 height 9
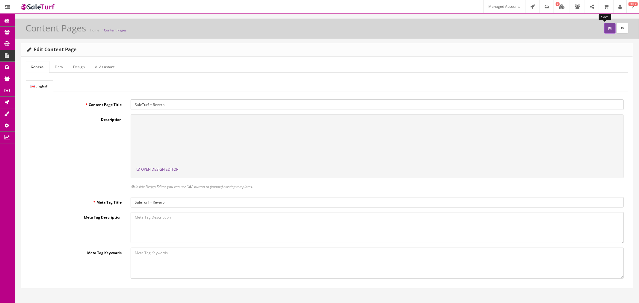
click at [606, 25] on button "submit" at bounding box center [609, 28] width 11 height 10
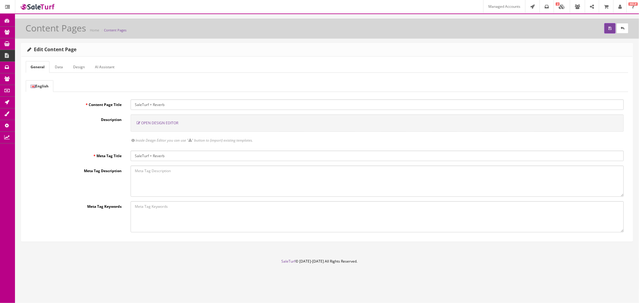
click at [108, 72] on link "AI Assistant" at bounding box center [104, 67] width 29 height 12
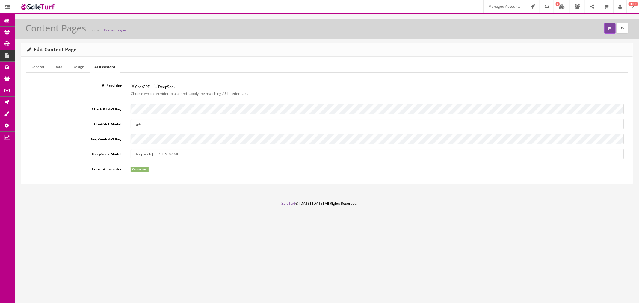
click at [8, 125] on icon at bounding box center [7, 125] width 6 height 5
click at [29, 127] on link "System Configs" at bounding box center [46, 126] width 63 height 12
click at [162, 218] on footer "SaleTurf © [DATE]-[DATE] All Rights Reserved." at bounding box center [319, 216] width 639 height 30
click at [52, 160] on link "Warehouses" at bounding box center [46, 162] width 63 height 12
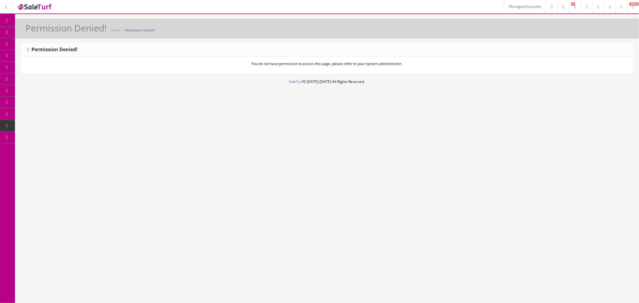
click at [52, 211] on link "Users" at bounding box center [46, 208] width 63 height 12
click at [59, 174] on link "User Permissions" at bounding box center [46, 173] width 63 height 12
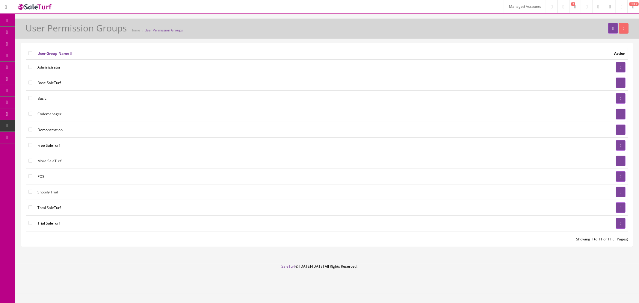
click at [616, 64] on link at bounding box center [621, 67] width 10 height 10
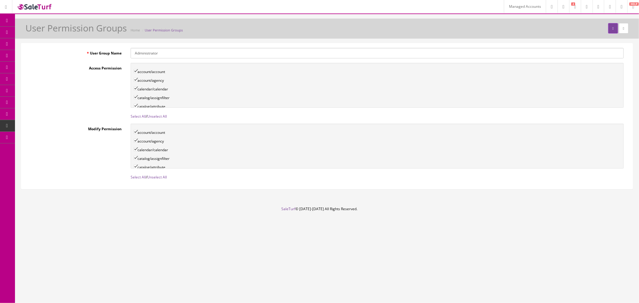
click at [139, 116] on link "Select All" at bounding box center [138, 116] width 15 height 5
checkbox input"] "true"
click at [136, 177] on link "Select All" at bounding box center [138, 177] width 15 height 5
checkbox input"] "true"
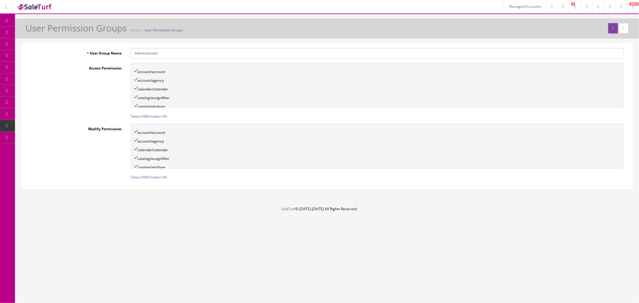
checkbox input"] "true"
click at [608, 28] on button "submit" at bounding box center [613, 28] width 10 height 10
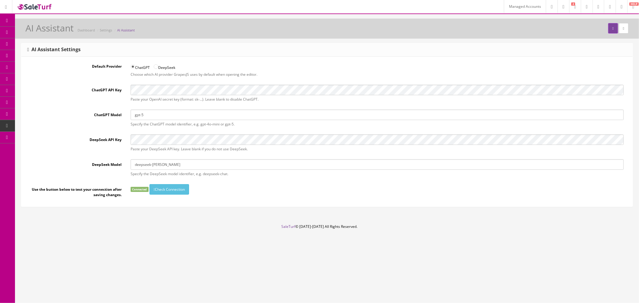
click at [76, 151] on div "DeepSeek API Key Paste your DeepSeek API key. Leave blank if you do not use Dee…" at bounding box center [327, 145] width 602 height 20
click at [627, 30] on link at bounding box center [624, 28] width 10 height 10
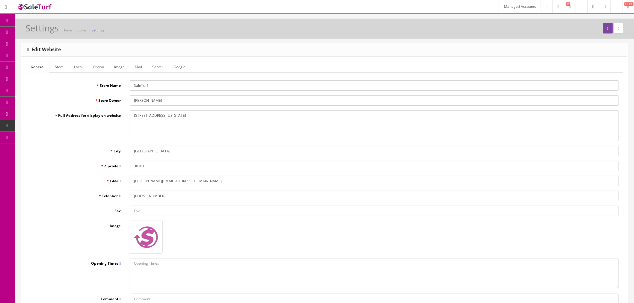
click at [35, 128] on link "System Configs" at bounding box center [46, 126] width 63 height 12
click at [52, 126] on link "System Configs" at bounding box center [46, 126] width 63 height 12
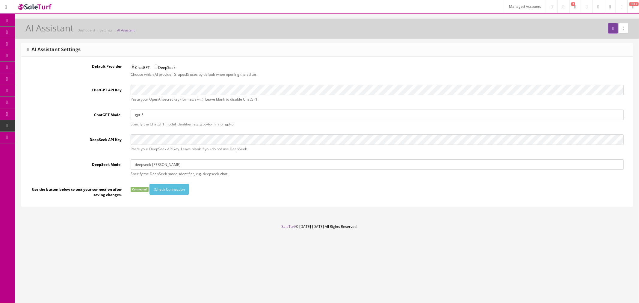
click at [44, 148] on link "AI Assistants" at bounding box center [46, 149] width 63 height 12
click at [175, 190] on button "Check Connection" at bounding box center [169, 189] width 40 height 10
click at [207, 185] on div "Connected Check Connection" at bounding box center [377, 189] width 493 height 10
click at [112, 103] on div "ChatGPT API Key Paste your OpenAI secret key (format: sk-...). Leave blank to d…" at bounding box center [327, 95] width 602 height 20
